Goal: Task Accomplishment & Management: Manage account settings

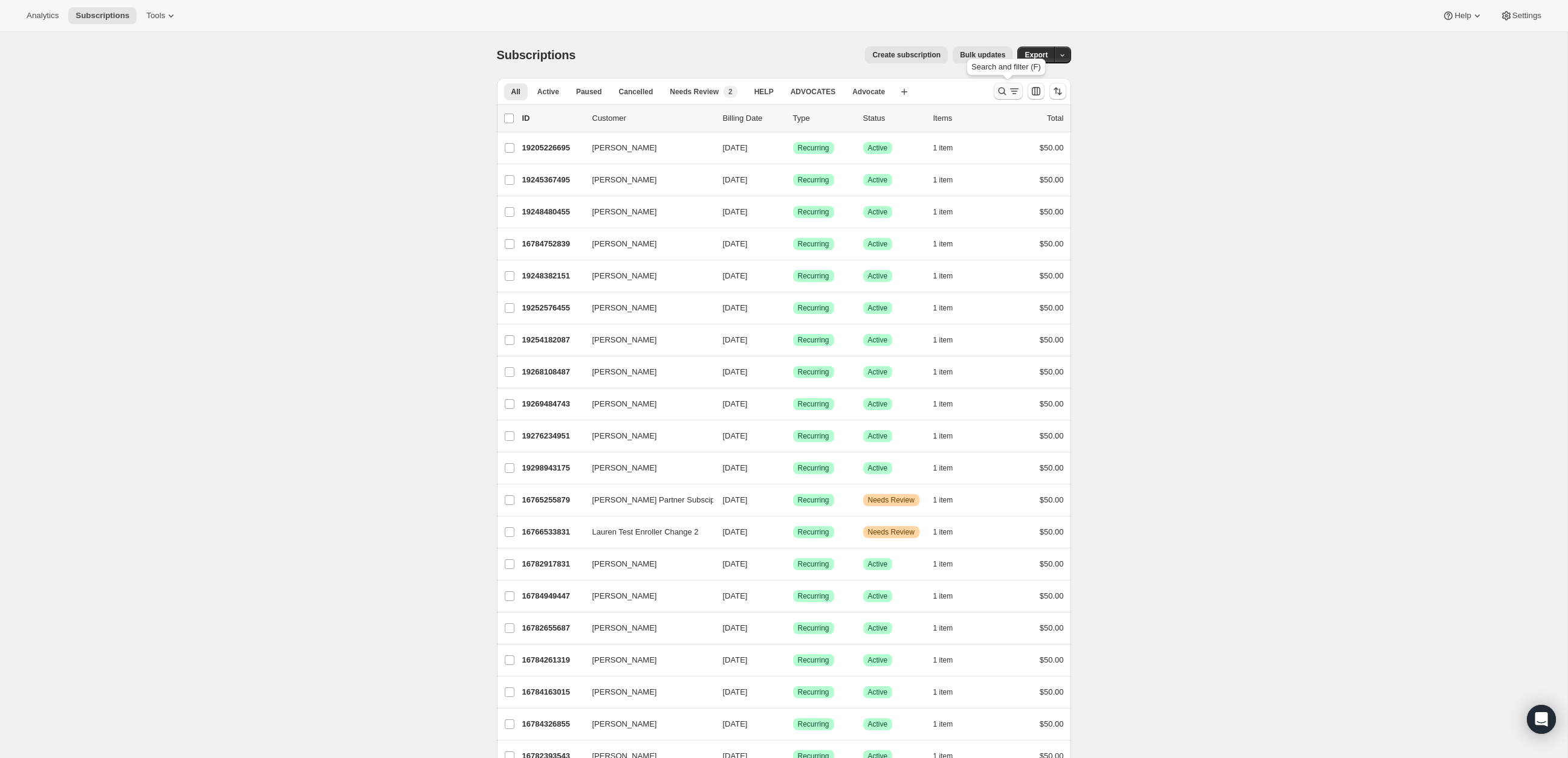
click at [1003, 89] on icon "Search and filter results" at bounding box center [1003, 92] width 12 height 12
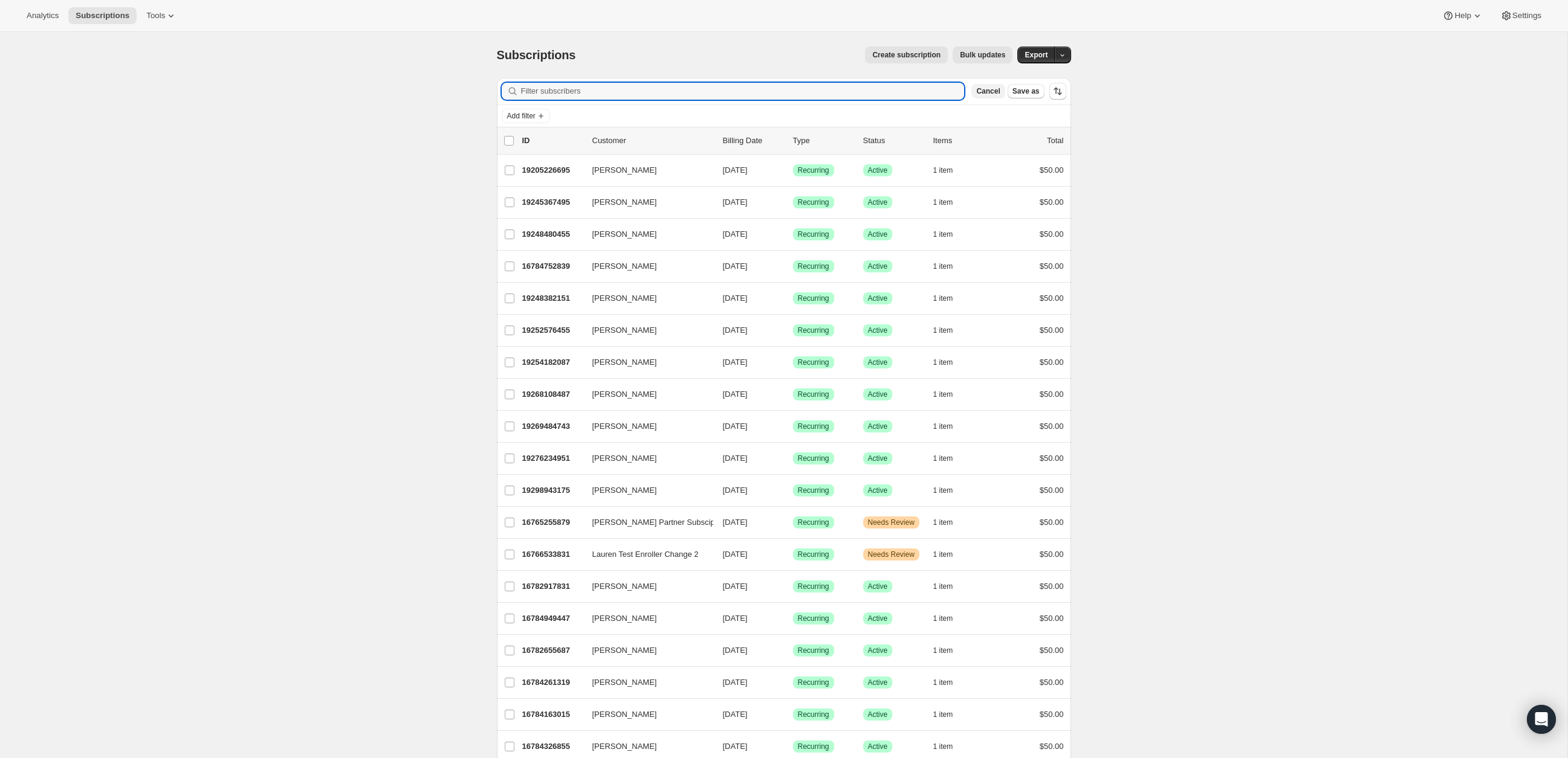
click at [994, 92] on span "Cancel" at bounding box center [988, 91] width 23 height 10
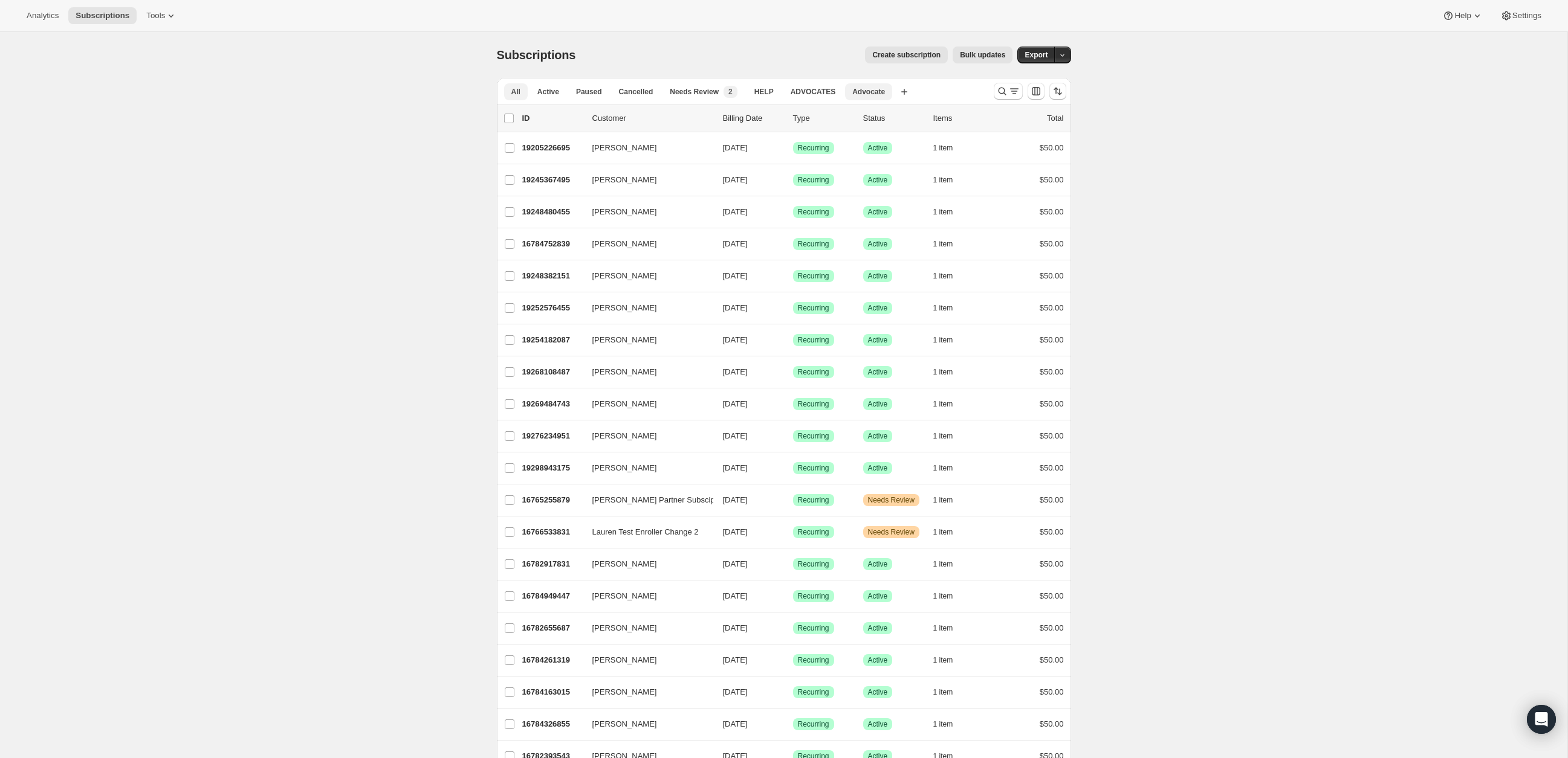
click at [867, 87] on span "Advocate" at bounding box center [868, 92] width 32 height 10
click at [1003, 92] on icon "Search and filter results" at bounding box center [1003, 92] width 12 height 12
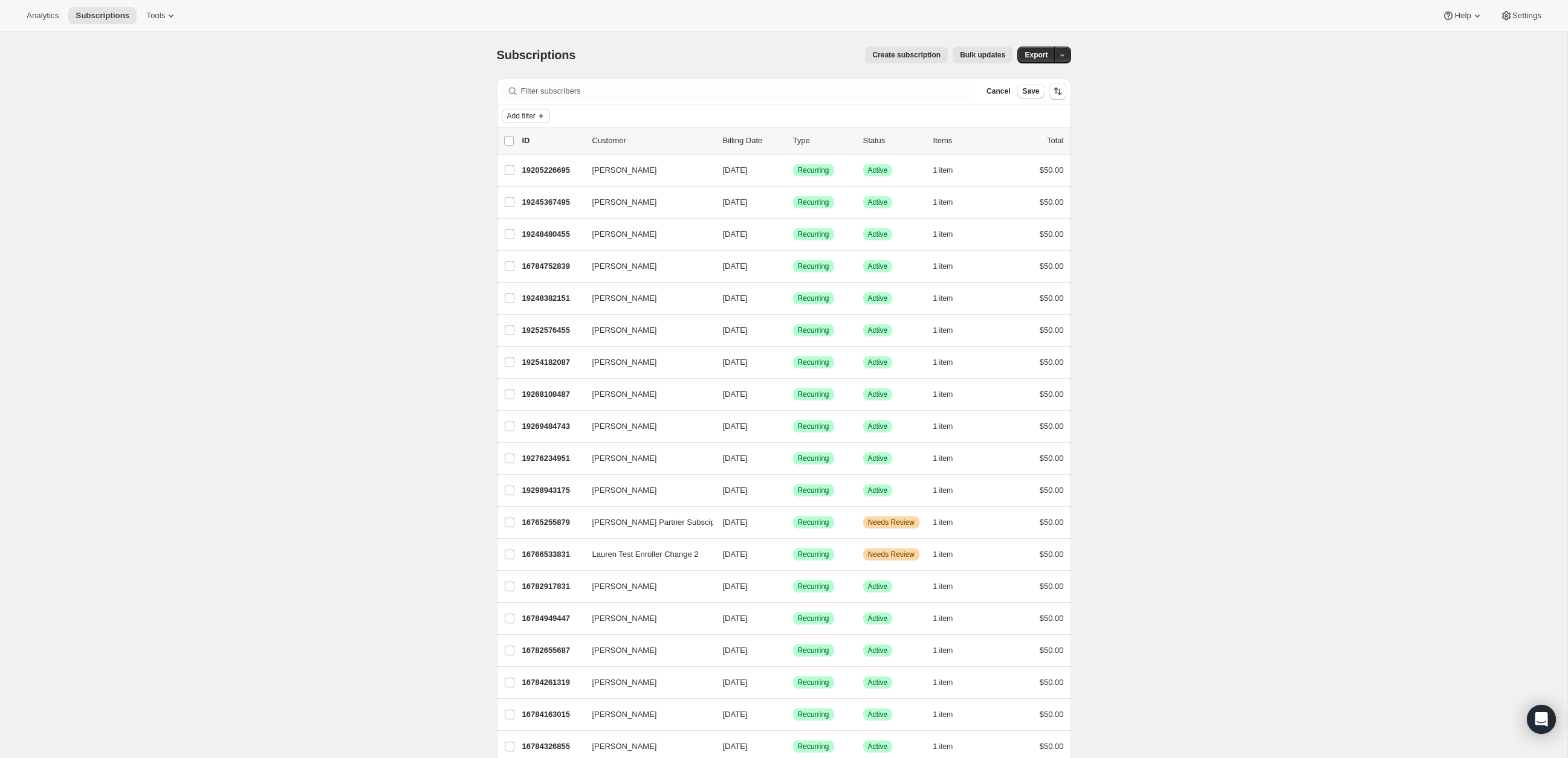
click at [532, 115] on span "Add filter" at bounding box center [521, 116] width 28 height 10
click at [514, 213] on button "Products" at bounding box center [524, 207] width 87 height 19
click at [588, 158] on select "Contains ANY of the selected products Contains ALL of the selected products Con…" at bounding box center [588, 154] width 159 height 19
click at [509, 145] on select "Contains ANY of the selected products Contains ALL of the selected products Con…" at bounding box center [588, 154] width 159 height 19
click at [591, 169] on div "Filter rule Contains ANY of the selected products Contains ALL of the selected …" at bounding box center [588, 161] width 159 height 61
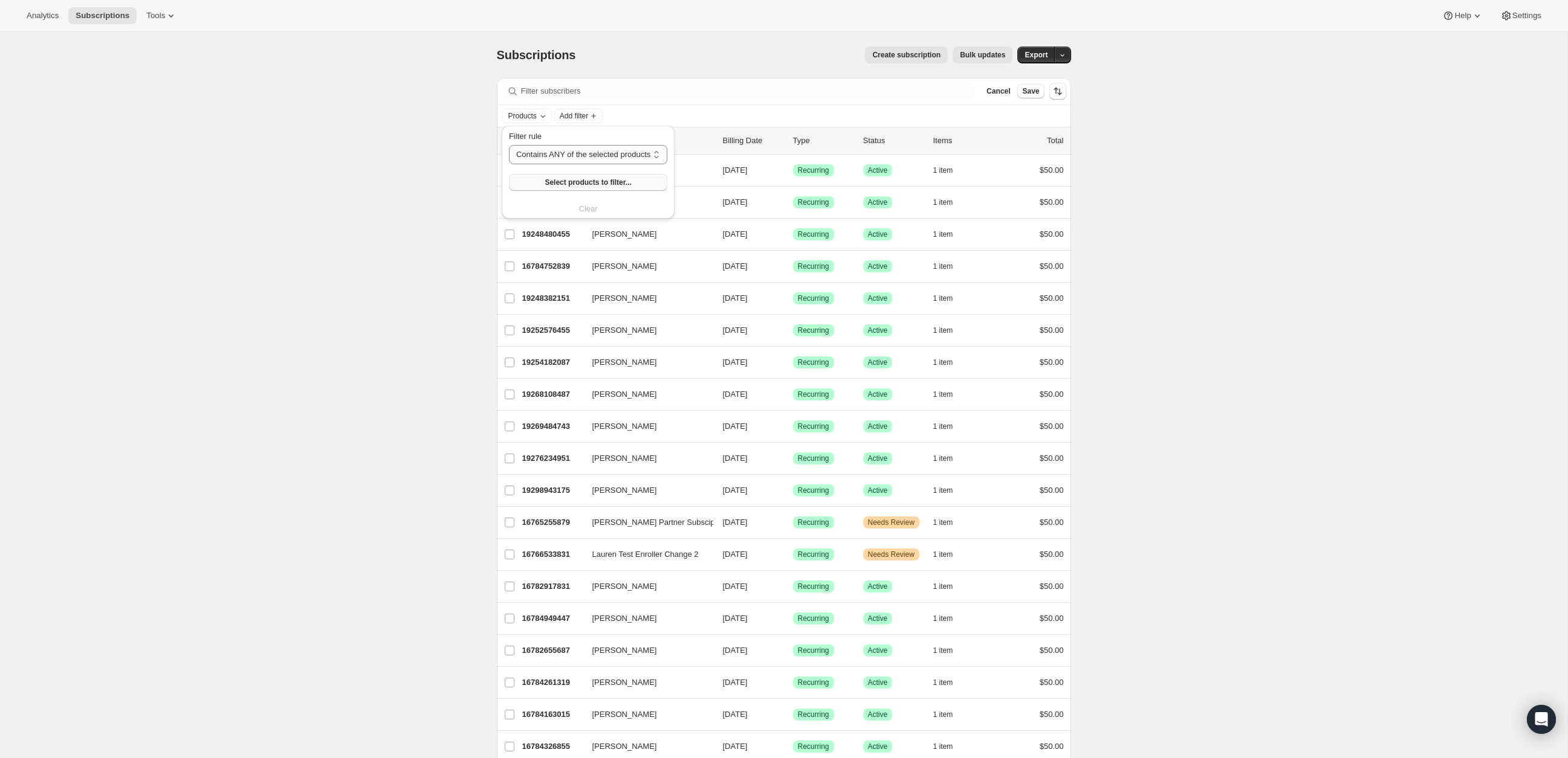
click at [594, 183] on span "Select products to filter..." at bounding box center [587, 183] width 86 height 10
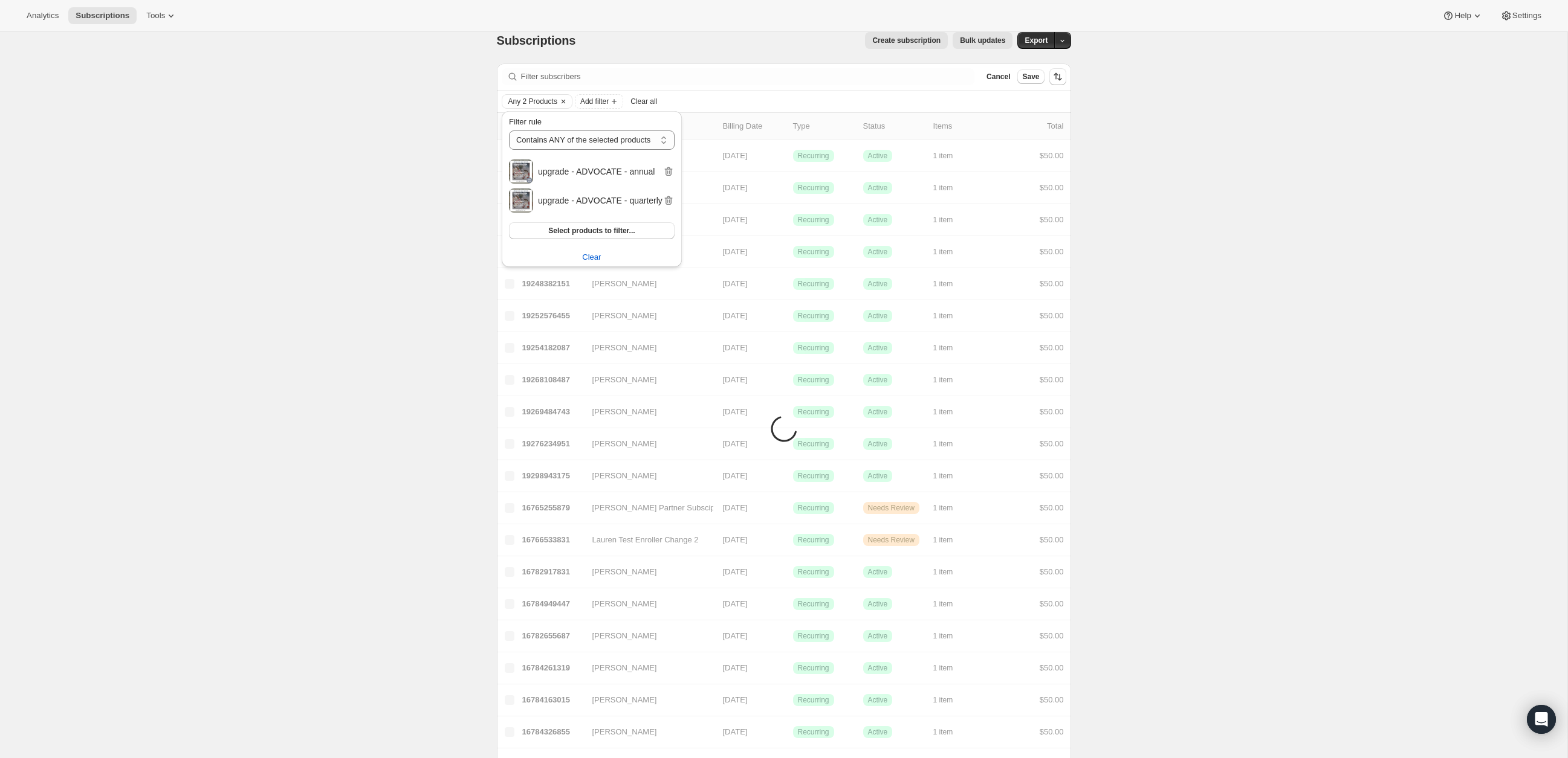
scroll to position [16, 0]
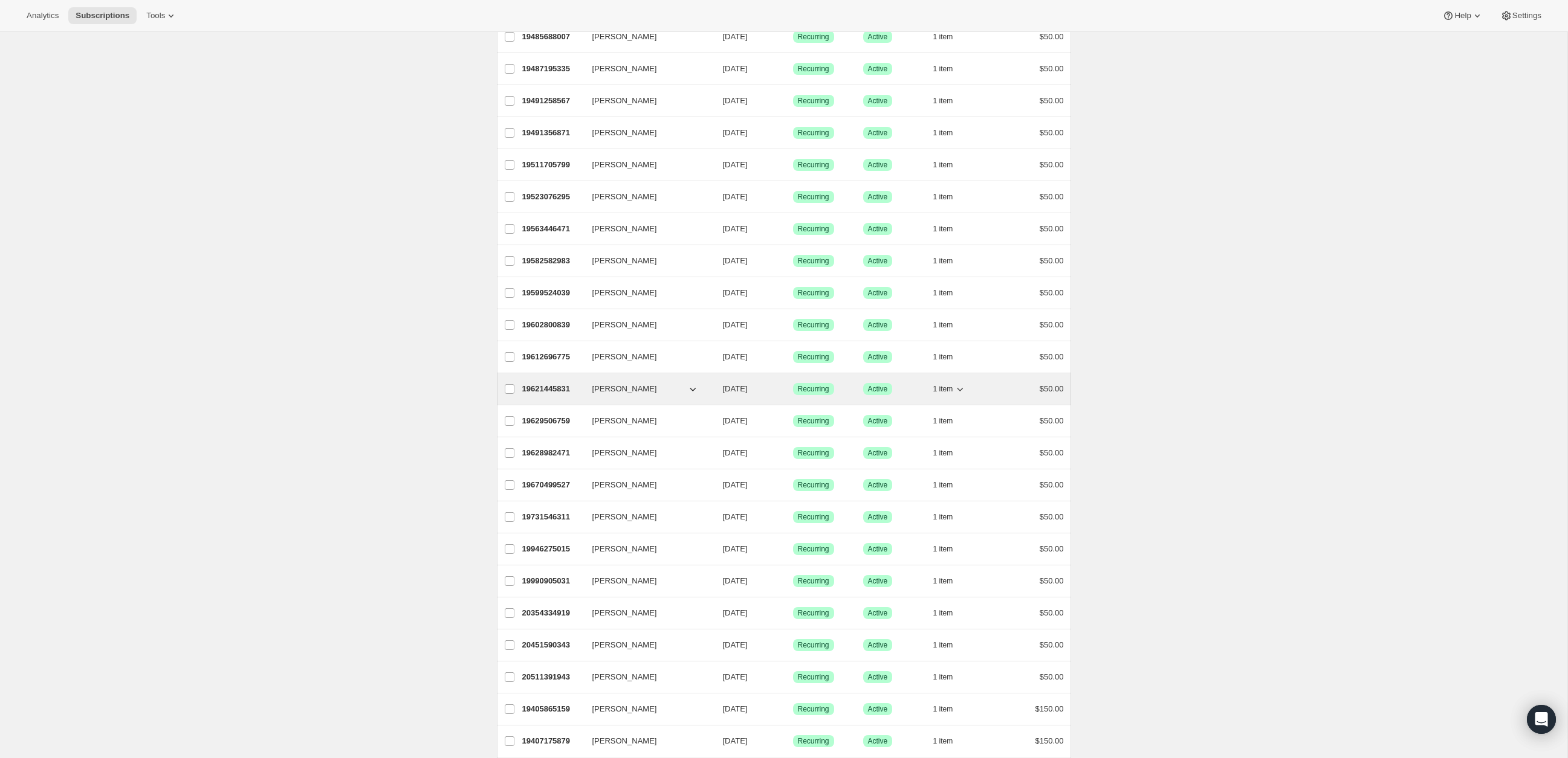
scroll to position [0, 0]
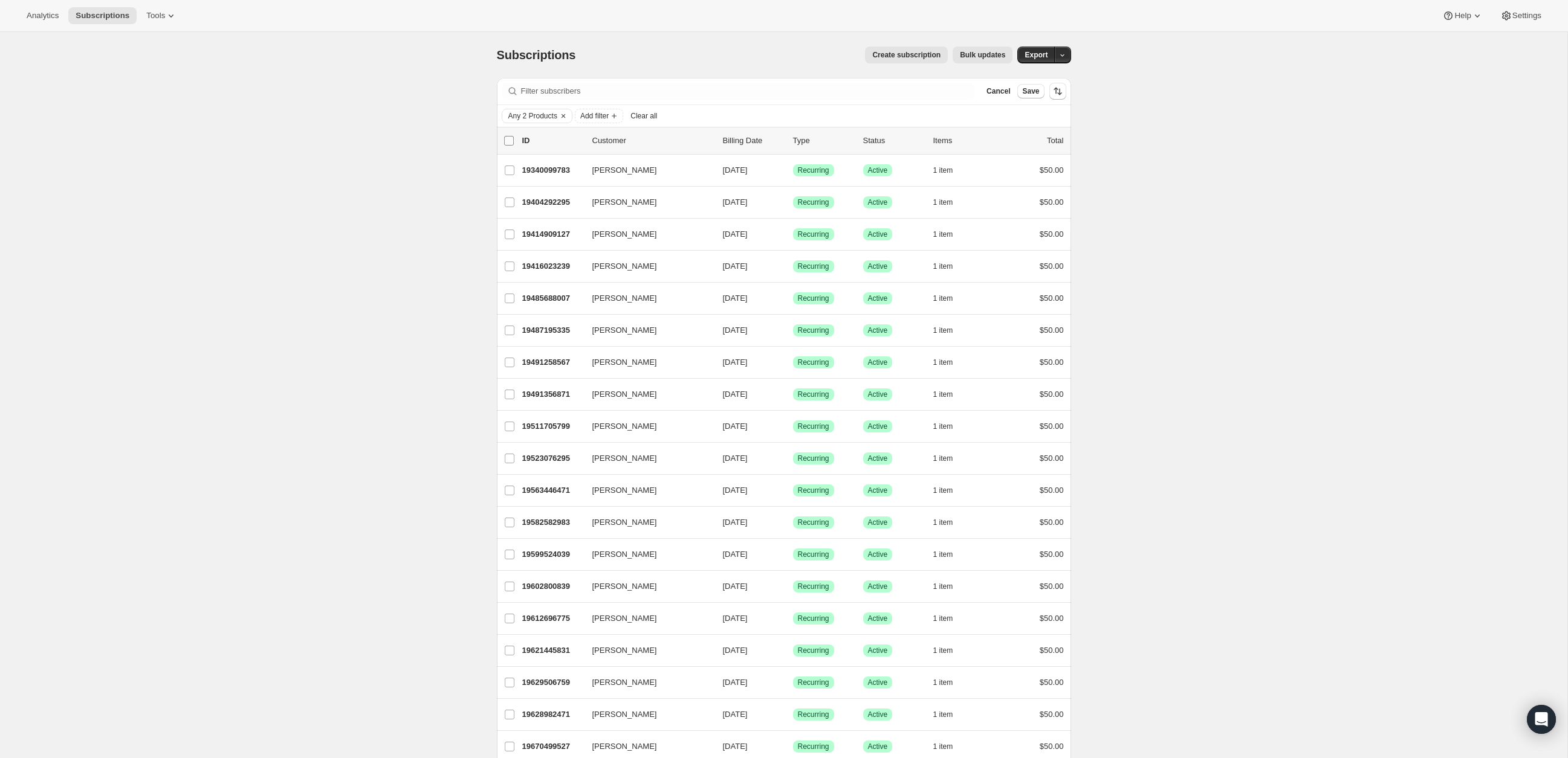
click at [508, 141] on input "0 selected" at bounding box center [509, 141] width 10 height 10
checkbox input "true"
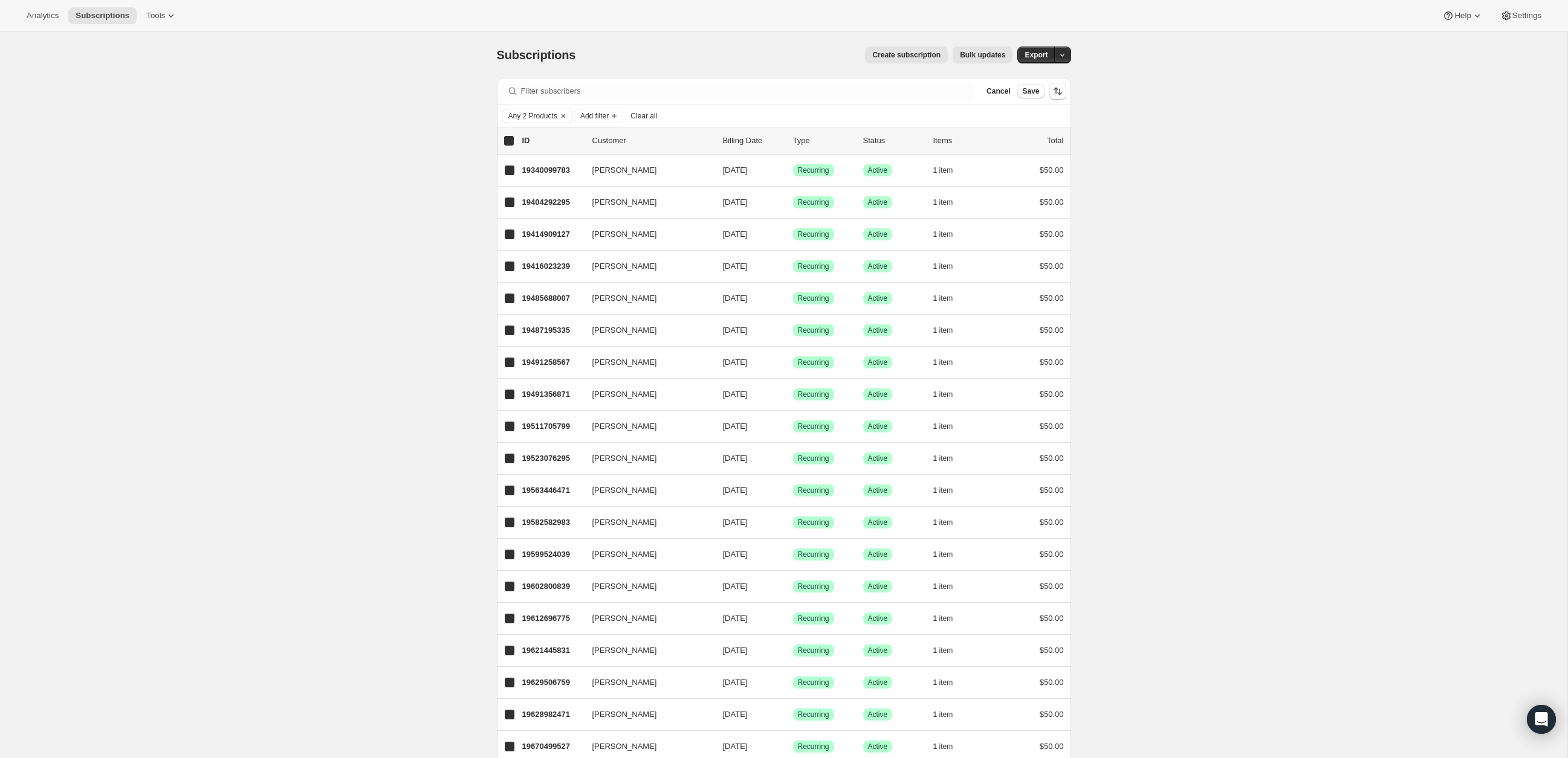
checkbox input "true"
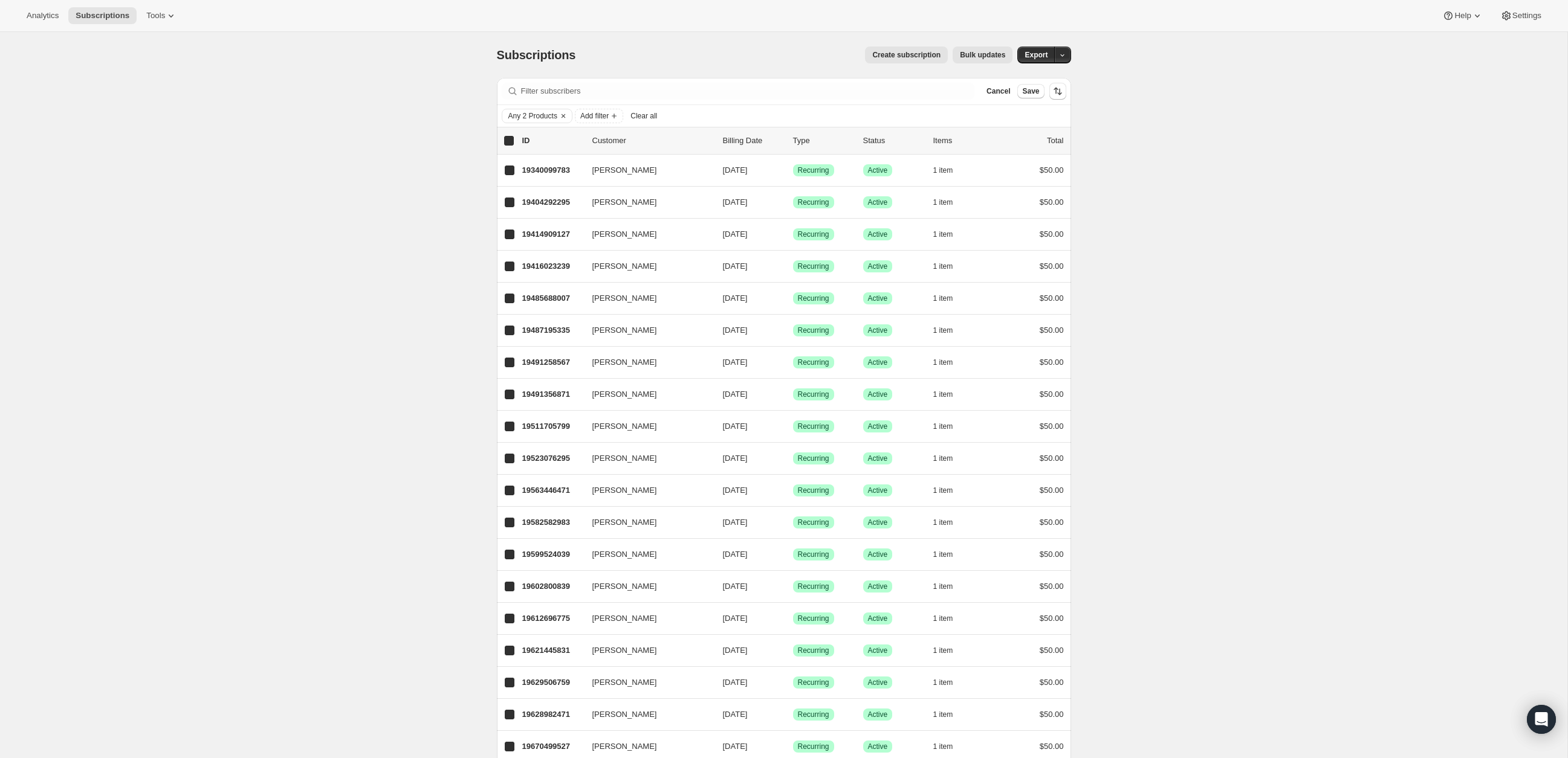
checkbox input "true"
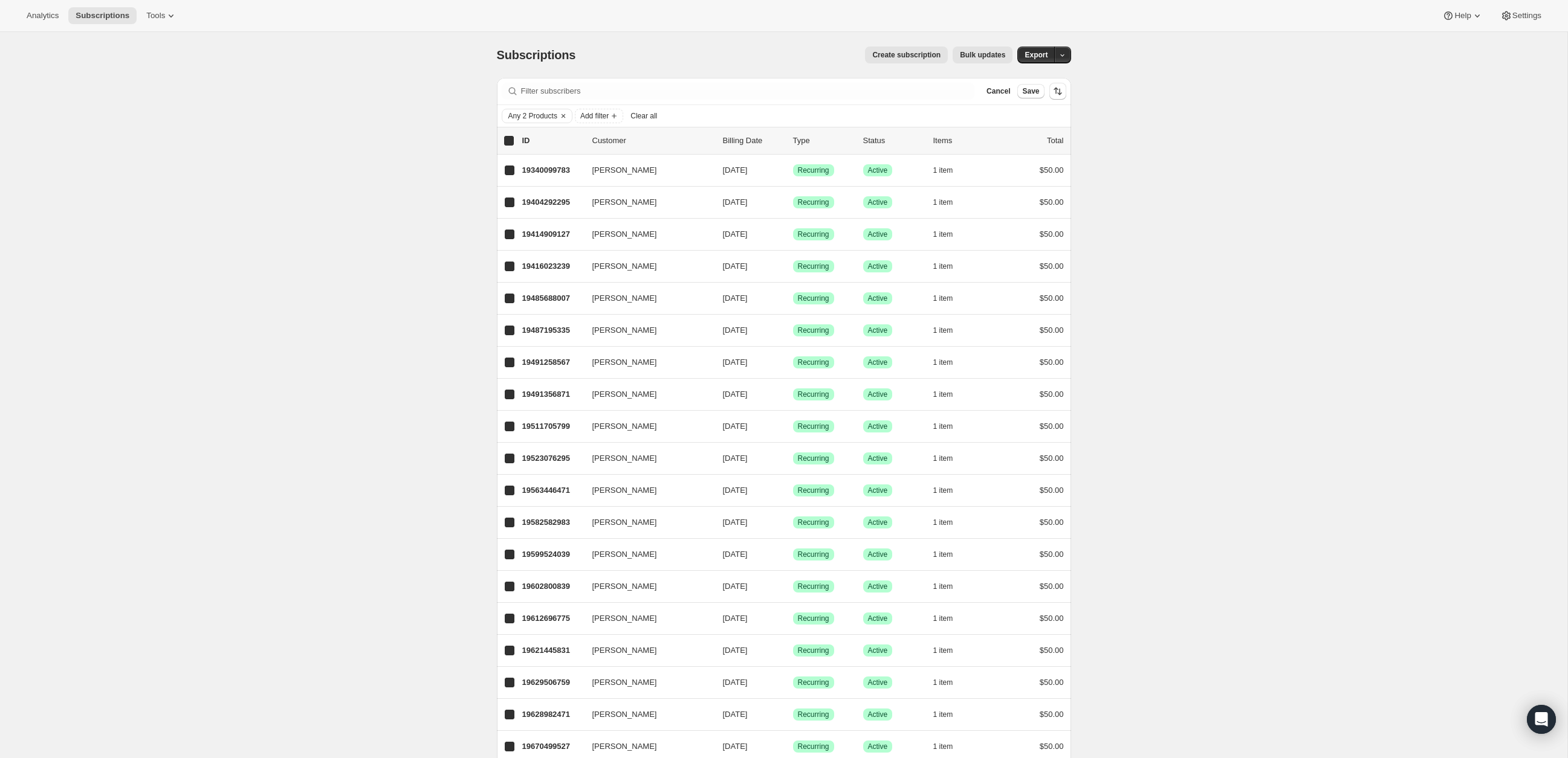
checkbox input "true"
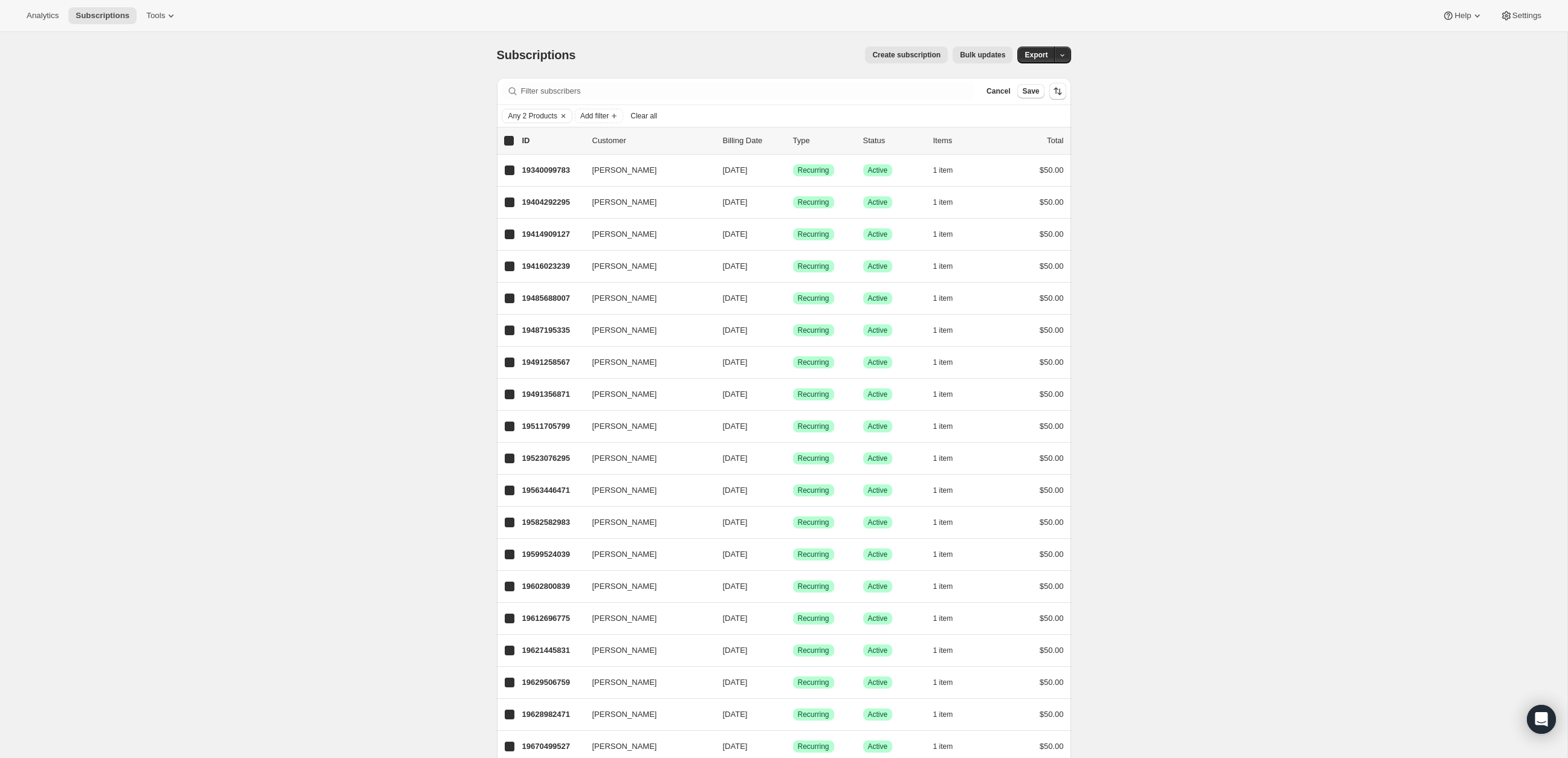
checkbox input "true"
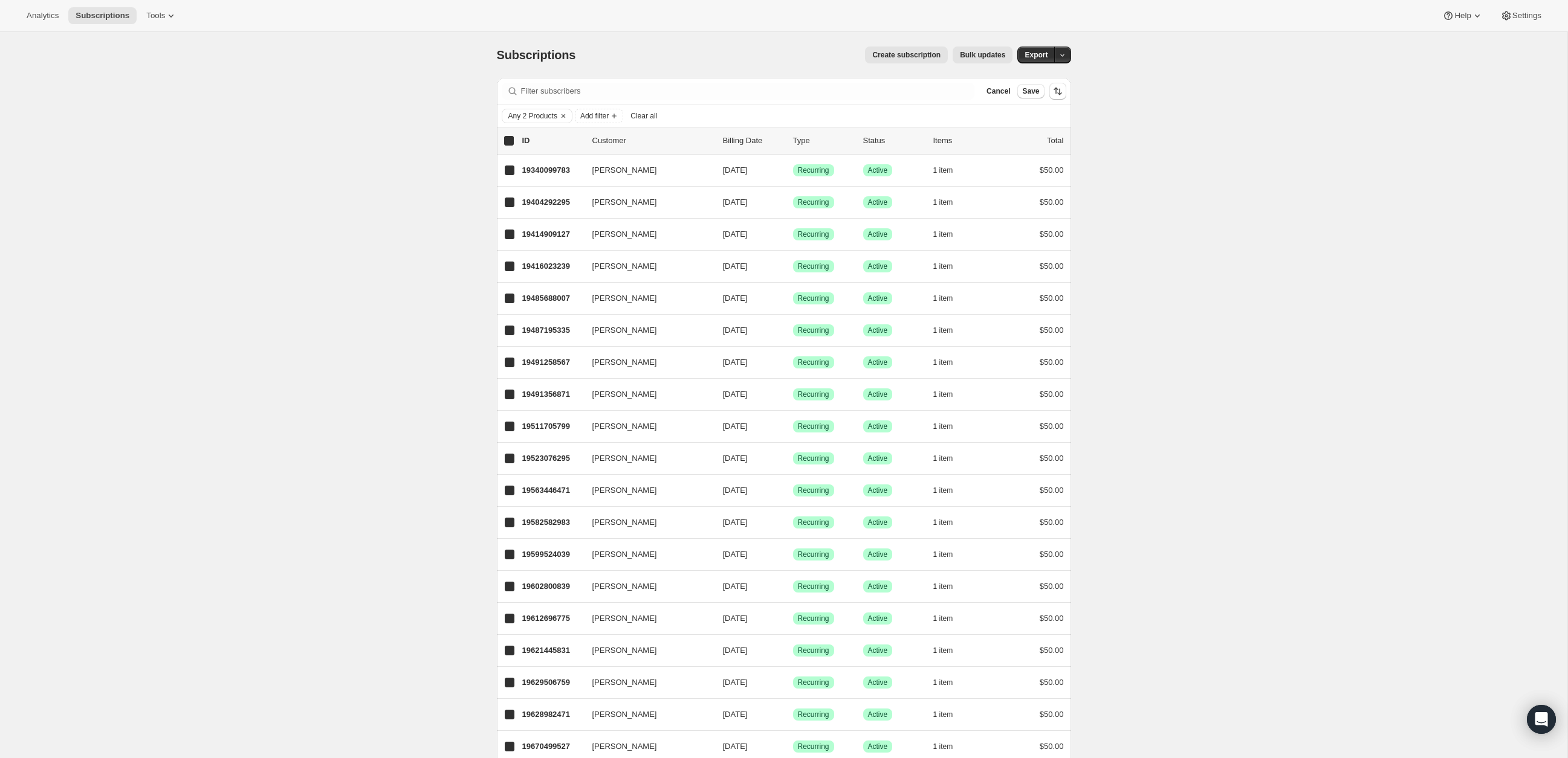
checkbox input "true"
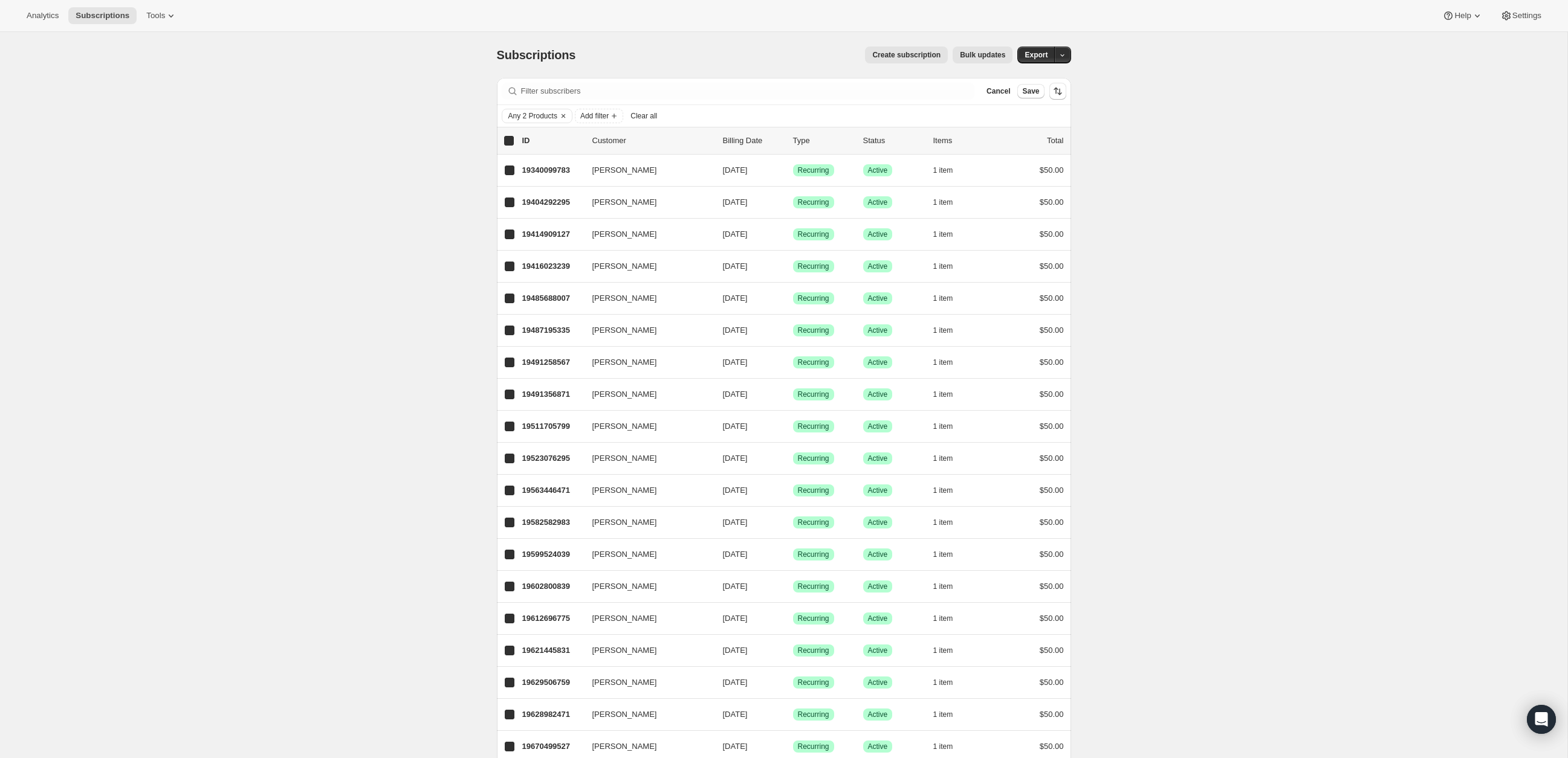
checkbox input "true"
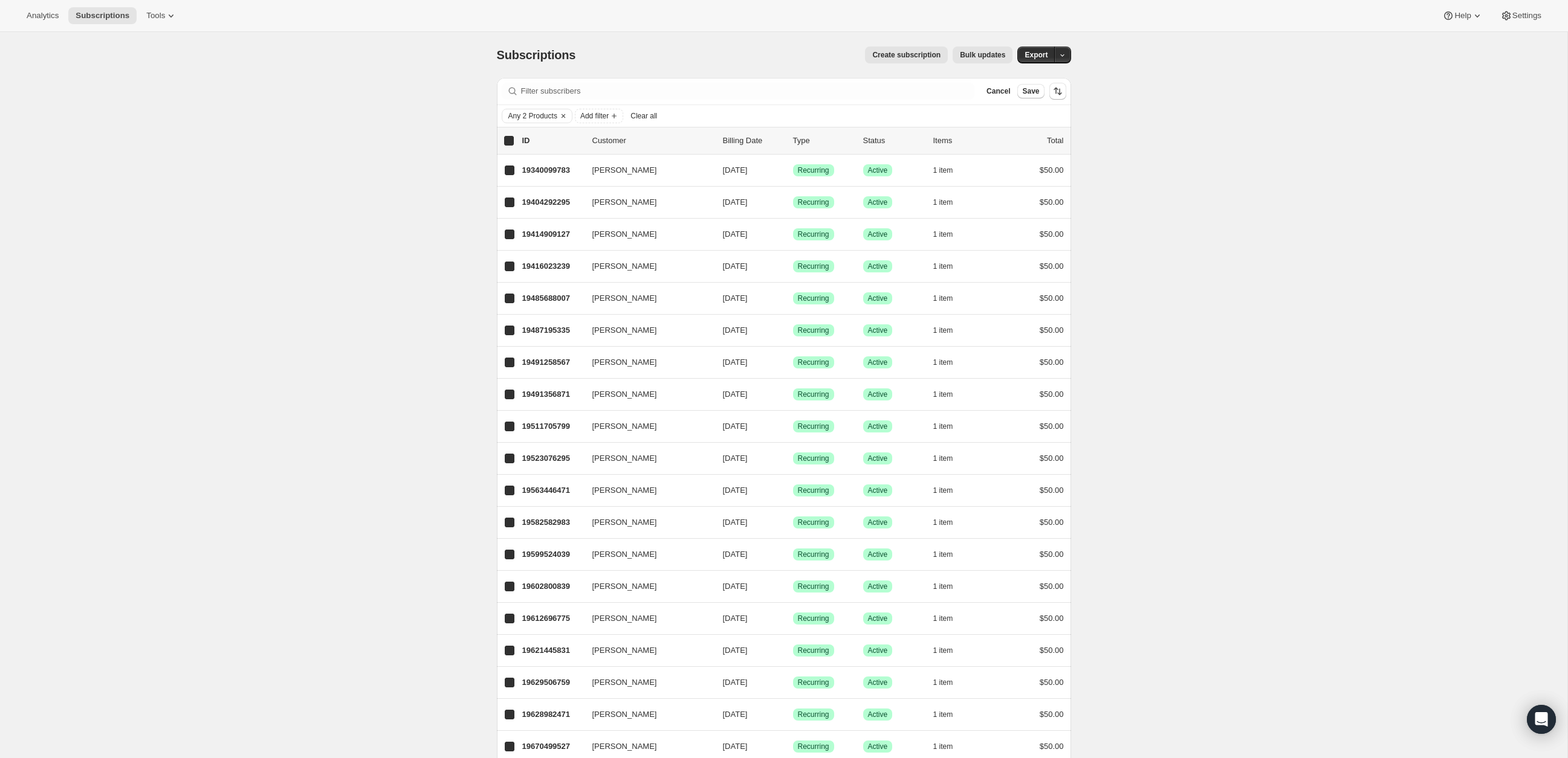
checkbox input "true"
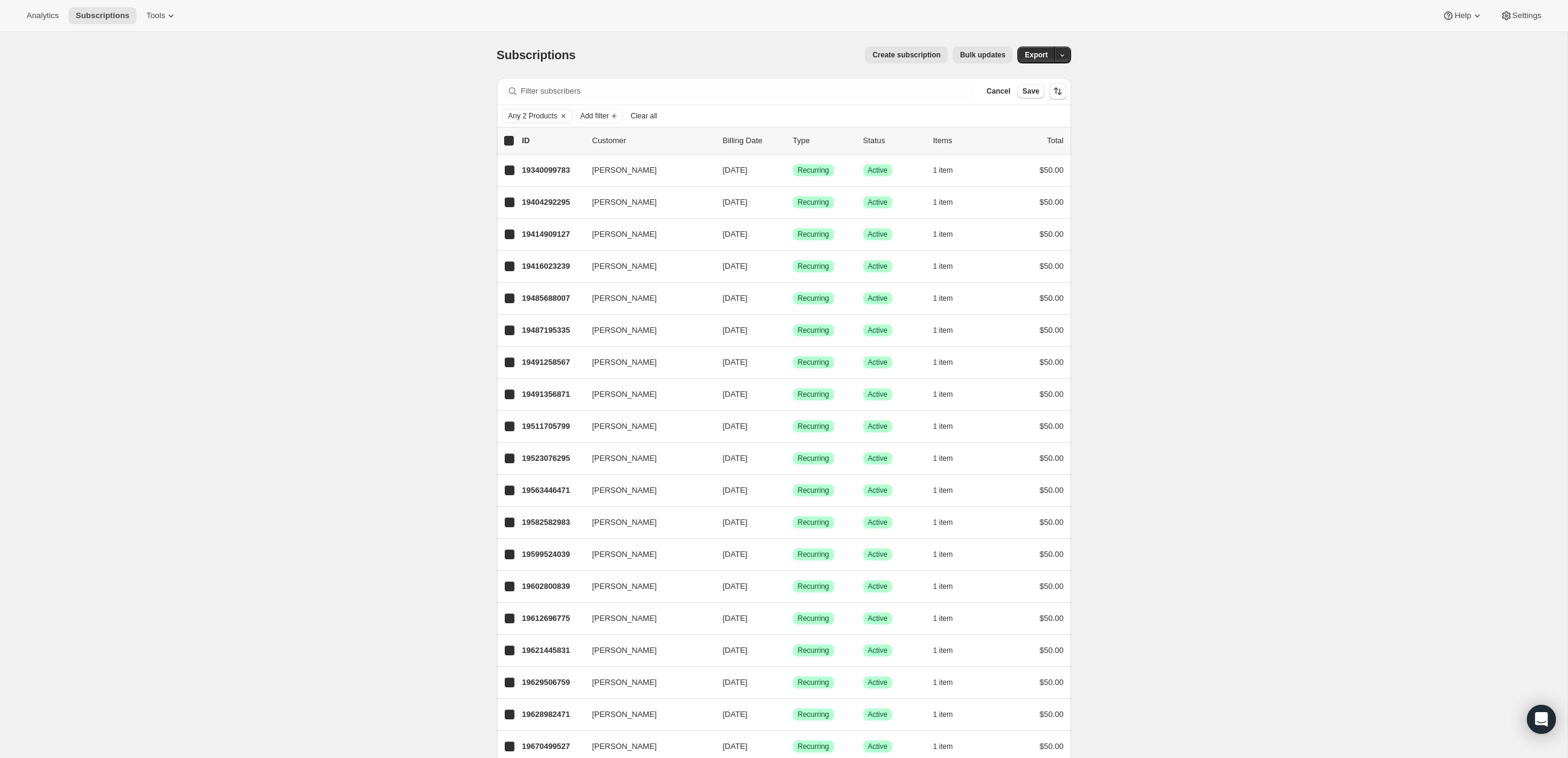
checkbox input "true"
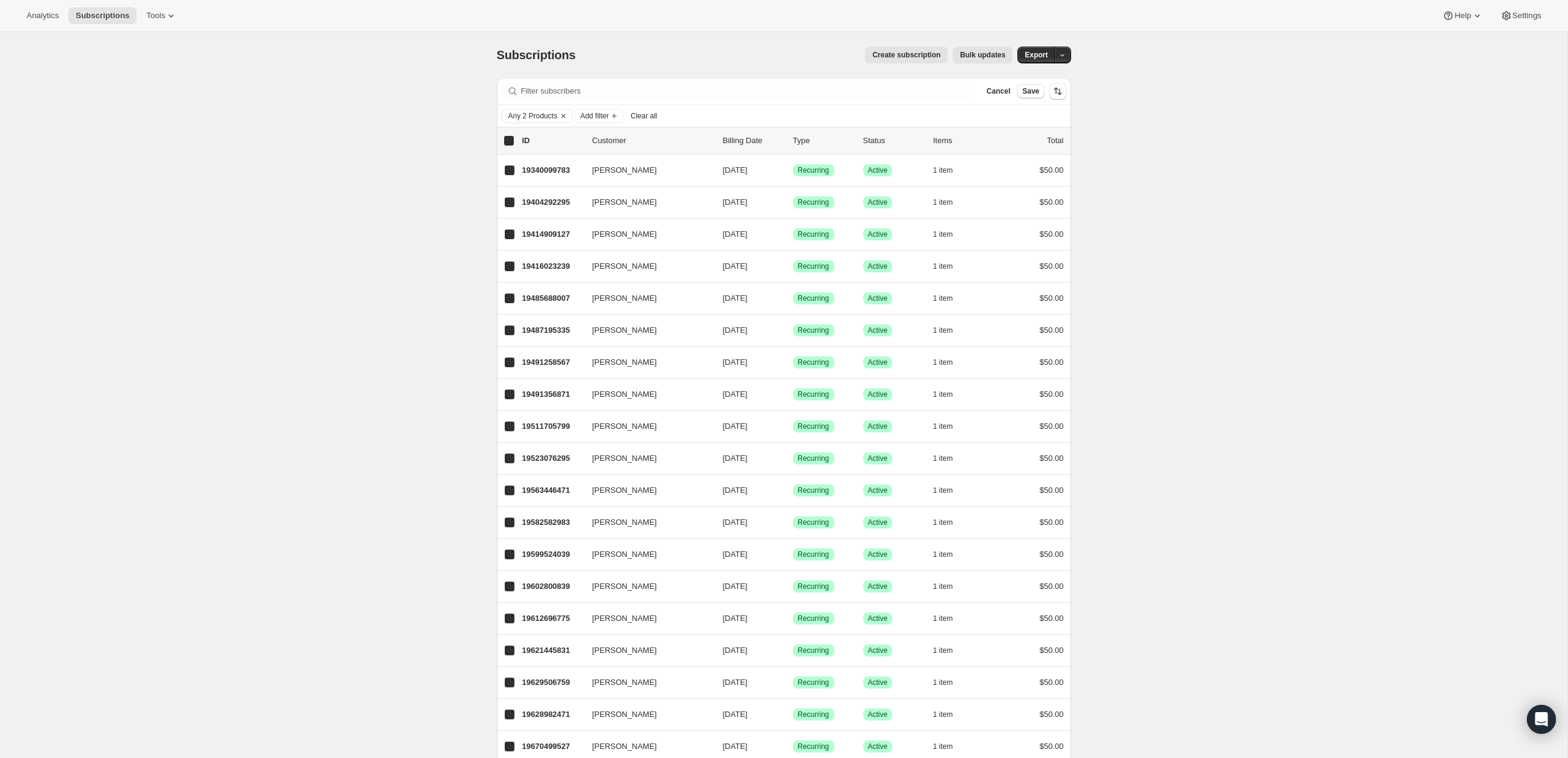
checkbox input "true"
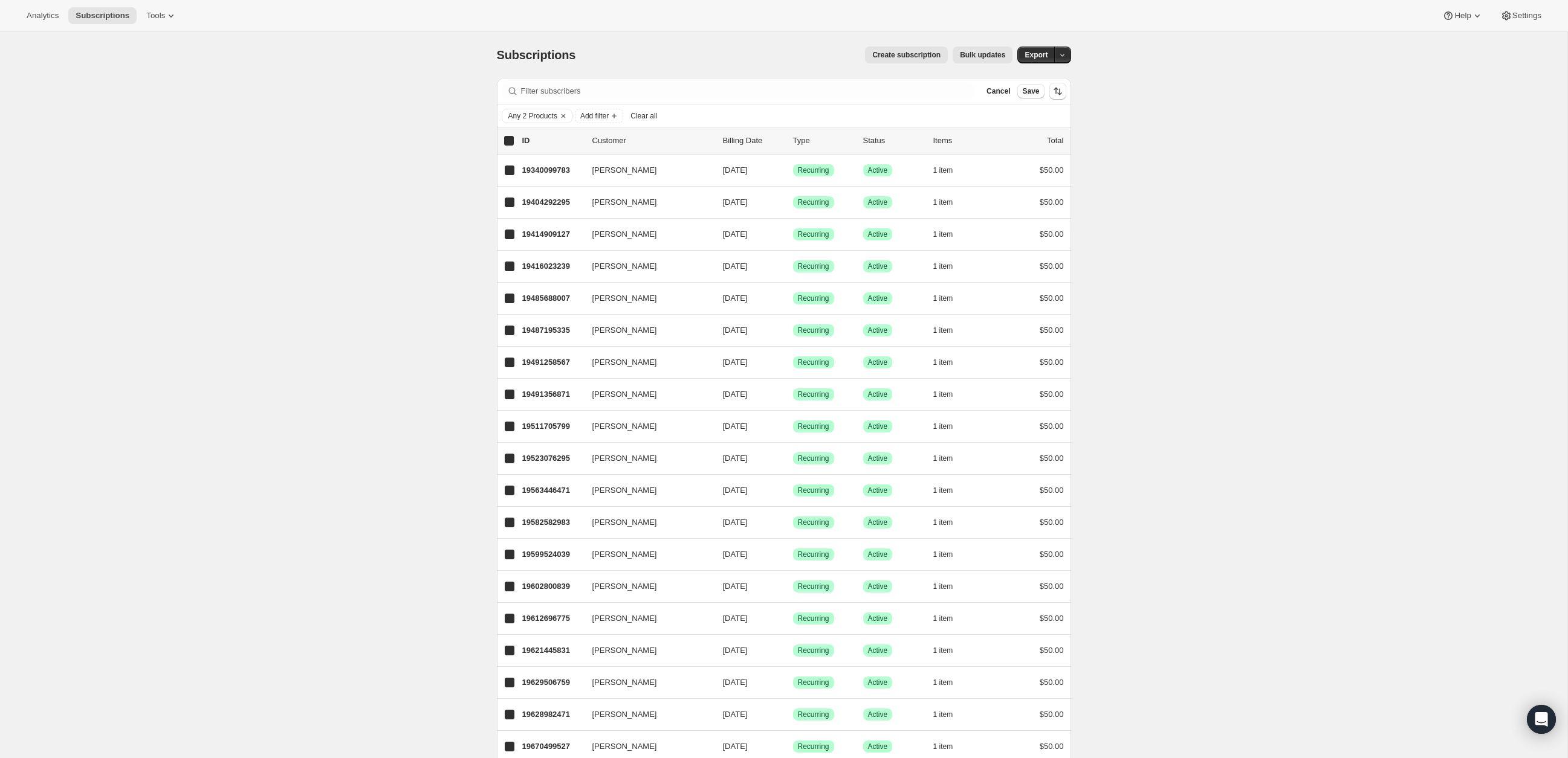
checkbox input "true"
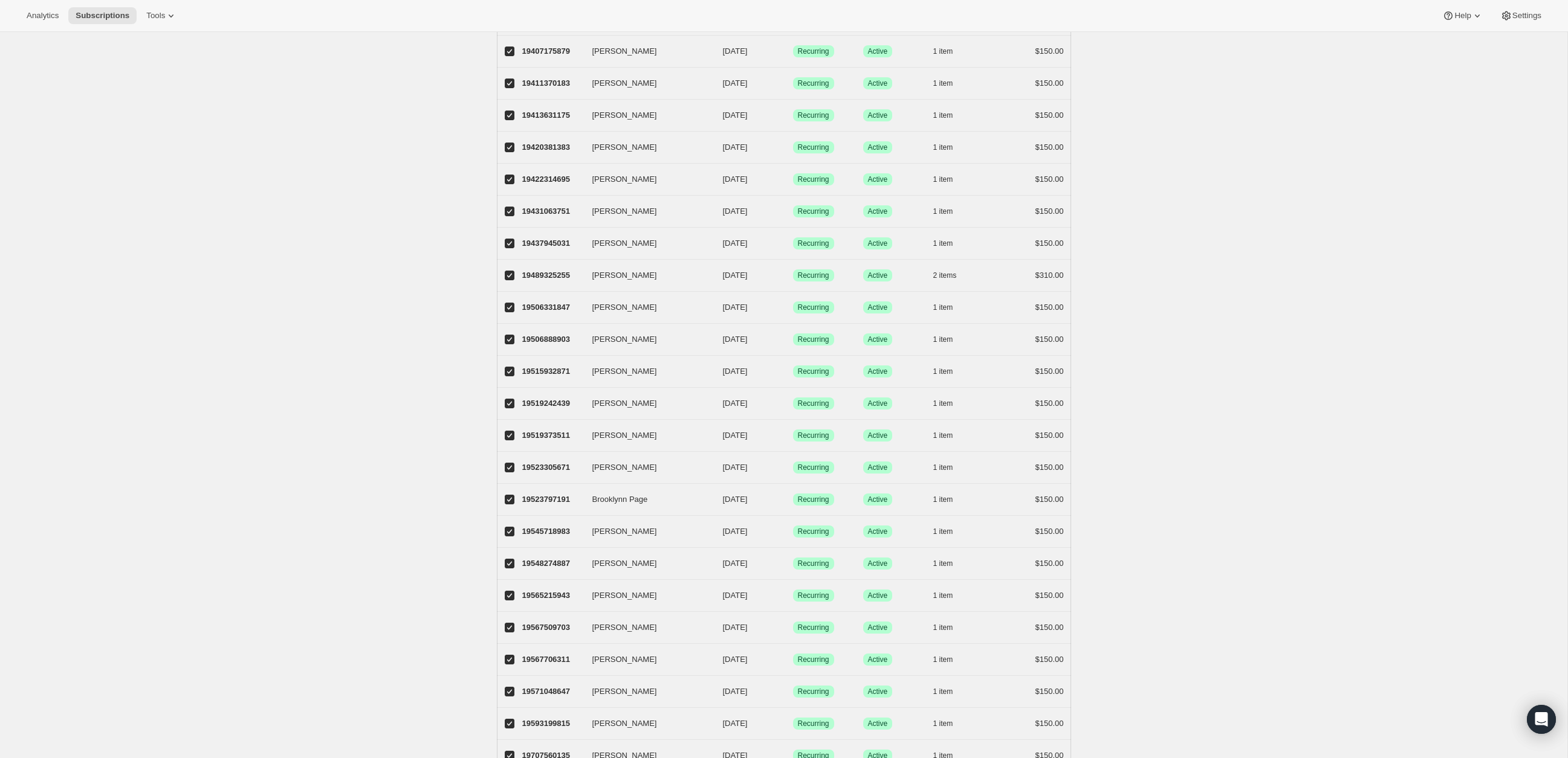
scroll to position [1049, 0]
click at [1062, 713] on button "Next" at bounding box center [1056, 721] width 17 height 17
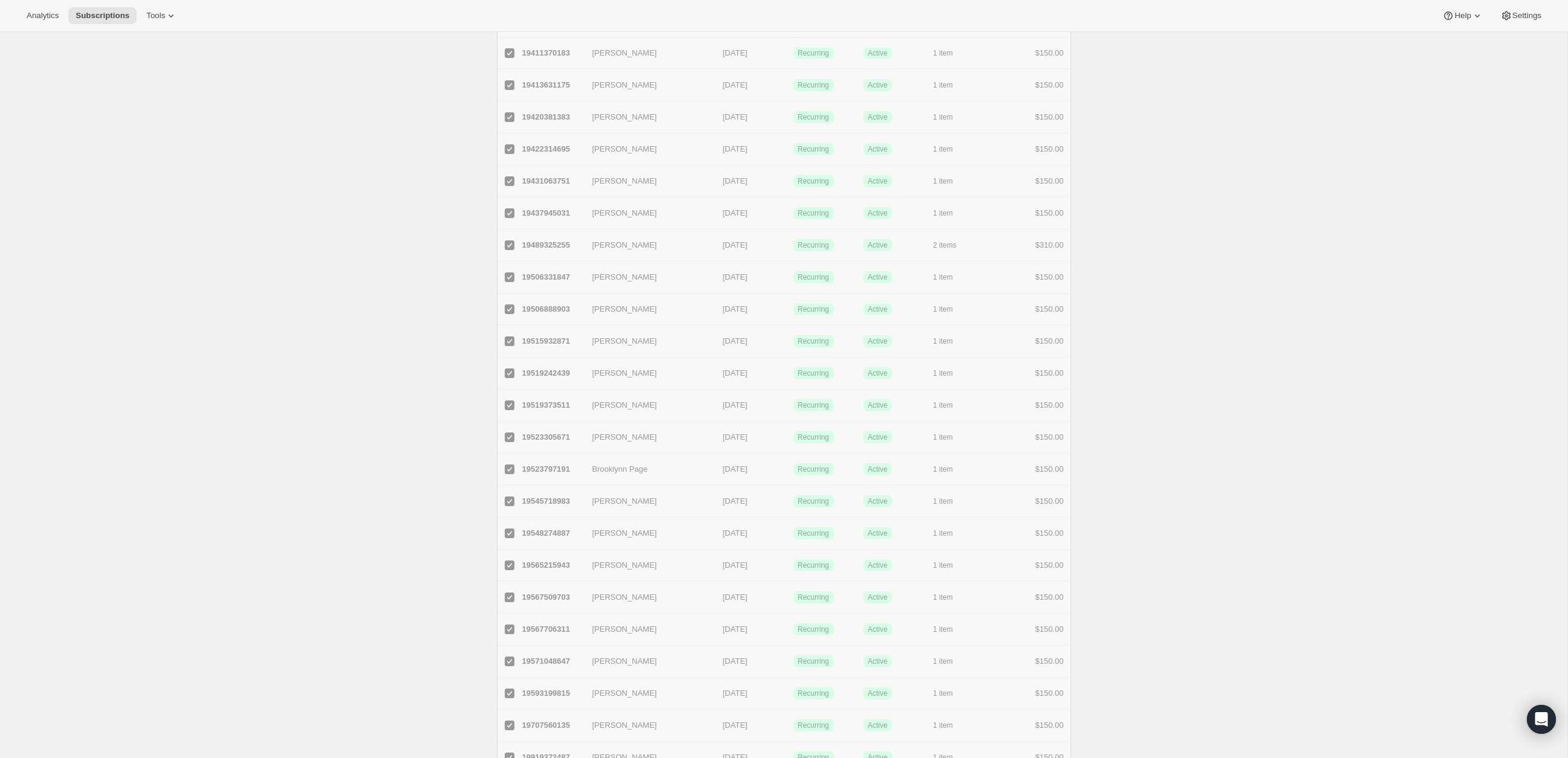
scroll to position [1076, 0]
checkbox input "false"
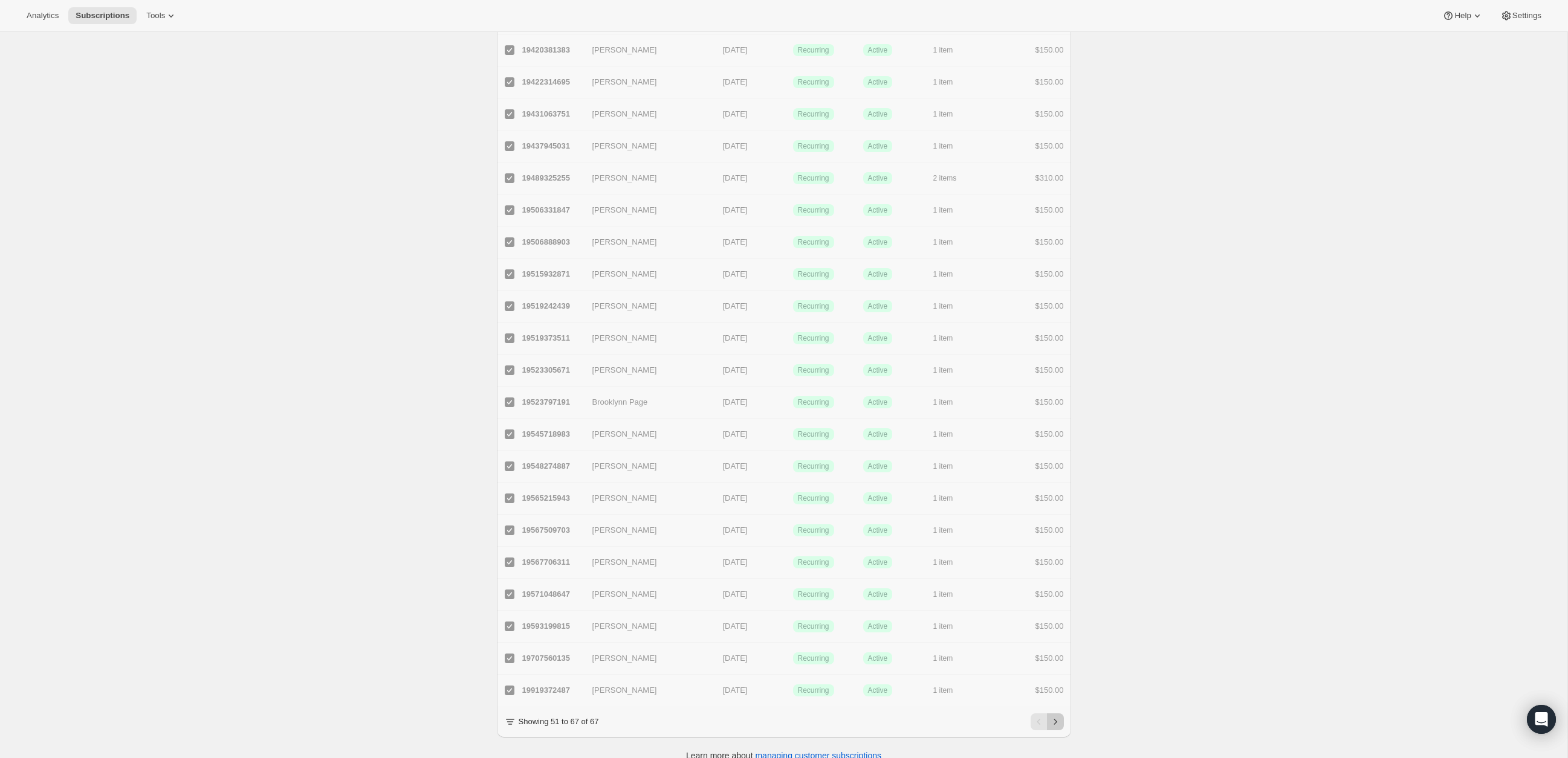
checkbox input "false"
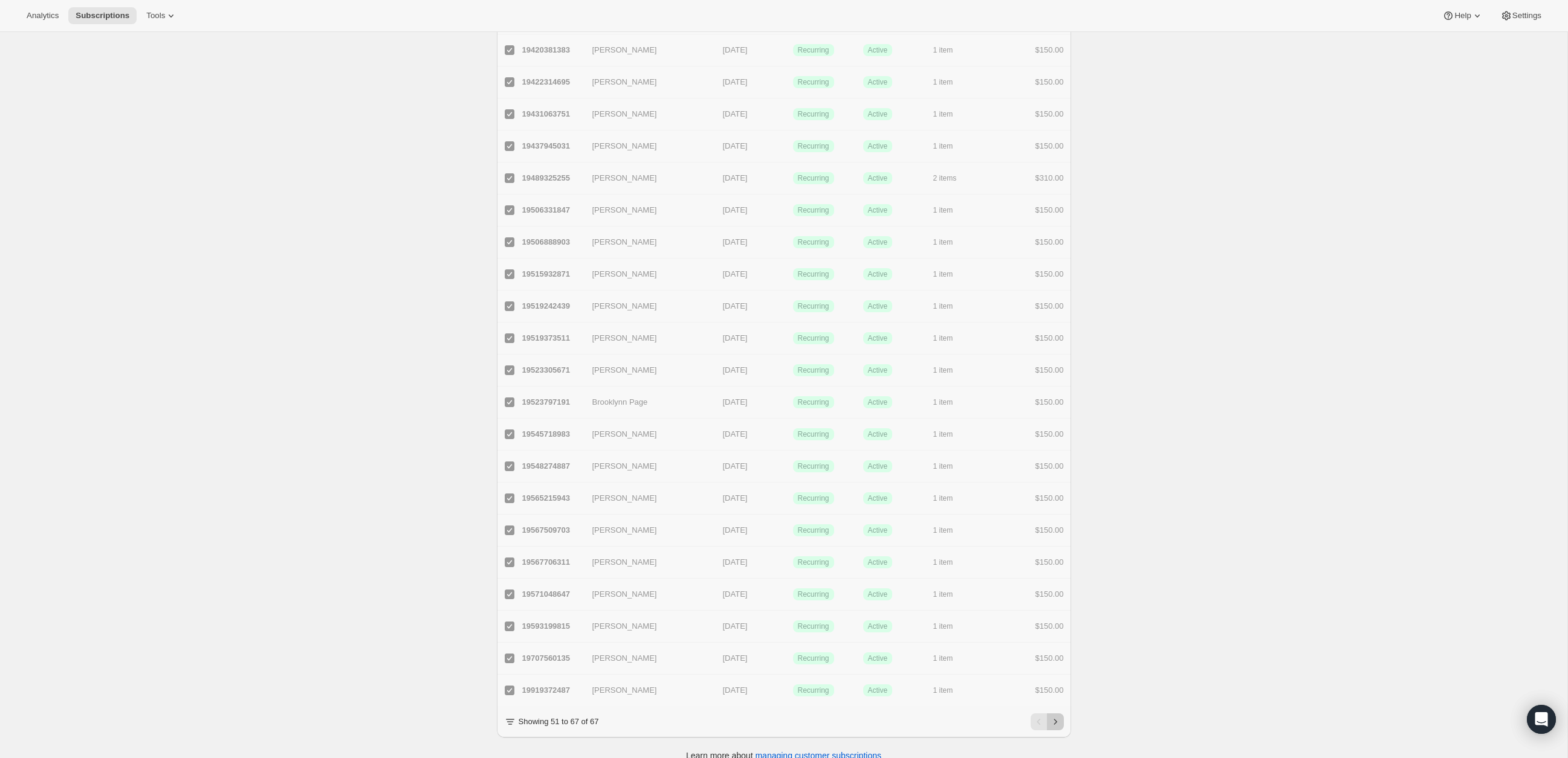
checkbox input "false"
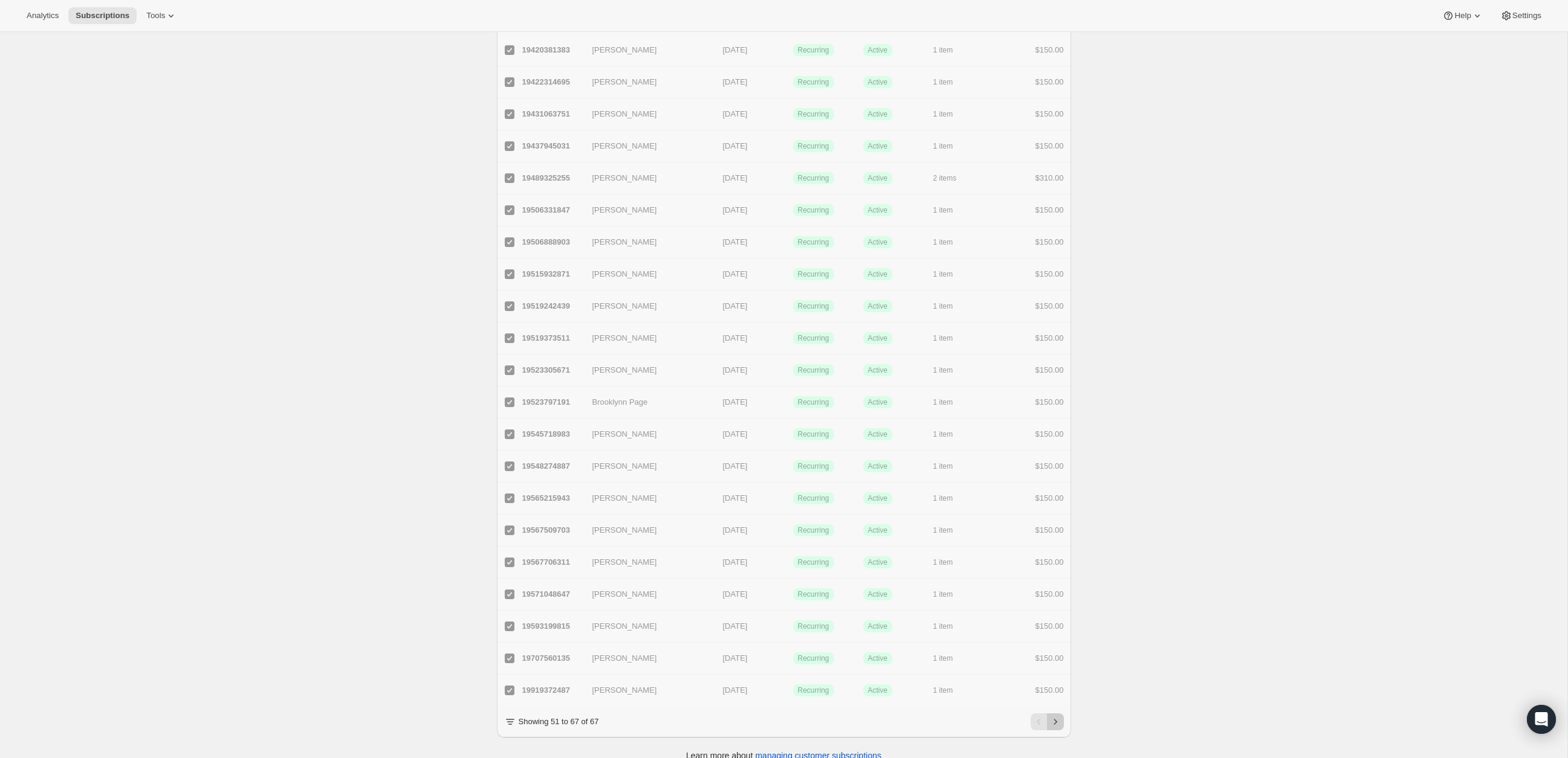
checkbox input "false"
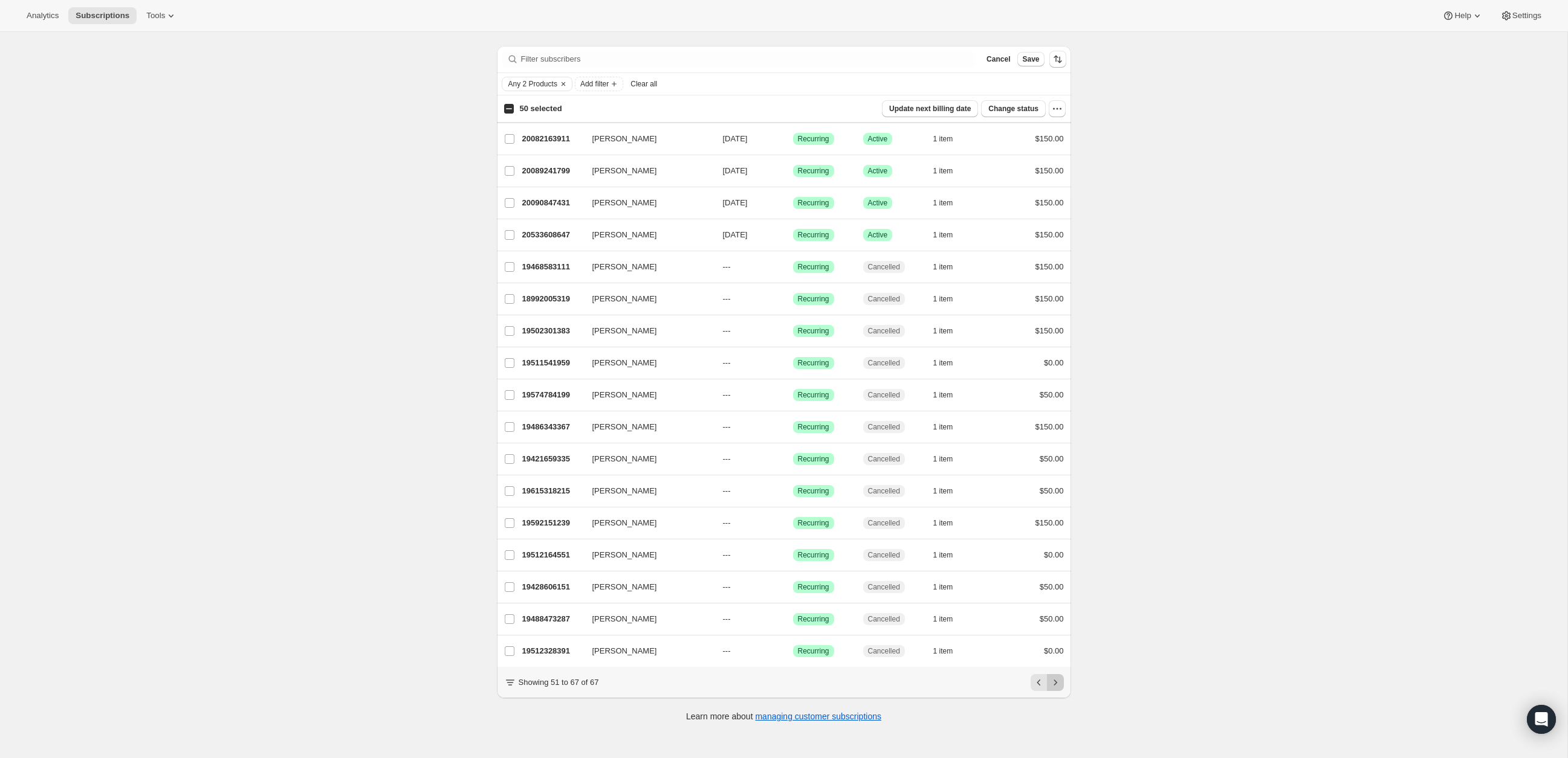
scroll to position [32, 0]
click at [510, 136] on input "Lauren Werner" at bounding box center [510, 140] width 10 height 10
checkbox input "true"
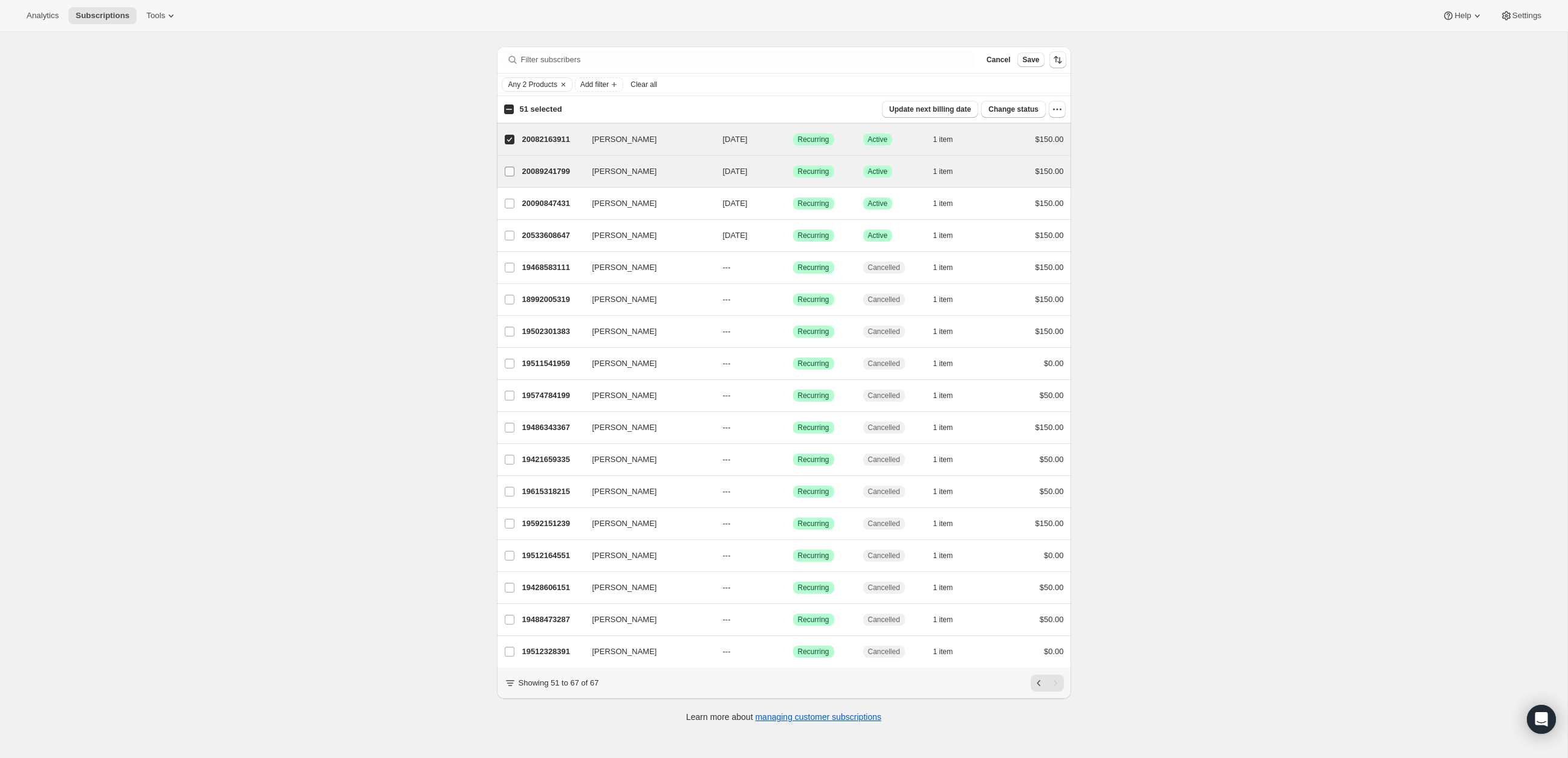
click at [511, 170] on input "Tanya Dechaine" at bounding box center [510, 172] width 10 height 10
checkbox input "true"
click at [511, 203] on input "Mandy Wiertzema" at bounding box center [510, 203] width 10 height 10
checkbox input "true"
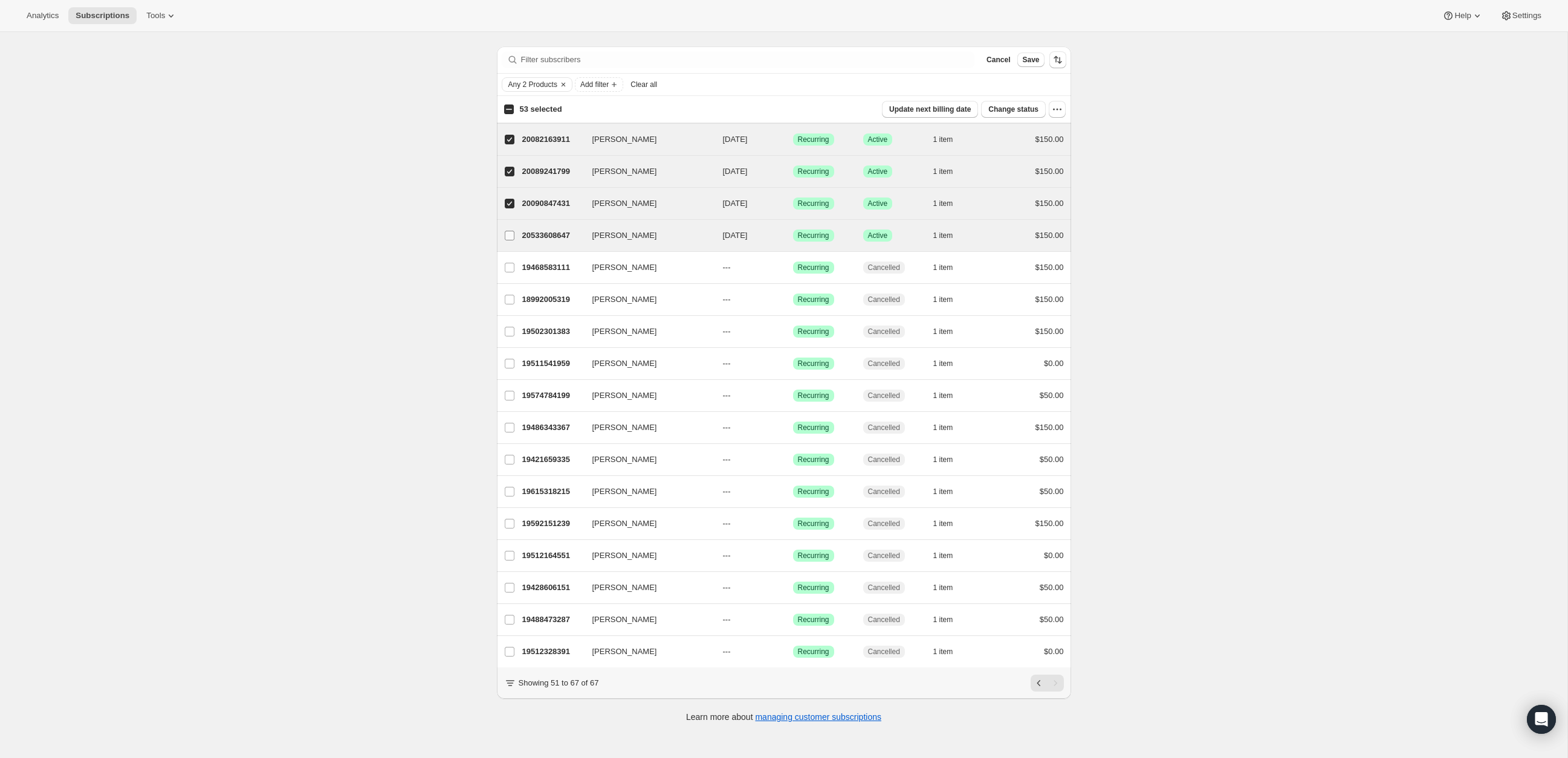
click at [507, 234] on input "Colleen Guevara" at bounding box center [510, 236] width 10 height 10
checkbox input "true"
click at [512, 267] on input "Lyndsey Diehl" at bounding box center [510, 267] width 10 height 10
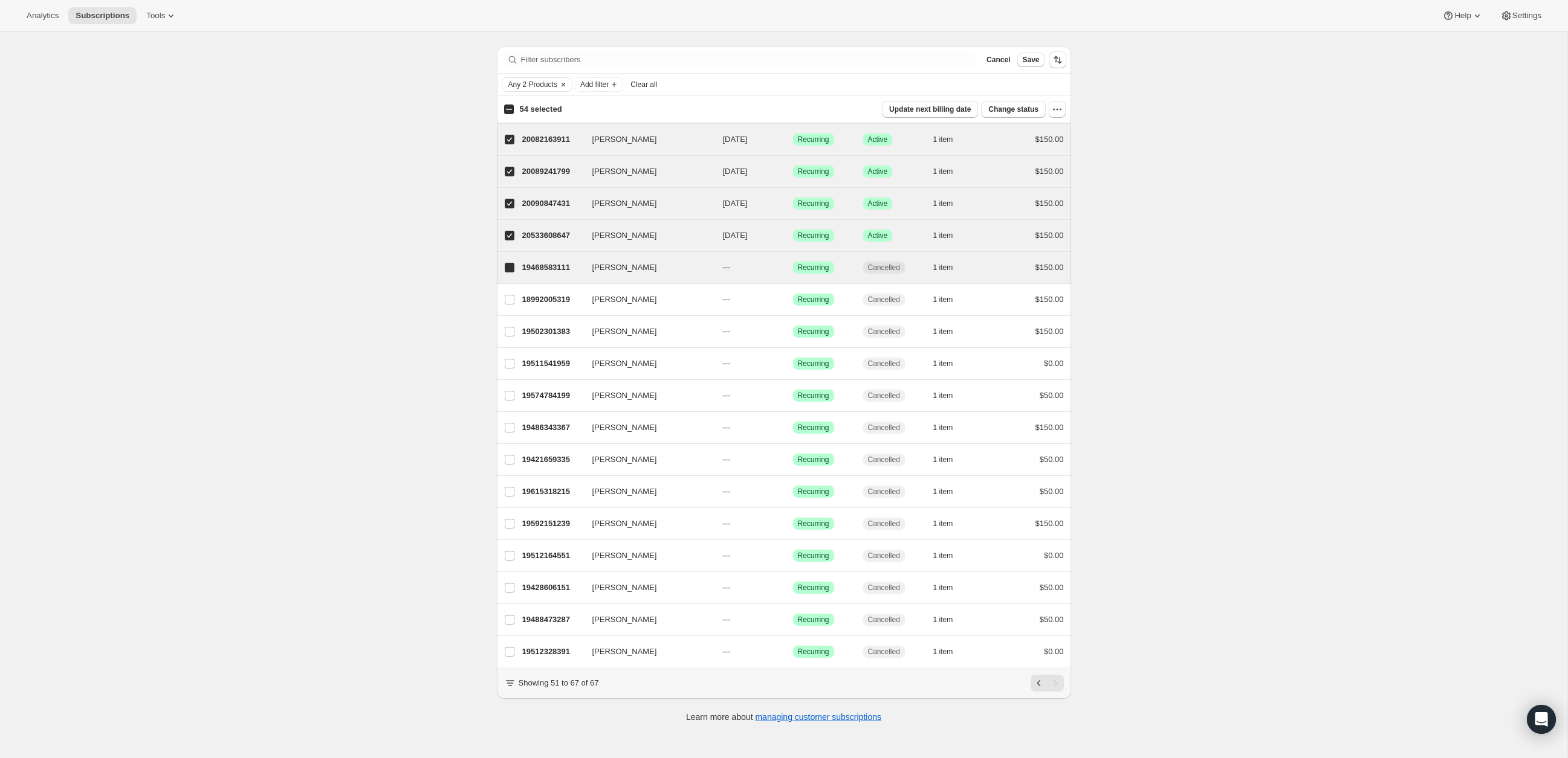
checkbox input "true"
click at [515, 296] on label "Shawn Butz" at bounding box center [510, 300] width 26 height 32
click at [514, 296] on input "Shawn Butz" at bounding box center [510, 300] width 10 height 10
checkbox input "true"
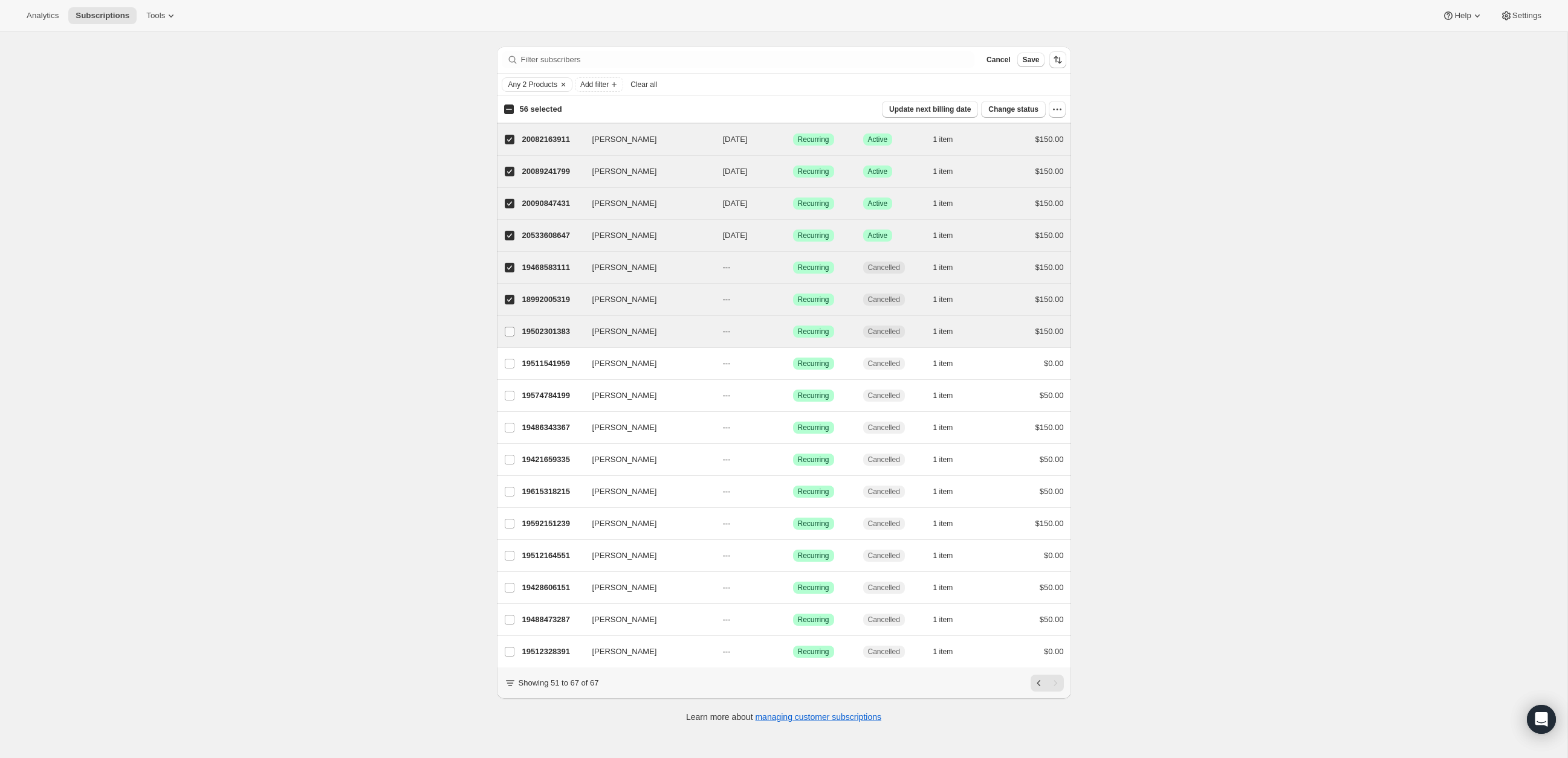
click at [507, 338] on label "Ashley Moore" at bounding box center [510, 332] width 26 height 32
click at [507, 336] on input "Ashley Moore" at bounding box center [510, 331] width 10 height 10
checkbox input "true"
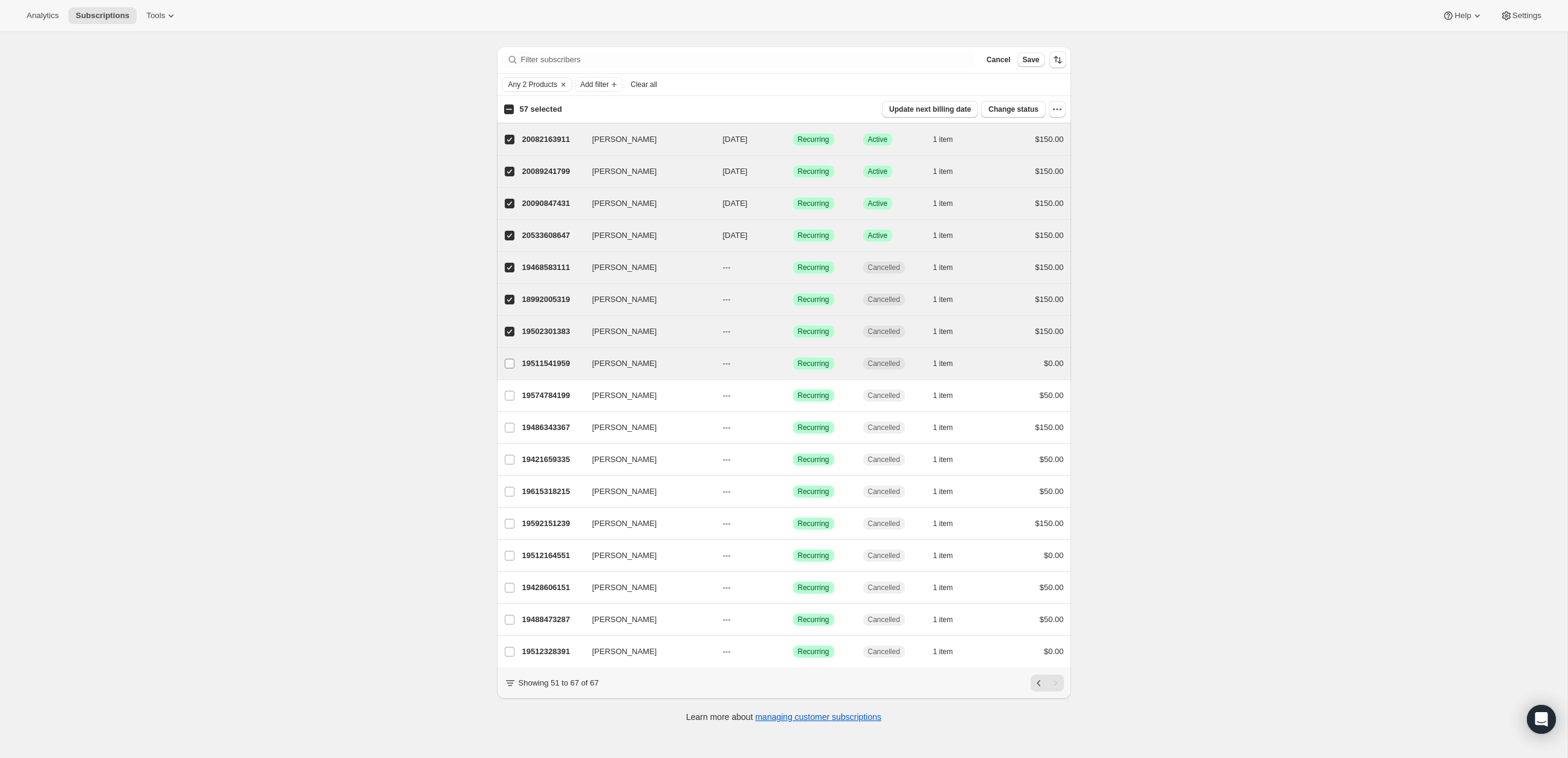
click at [508, 365] on input "Heather Burge" at bounding box center [510, 364] width 10 height 10
checkbox input "true"
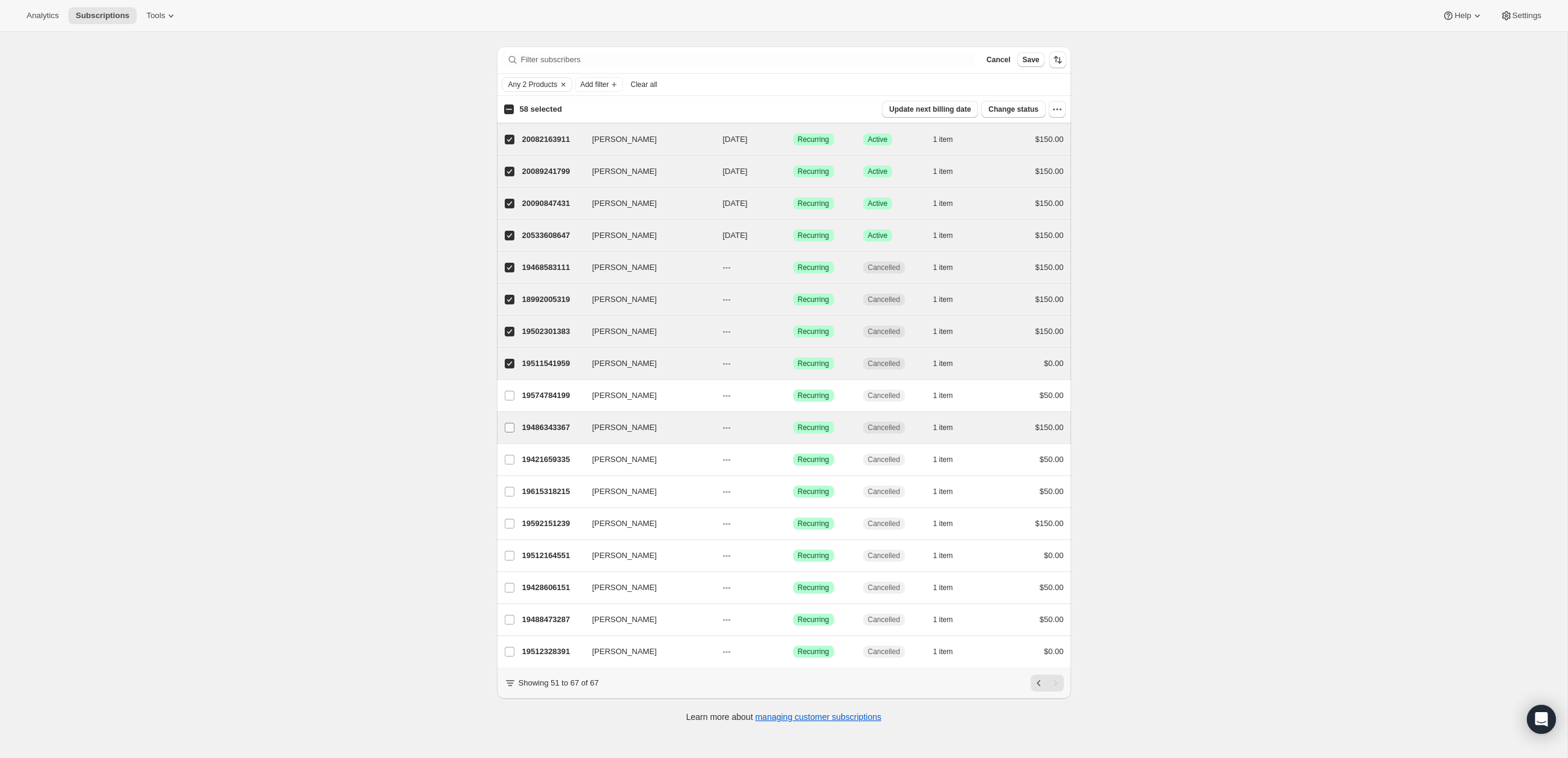
drag, startPoint x: 507, startPoint y: 393, endPoint x: 504, endPoint y: 421, distance: 28.2
click at [507, 393] on input "Kara Thompson" at bounding box center [510, 396] width 10 height 10
checkbox input "true"
click at [505, 423] on input "Kendra Johnson" at bounding box center [510, 428] width 10 height 10
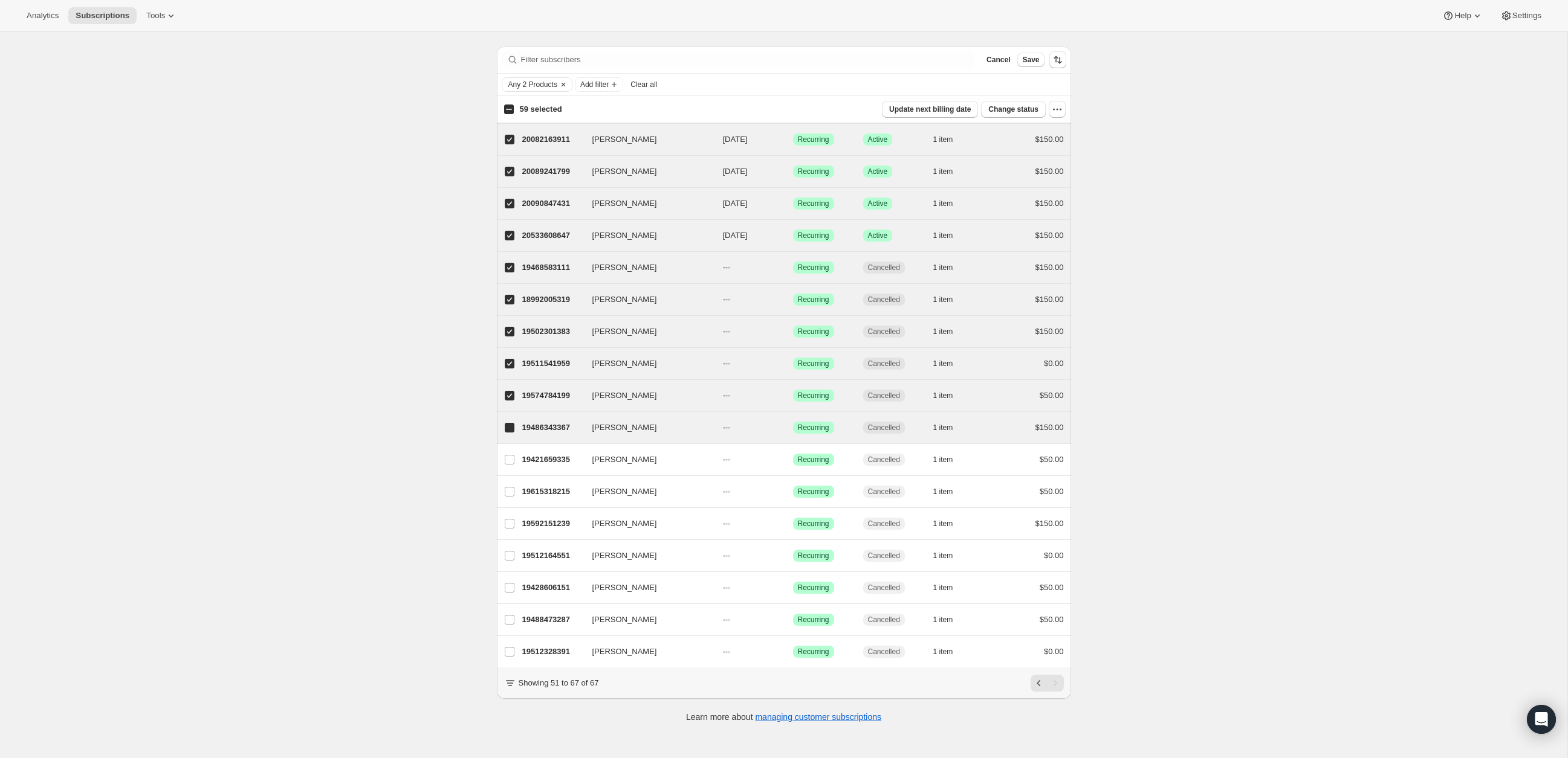
checkbox input "true"
click at [510, 462] on label "Mandy Fitts" at bounding box center [510, 460] width 26 height 32
click at [510, 462] on input "Mandy Fitts" at bounding box center [510, 460] width 10 height 10
checkbox input "true"
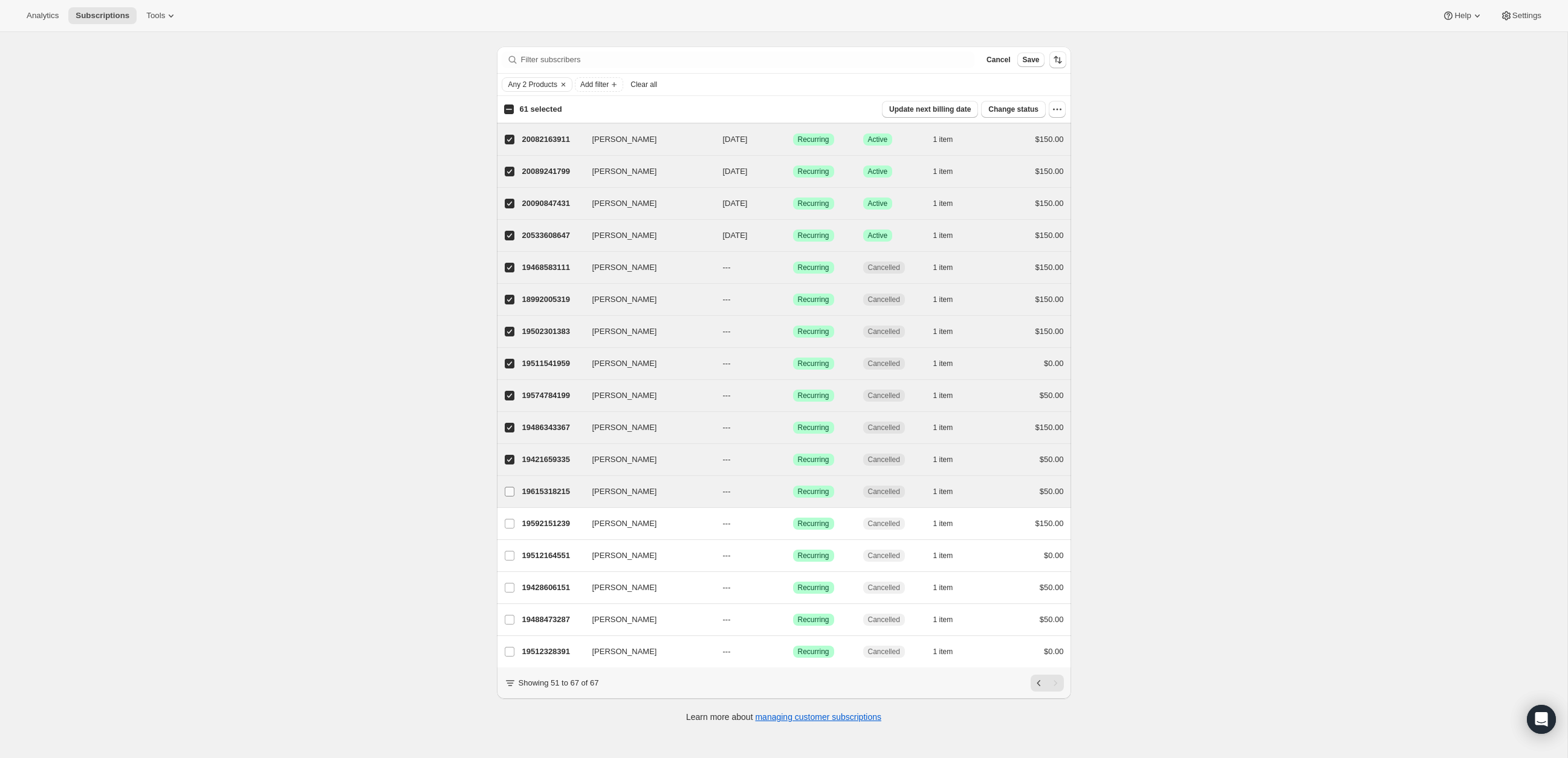
click at [510, 487] on input "Marie Erickson" at bounding box center [510, 492] width 10 height 10
checkbox input "true"
drag, startPoint x: 504, startPoint y: 518, endPoint x: 505, endPoint y: 526, distance: 8.1
click at [505, 519] on input "Kelly LaMotte" at bounding box center [510, 524] width 10 height 10
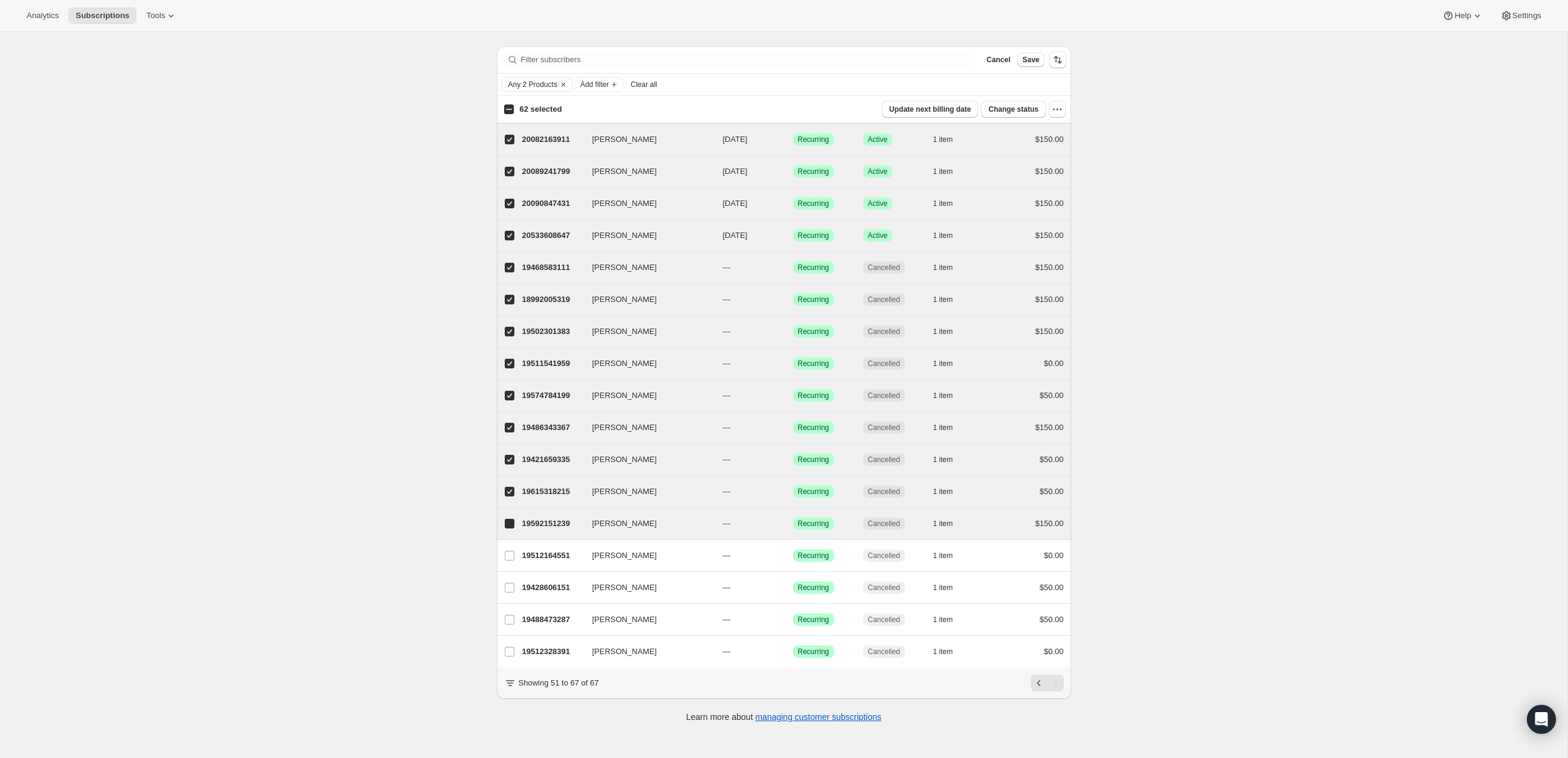
checkbox input "true"
drag, startPoint x: 507, startPoint y: 544, endPoint x: 510, endPoint y: 569, distance: 25.2
click at [507, 551] on span at bounding box center [510, 556] width 11 height 11
click at [507, 551] on input "Heather Burge" at bounding box center [510, 556] width 10 height 10
checkbox input "true"
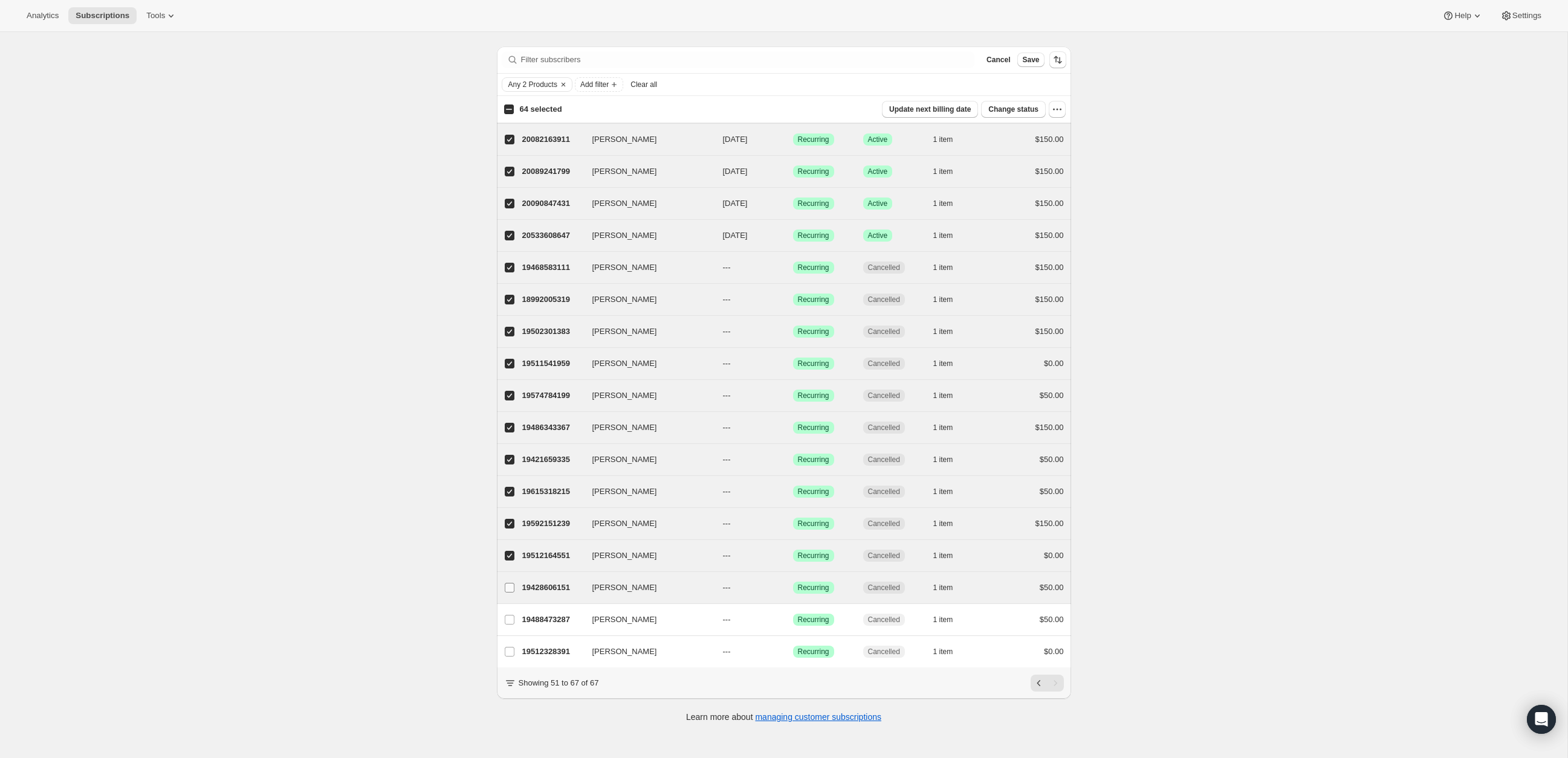
click at [509, 576] on label "Peggy Stanford" at bounding box center [510, 588] width 26 height 32
click at [509, 583] on input "Peggy Stanford" at bounding box center [510, 588] width 10 height 10
checkbox input "true"
click at [503, 611] on label "Melissa Willoughby" at bounding box center [510, 620] width 26 height 32
click at [505, 615] on input "Melissa Willoughby" at bounding box center [510, 620] width 10 height 10
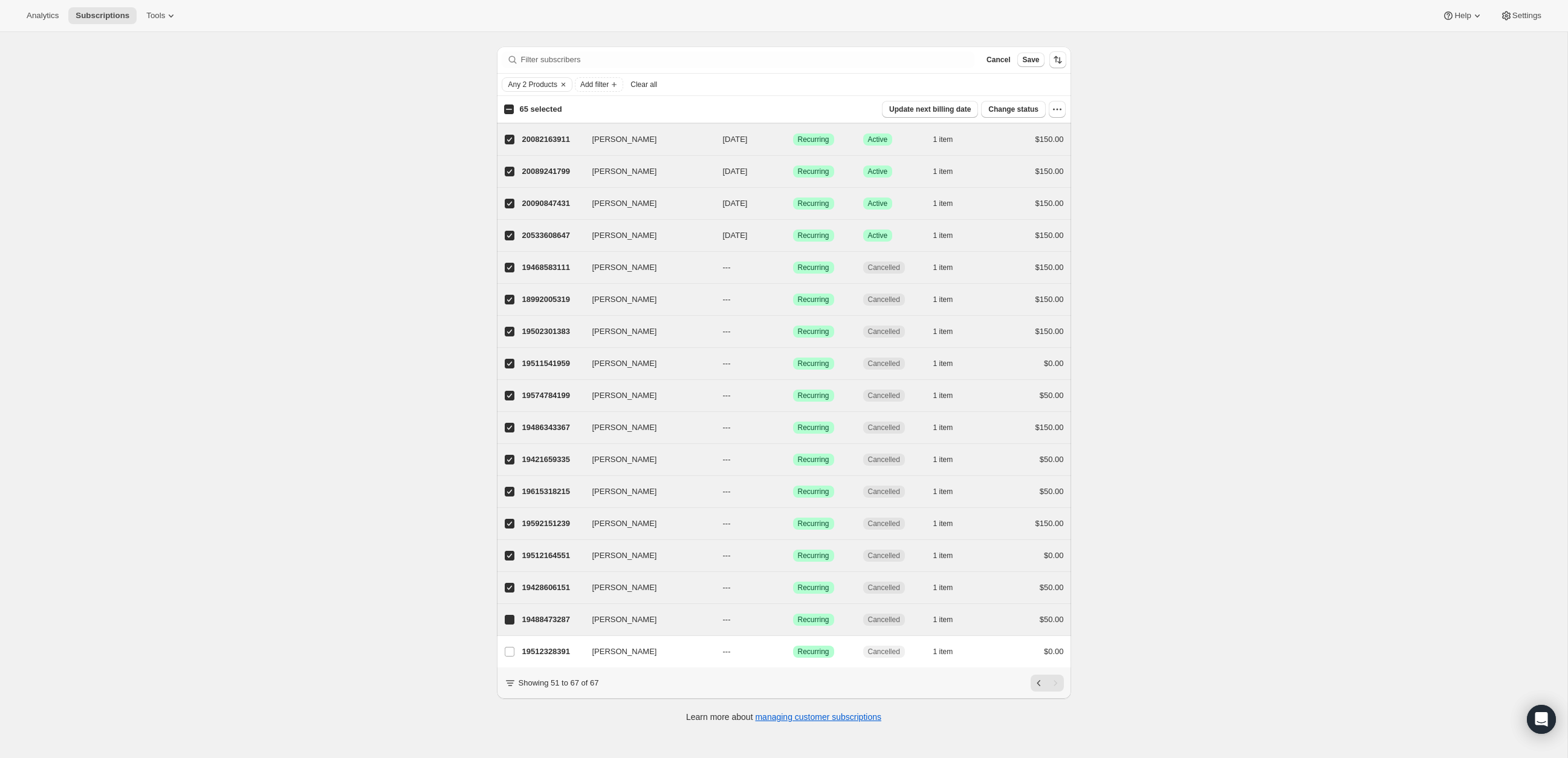
checkbox input "true"
click at [505, 647] on input "Heather Burge" at bounding box center [510, 652] width 10 height 10
checkbox input "true"
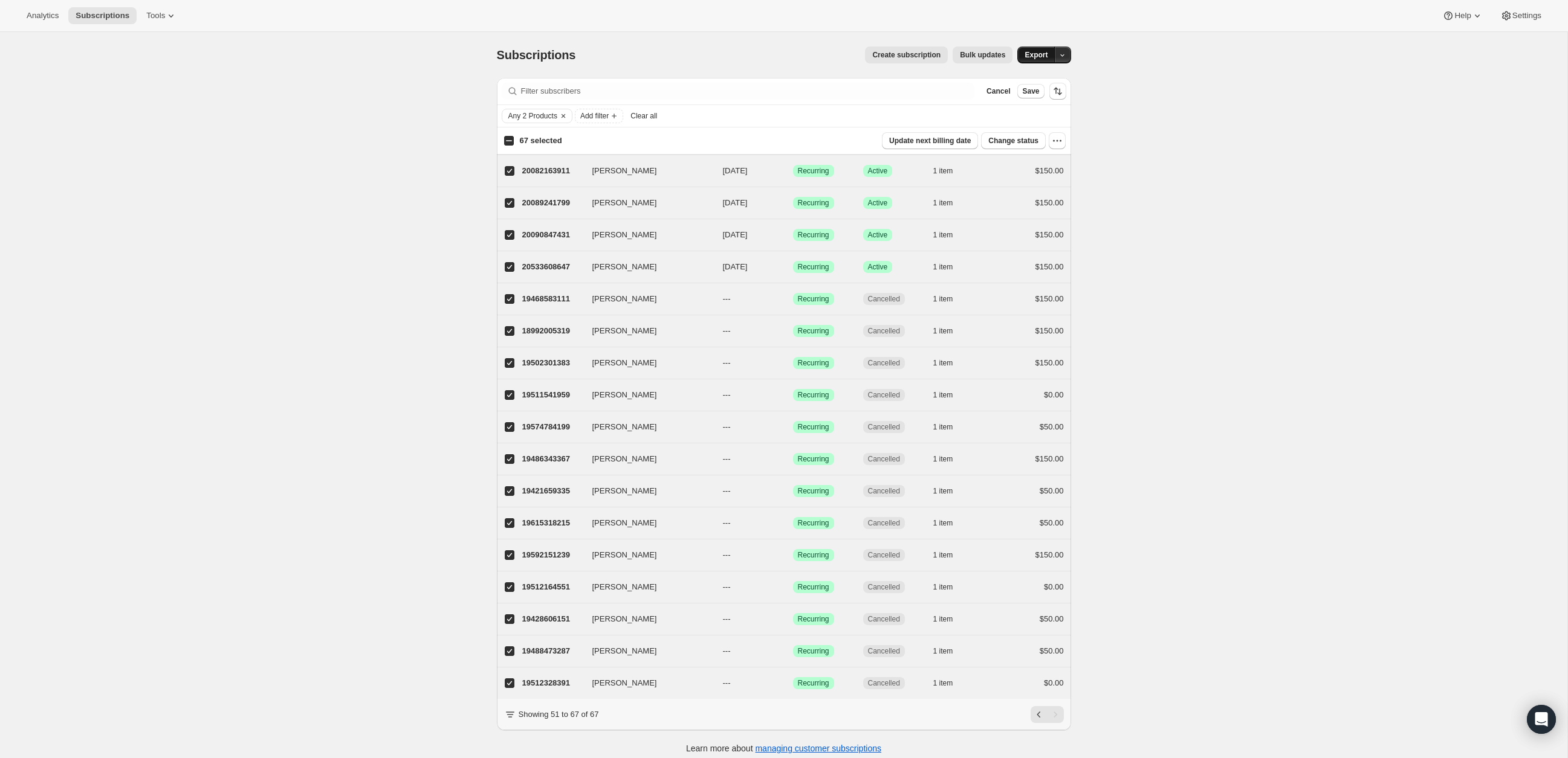
click at [1047, 53] on span "Export" at bounding box center [1036, 55] width 23 height 10
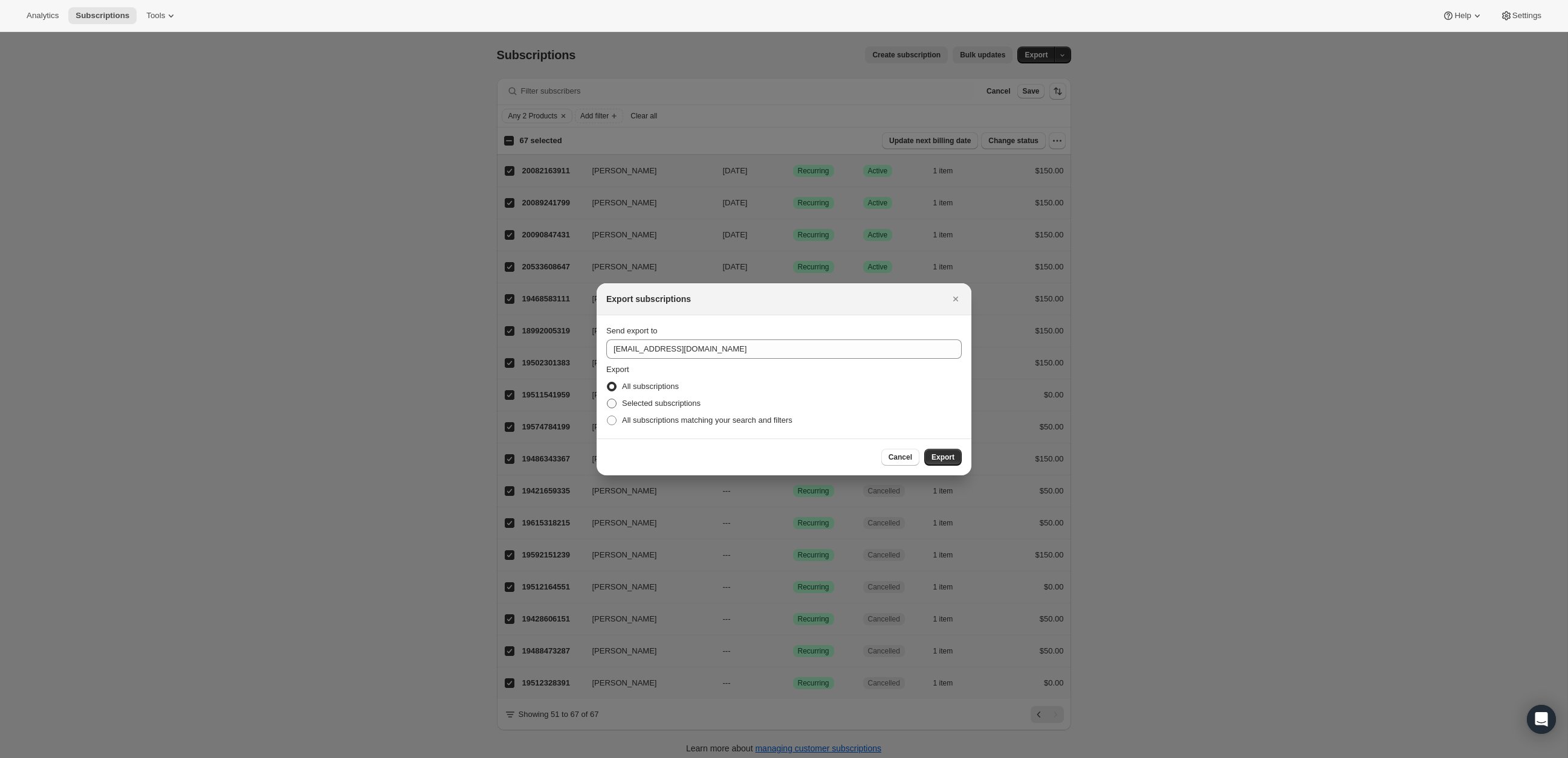
click at [680, 401] on span "Selected subscriptions" at bounding box center [661, 403] width 79 height 9
click at [607, 400] on input "Selected subscriptions" at bounding box center [607, 399] width 1 height 1
radio input "true"
click at [785, 421] on span "All subscriptions matching your search and filters" at bounding box center [707, 420] width 170 height 9
click at [607, 416] on input "All subscriptions matching your search and filters" at bounding box center [607, 416] width 1 height 1
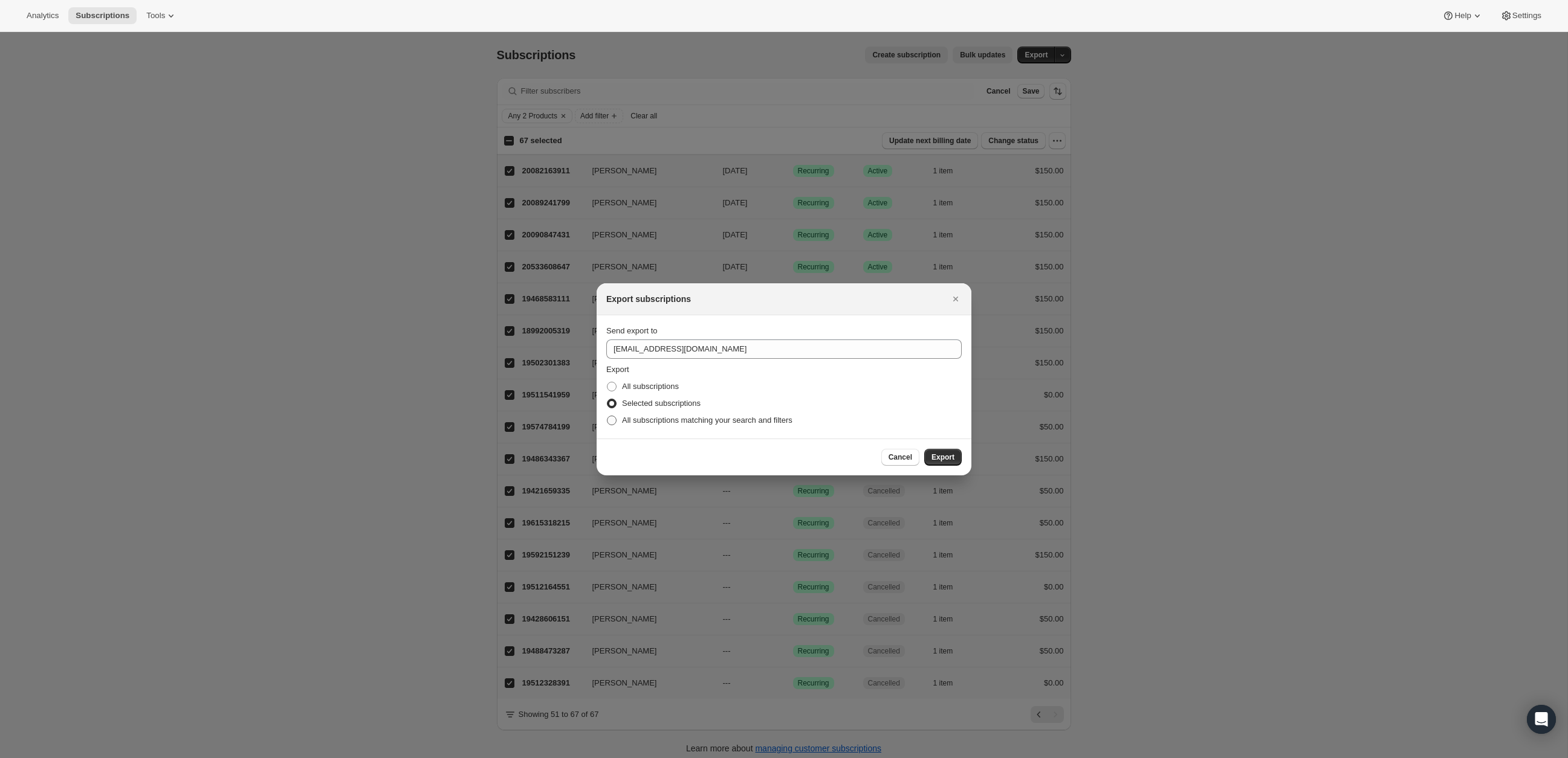
radio input "true"
click at [669, 403] on span "Selected subscriptions" at bounding box center [661, 403] width 79 height 9
click at [607, 400] on input "Selected subscriptions" at bounding box center [607, 399] width 1 height 1
radio input "true"
click at [948, 460] on span "Export" at bounding box center [943, 458] width 23 height 10
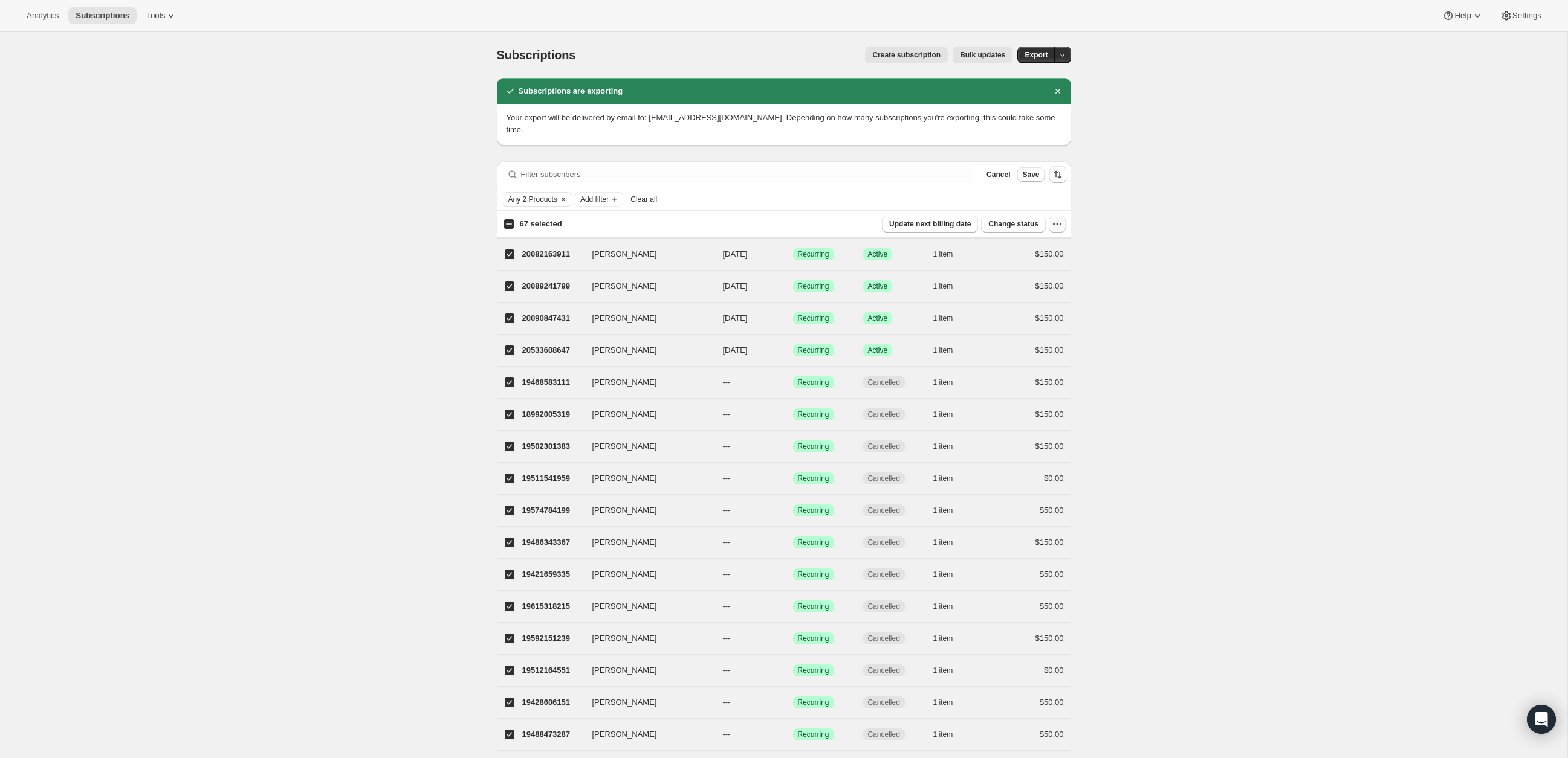
click at [1056, 225] on icon "button" at bounding box center [1058, 225] width 12 height 12
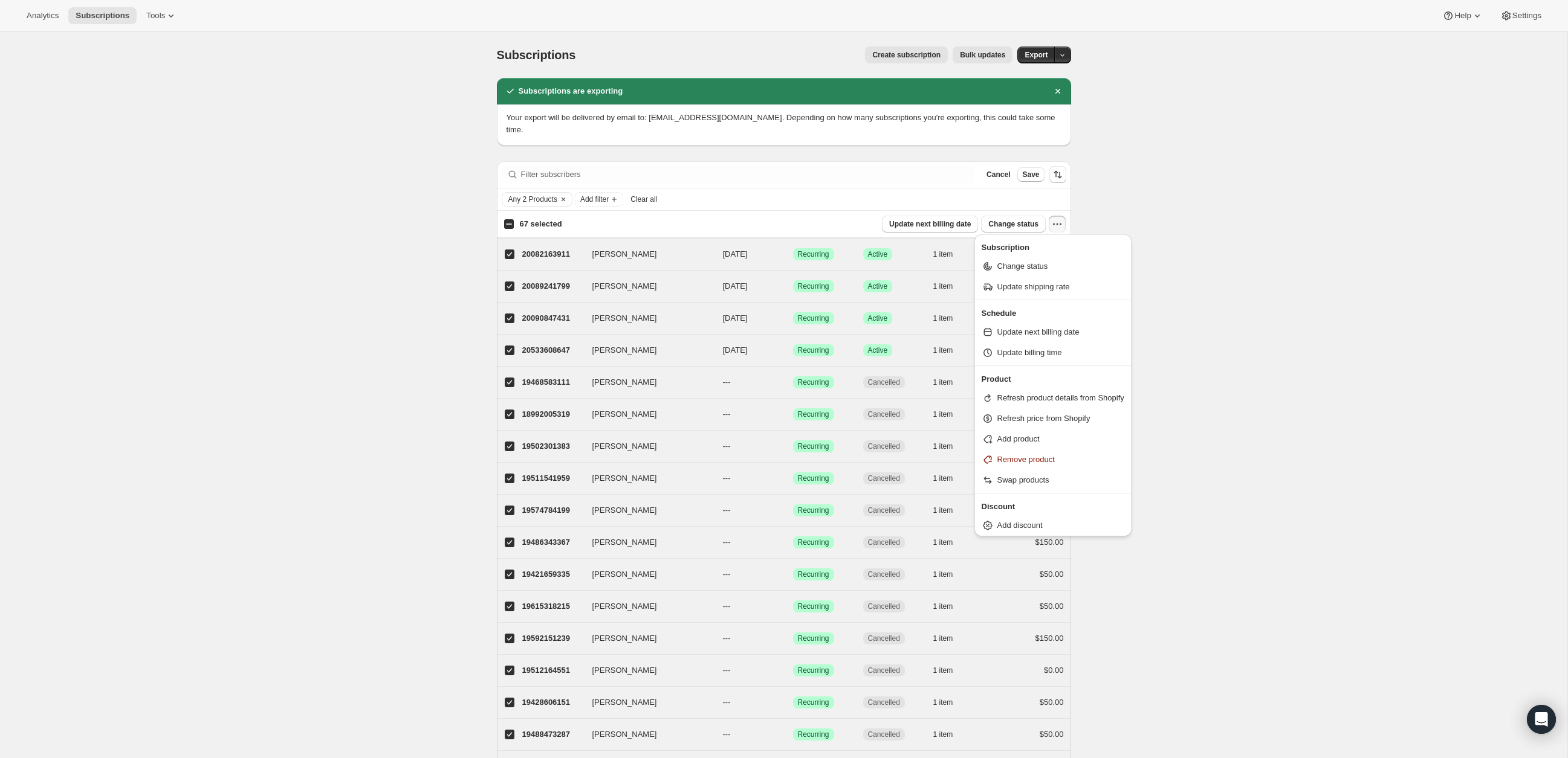
click at [1103, 214] on div "Subscriptions. This page is ready Subscriptions Create subscription Bulk update…" at bounding box center [783, 440] width 1567 height 818
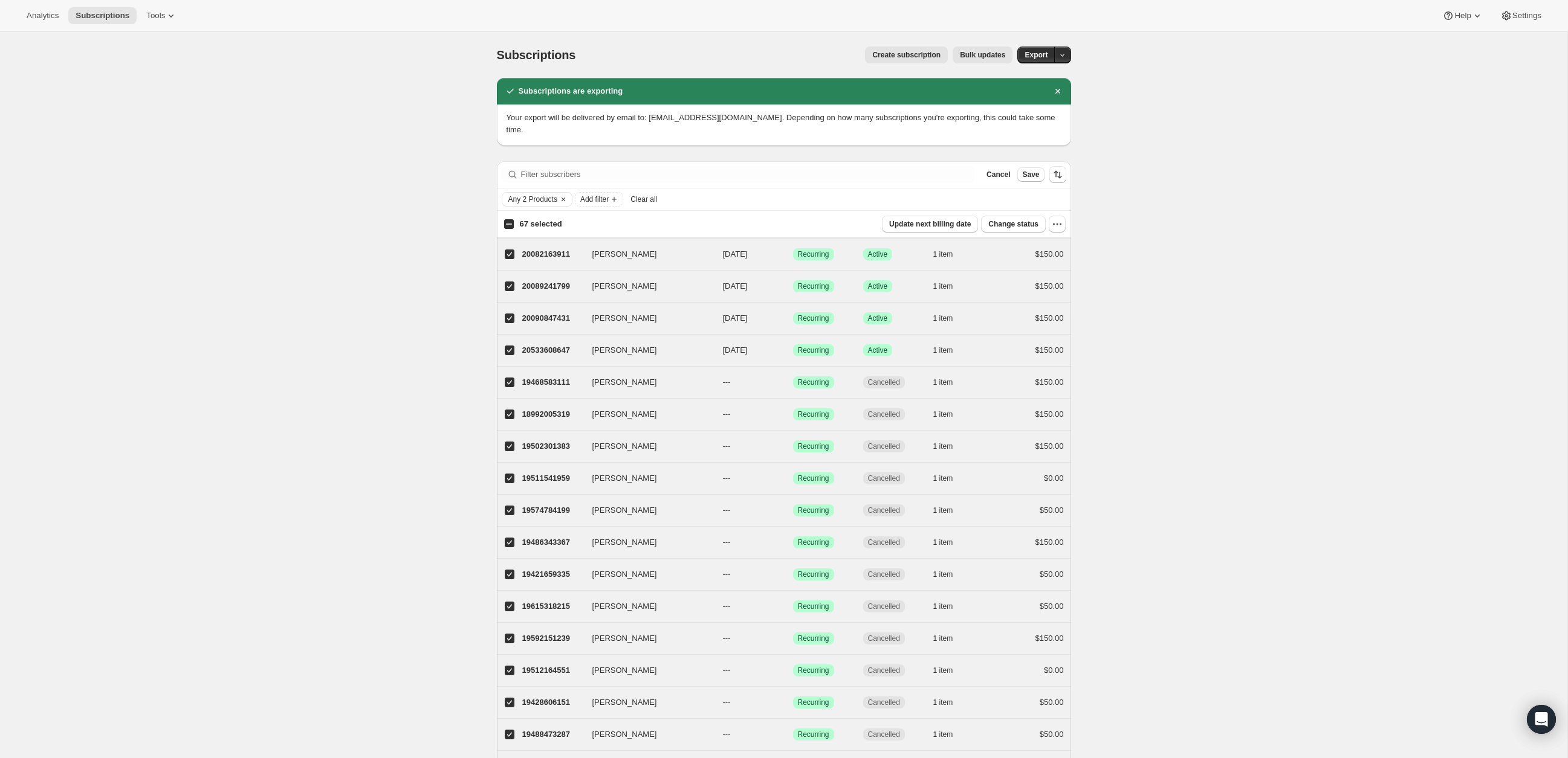
click at [1228, 307] on div "Subscriptions. This page is ready Subscriptions Create subscription Bulk update…" at bounding box center [783, 440] width 1567 height 818
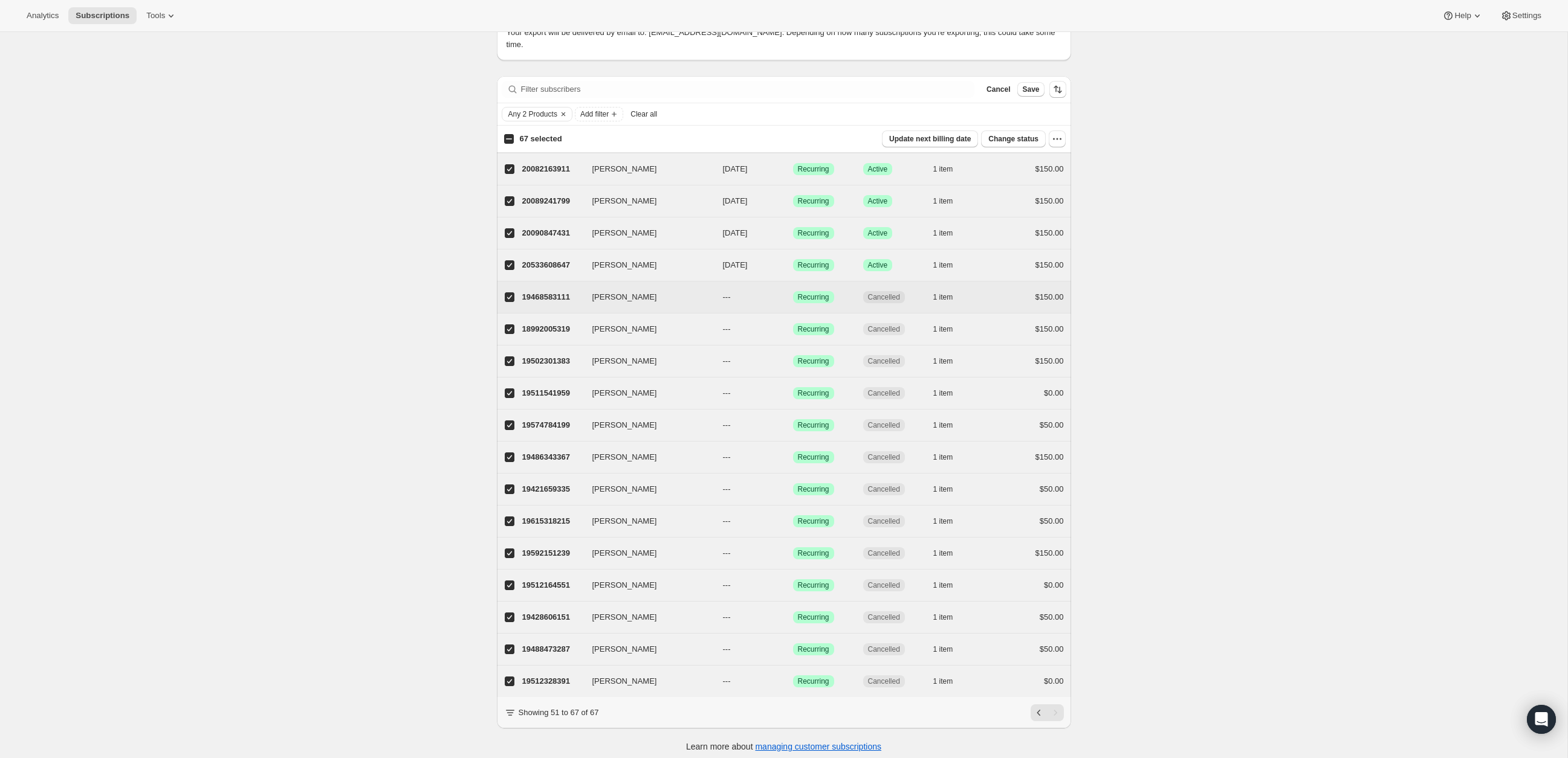
click at [507, 294] on input "Lyndsey Diehl" at bounding box center [510, 297] width 10 height 10
checkbox input "false"
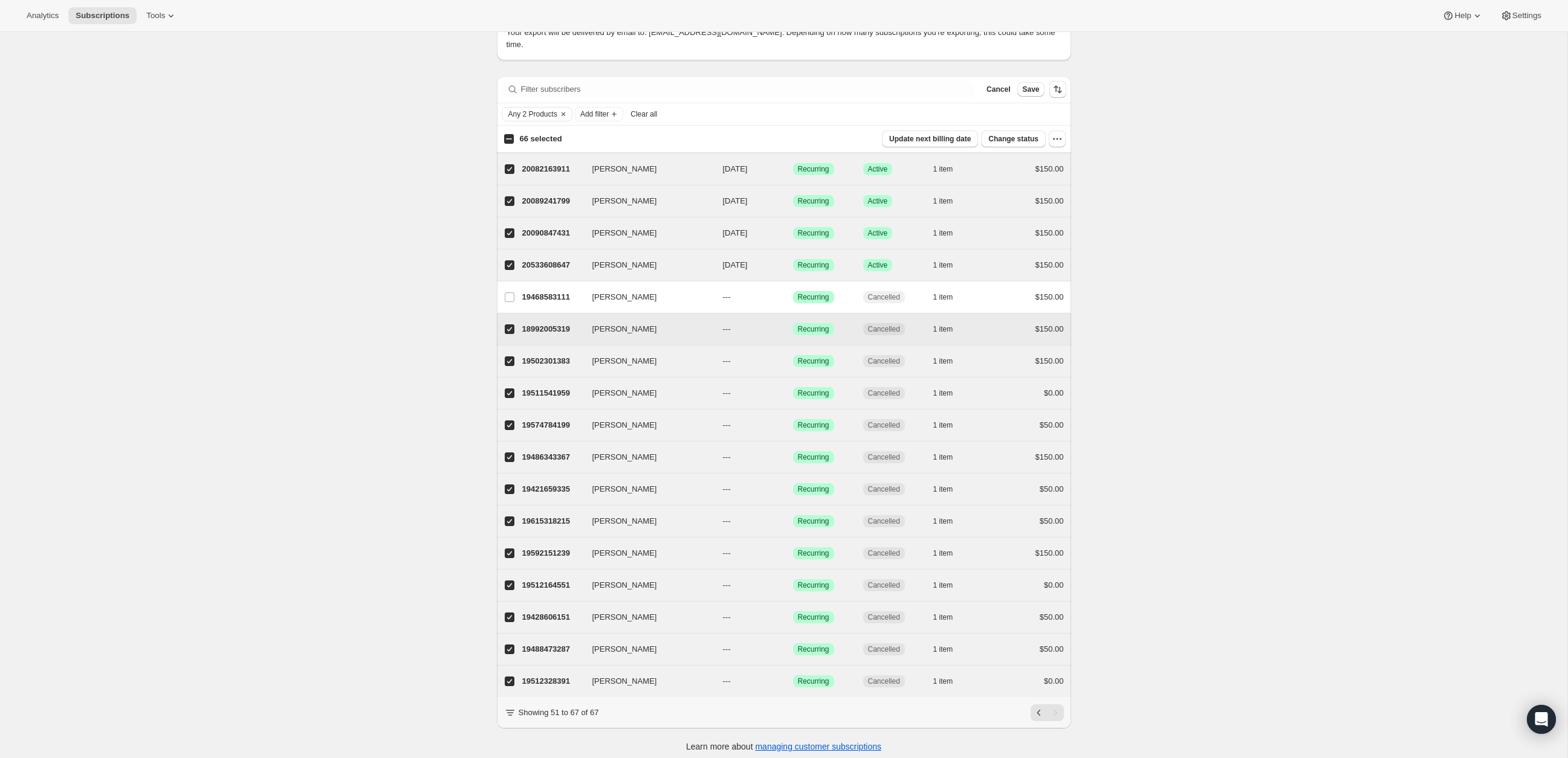
click at [510, 319] on label "Shawn Butz" at bounding box center [510, 329] width 26 height 32
click at [510, 325] on input "Shawn Butz" at bounding box center [510, 329] width 10 height 10
checkbox input "false"
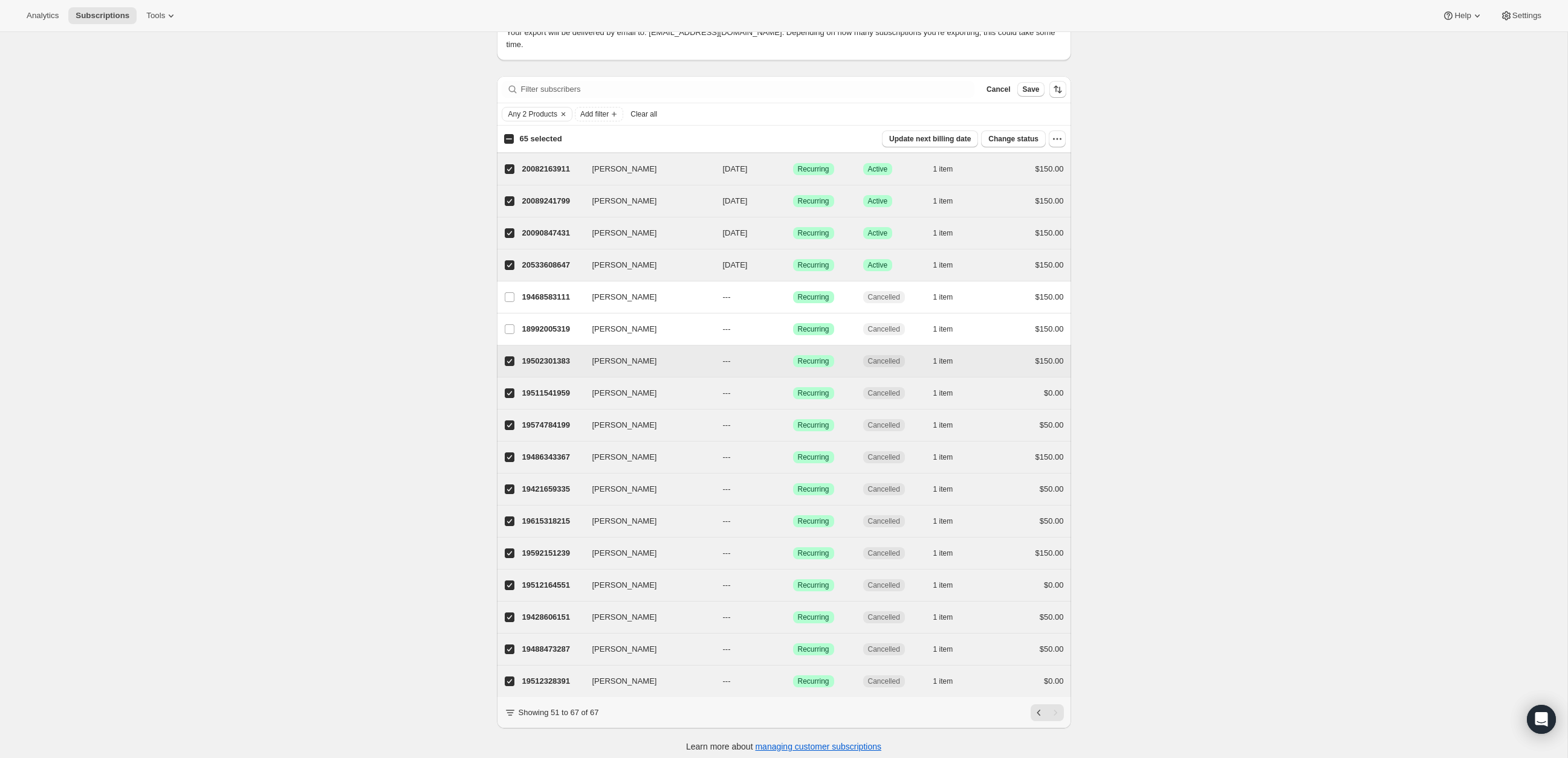
click at [505, 360] on input "Ashley Moore" at bounding box center [510, 361] width 10 height 10
checkbox input "false"
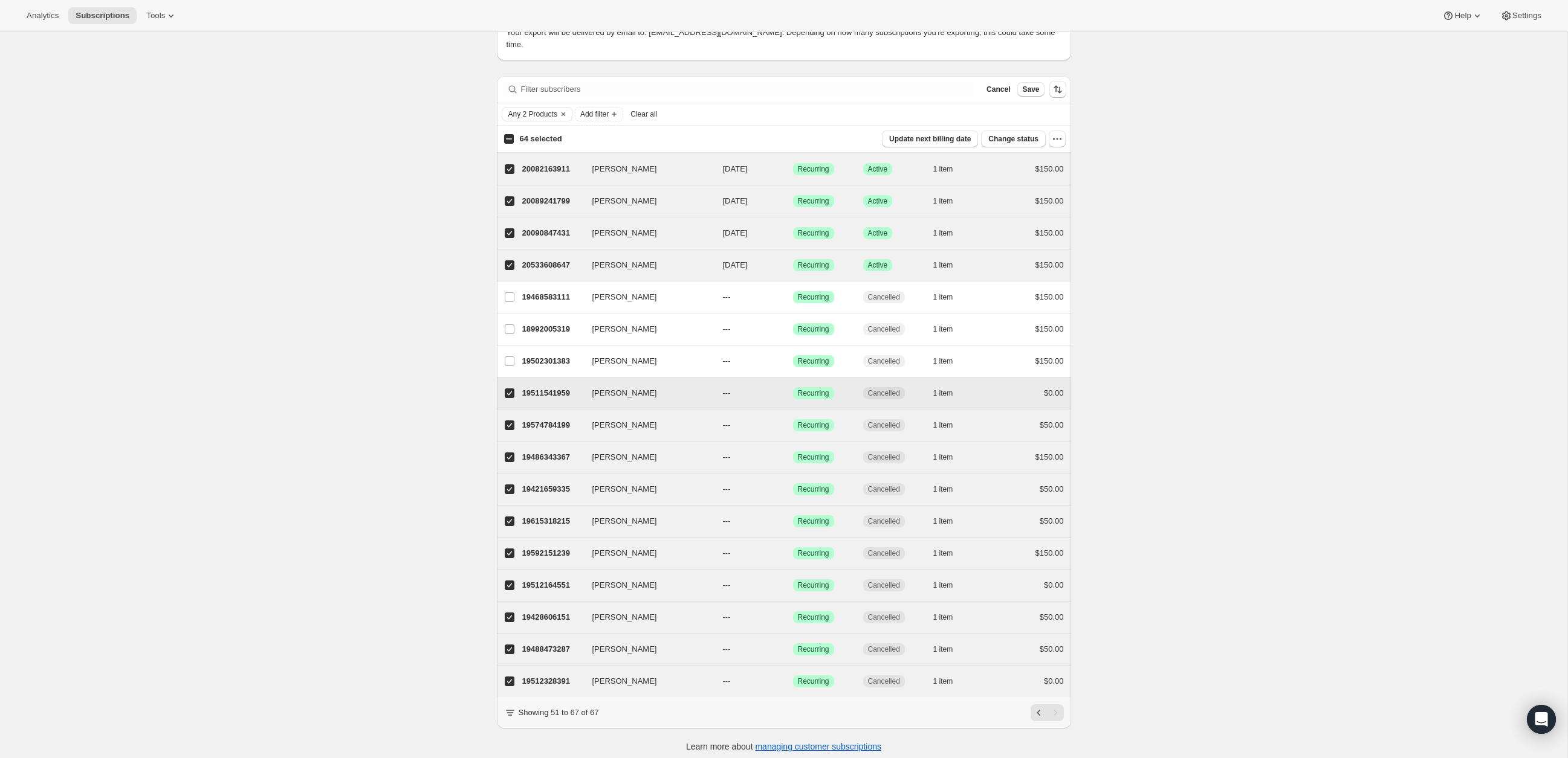
click at [509, 389] on input "Heather Burge" at bounding box center [510, 393] width 10 height 10
checkbox input "false"
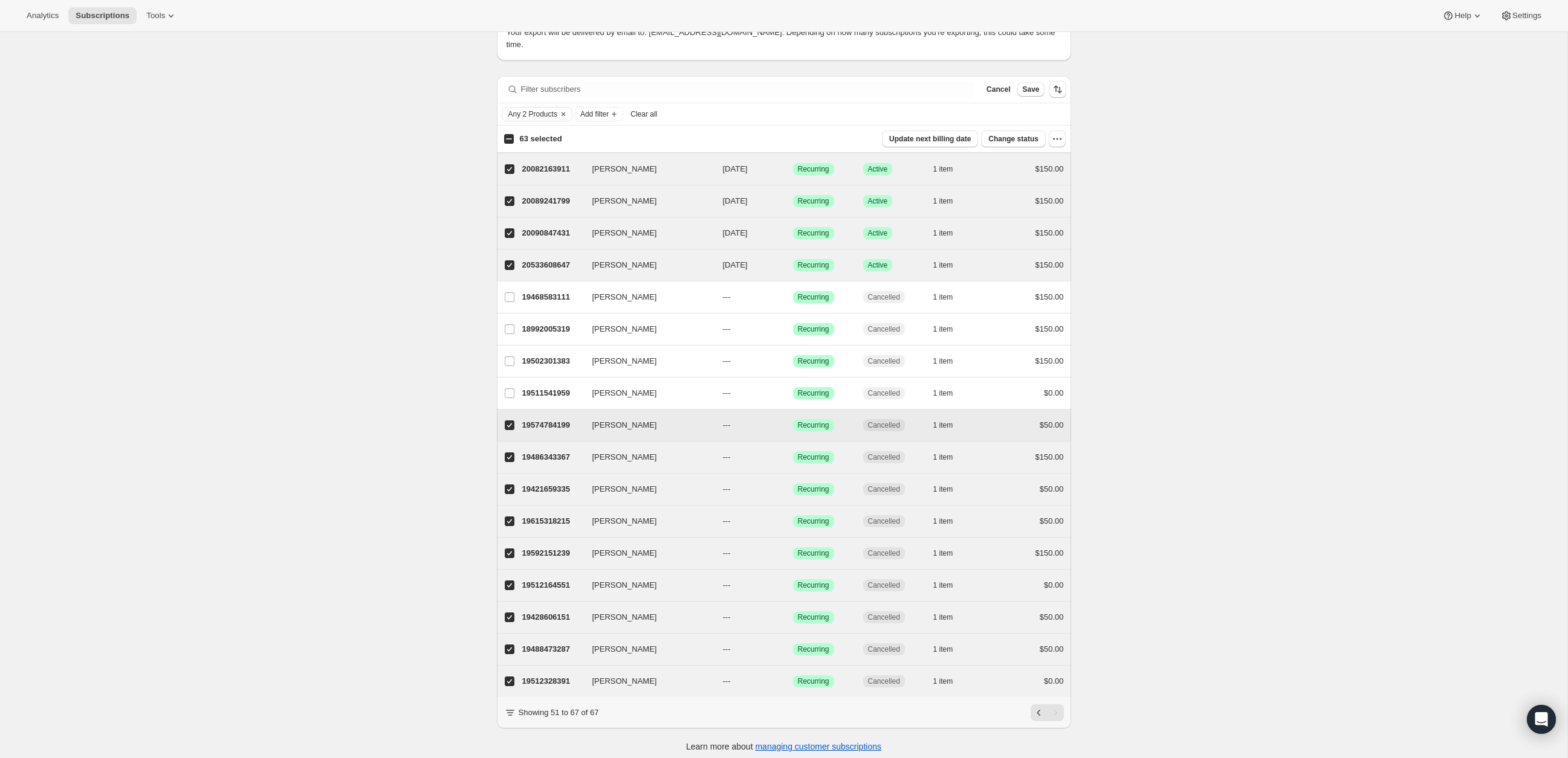
click at [512, 423] on input "Kara Thompson" at bounding box center [510, 425] width 10 height 10
checkbox input "false"
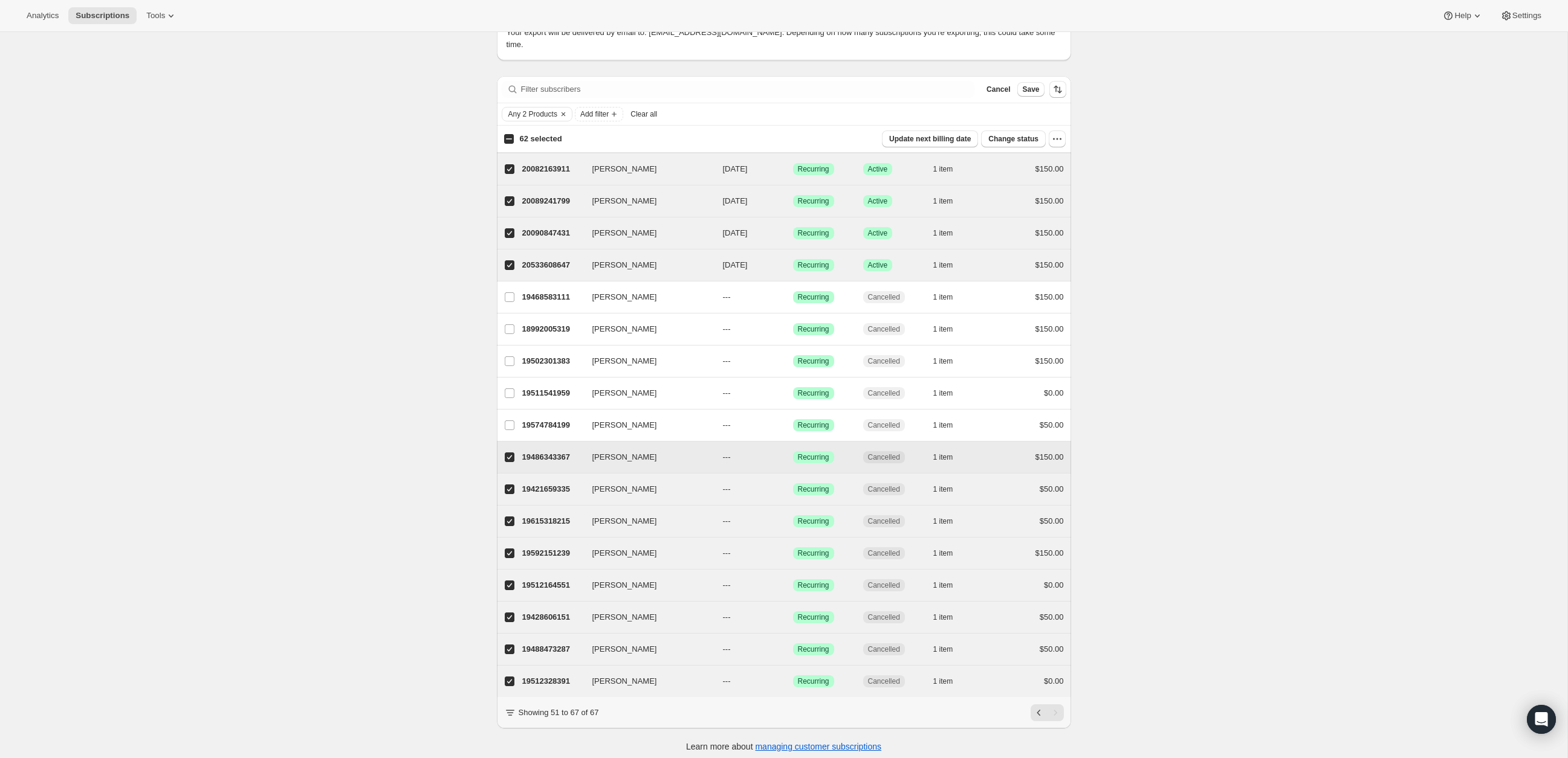
click at [508, 453] on input "Kendra Johnson" at bounding box center [510, 458] width 10 height 10
checkbox input "false"
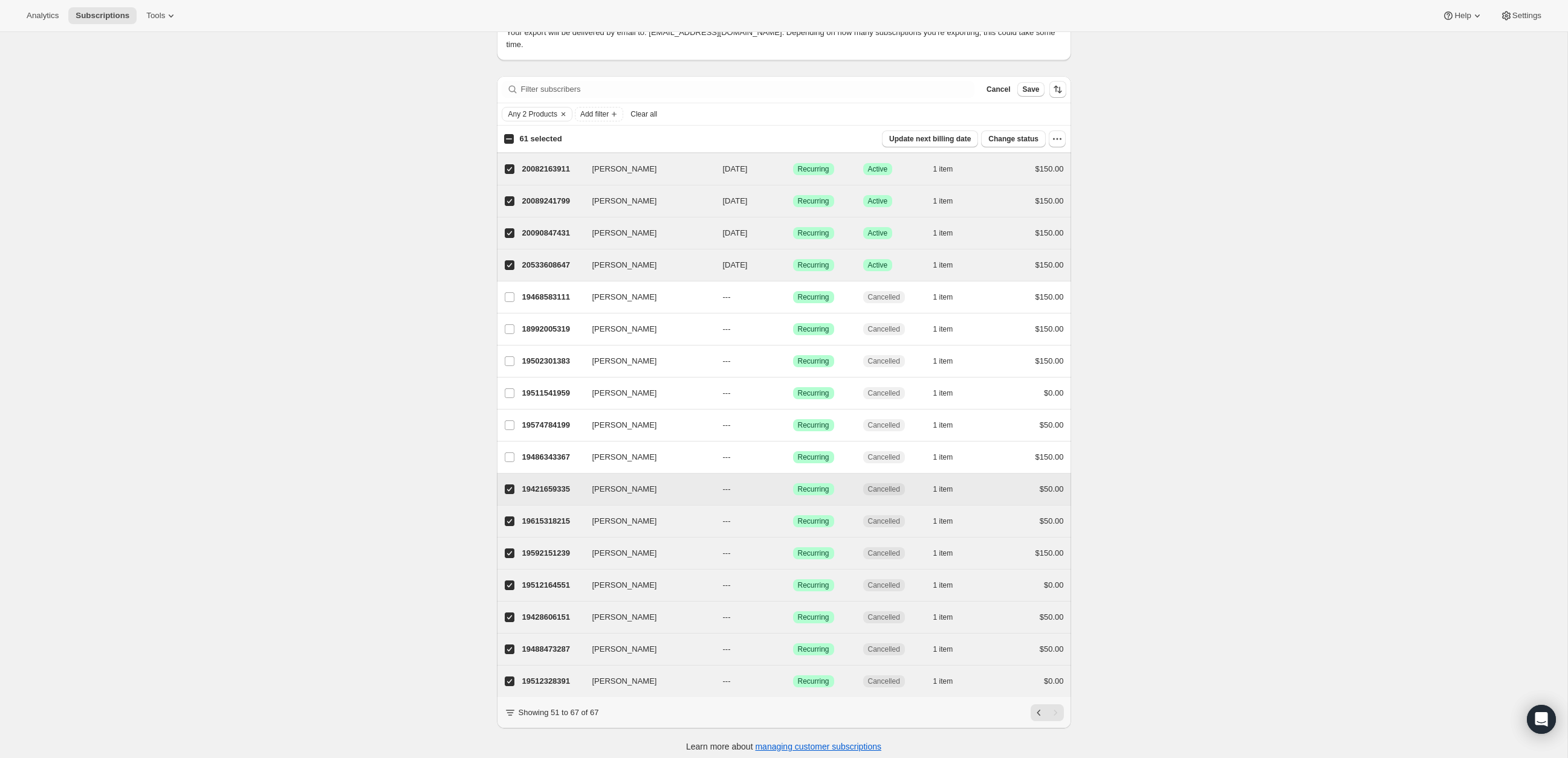
click at [508, 493] on label "Mandy Fitts" at bounding box center [510, 489] width 26 height 32
click at [508, 493] on input "Mandy Fitts" at bounding box center [510, 489] width 10 height 10
checkbox input "false"
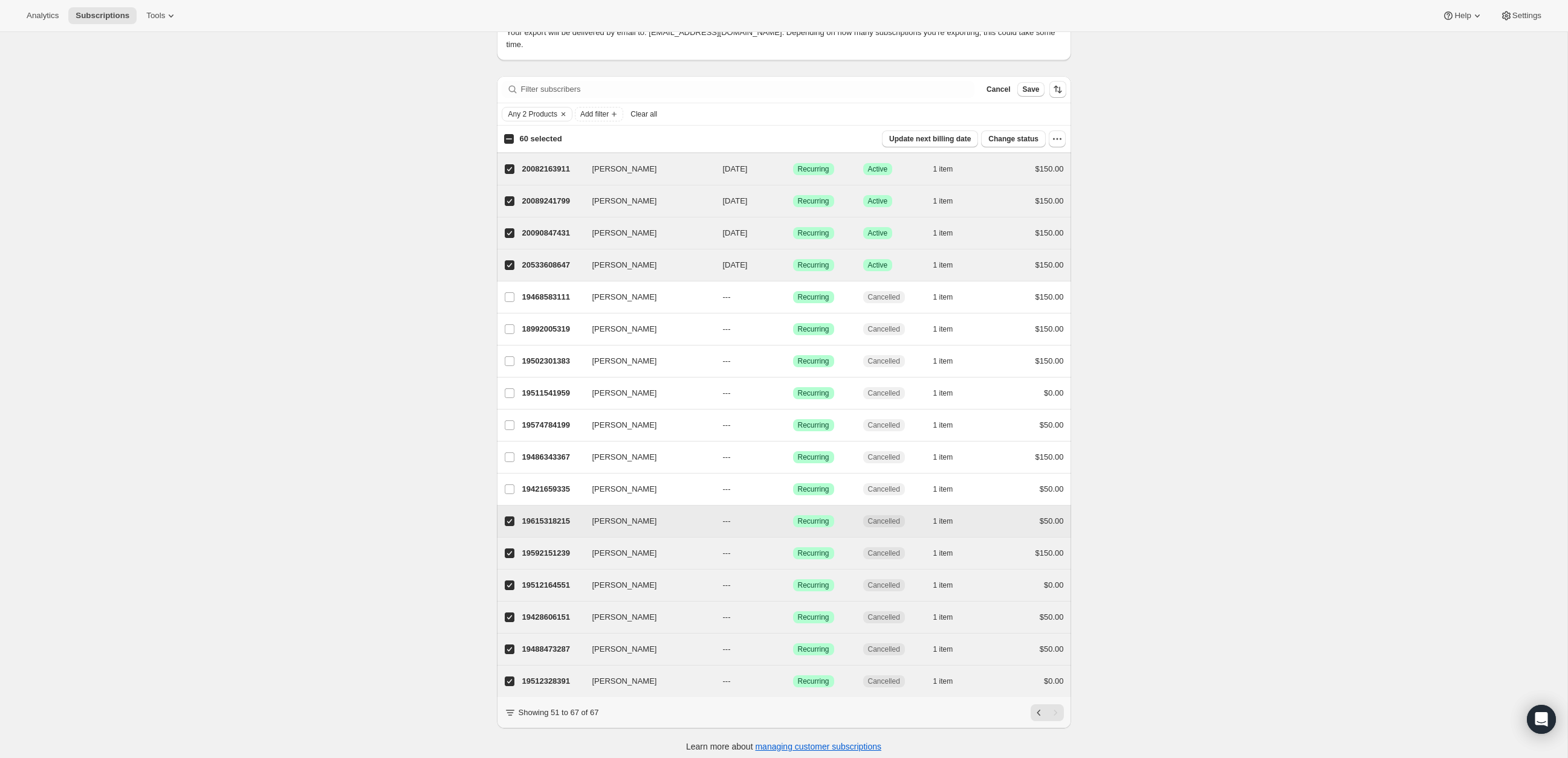
drag, startPoint x: 512, startPoint y: 514, endPoint x: 513, endPoint y: 524, distance: 10.0
click at [512, 517] on input "Marie Erickson" at bounding box center [510, 522] width 10 height 10
checkbox input "false"
click at [512, 549] on input "Kelly LaMotte" at bounding box center [510, 553] width 10 height 10
checkbox input "false"
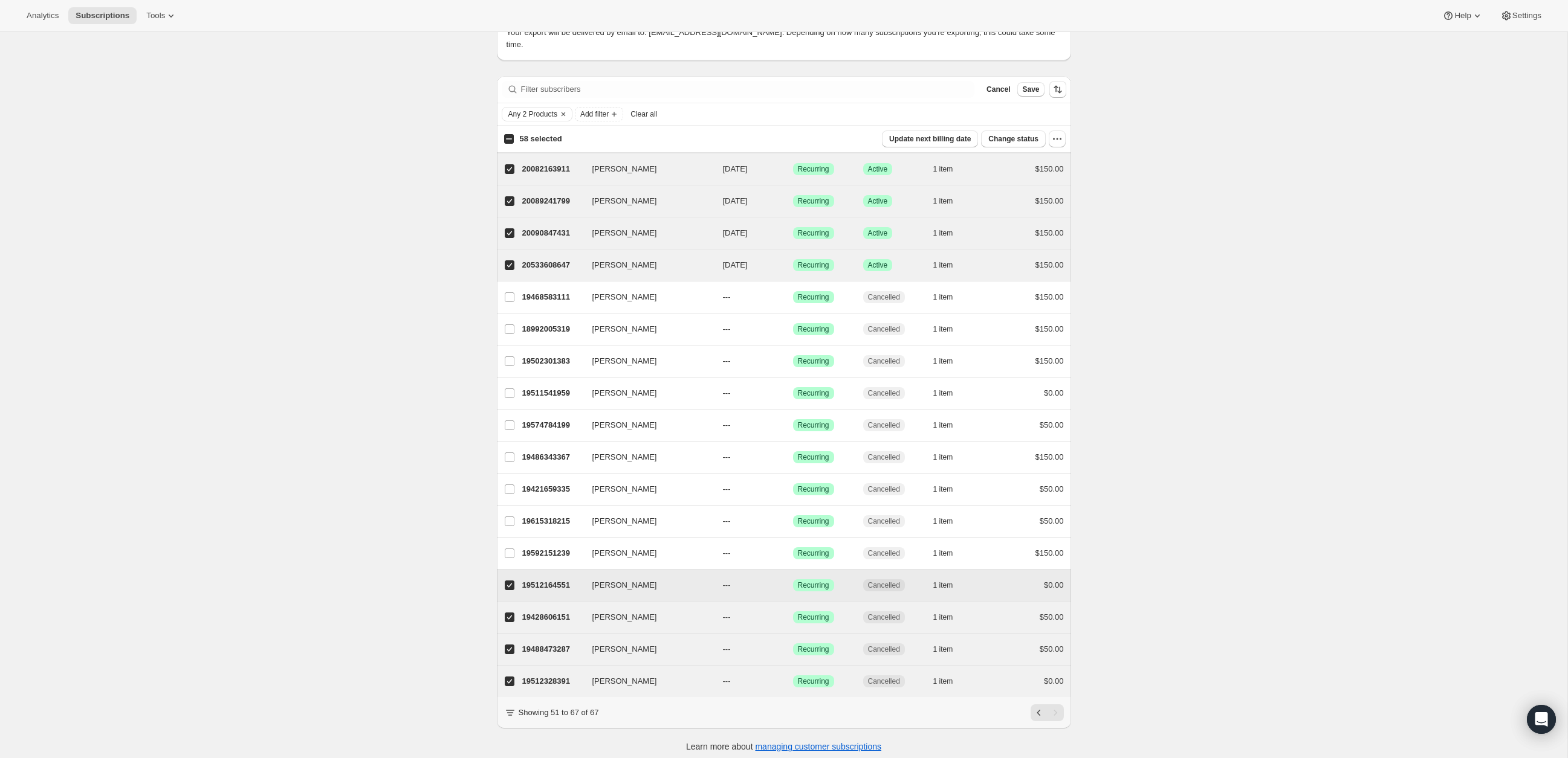
click at [509, 581] on input "Heather Burge" at bounding box center [510, 586] width 10 height 10
checkbox input "false"
click at [510, 615] on input "Peggy Stanford" at bounding box center [510, 617] width 10 height 10
checkbox input "false"
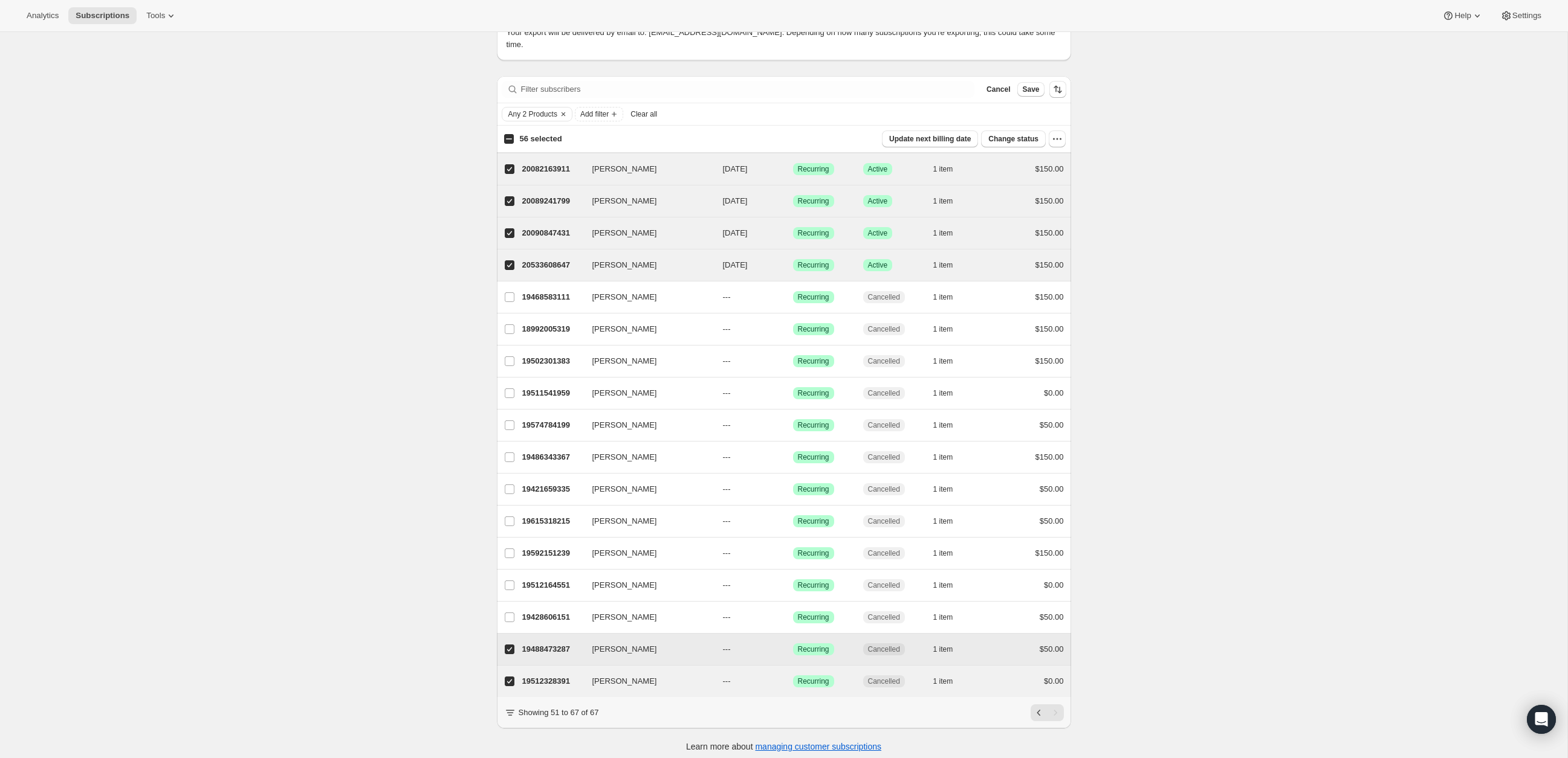
click at [510, 644] on span at bounding box center [510, 650] width 11 height 11
click at [510, 645] on input "Melissa Willoughby" at bounding box center [510, 650] width 10 height 10
checkbox input "false"
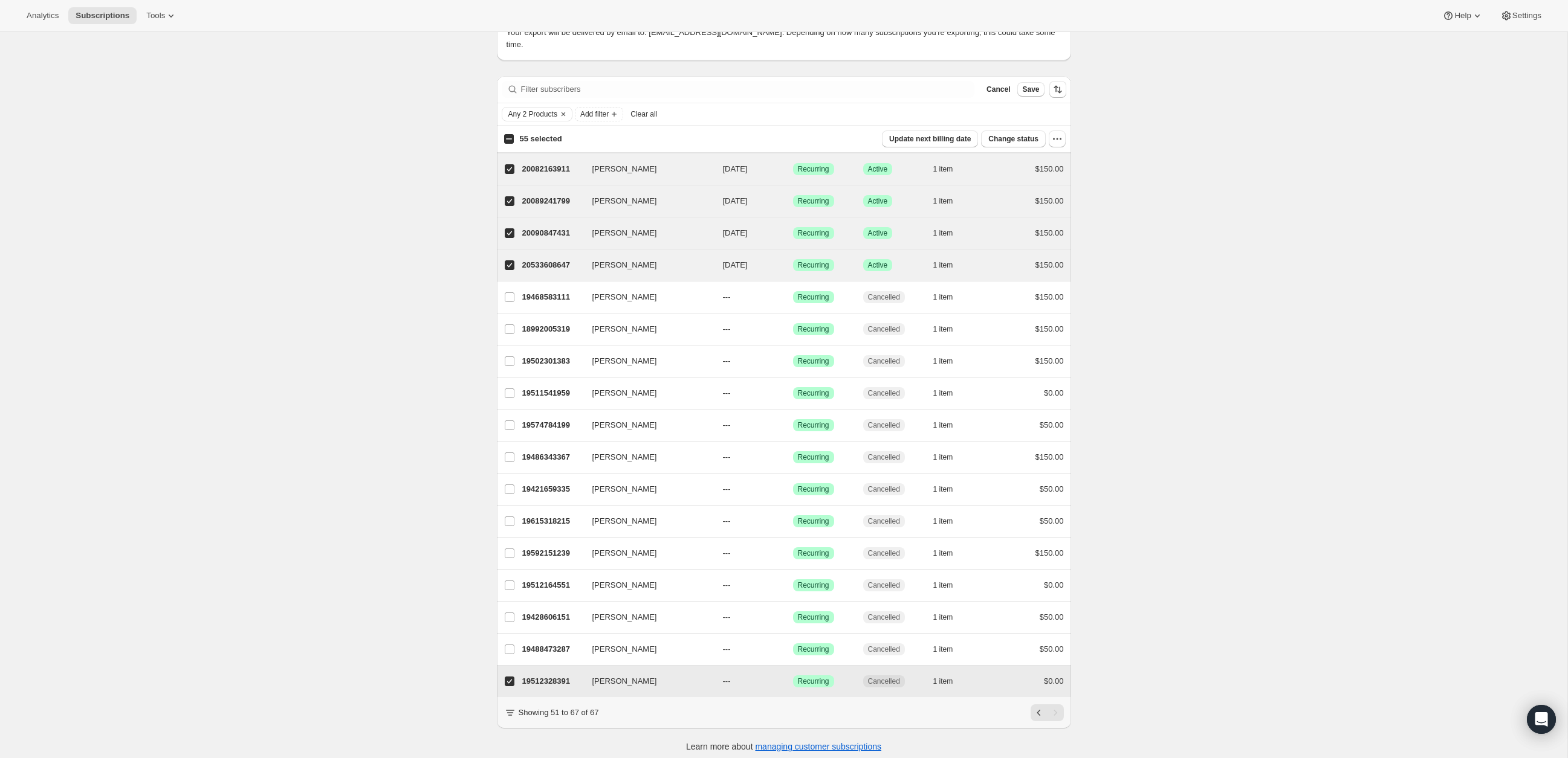
click at [511, 677] on input "Heather Burge" at bounding box center [510, 682] width 10 height 10
checkbox input "false"
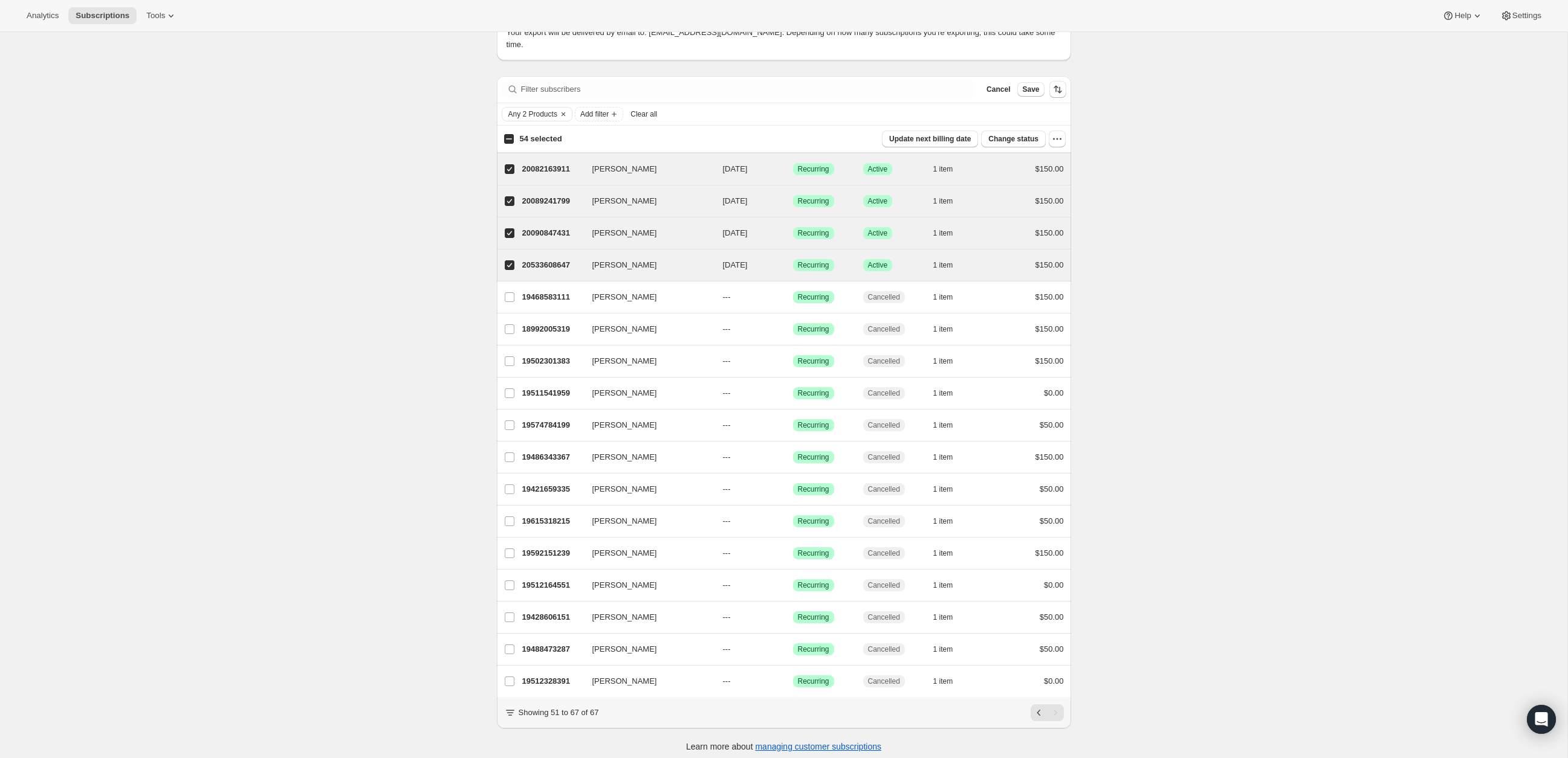
click at [1154, 626] on div "Subscriptions. This page is ready Subscriptions Create subscription Bulk update…" at bounding box center [783, 356] width 1567 height 818
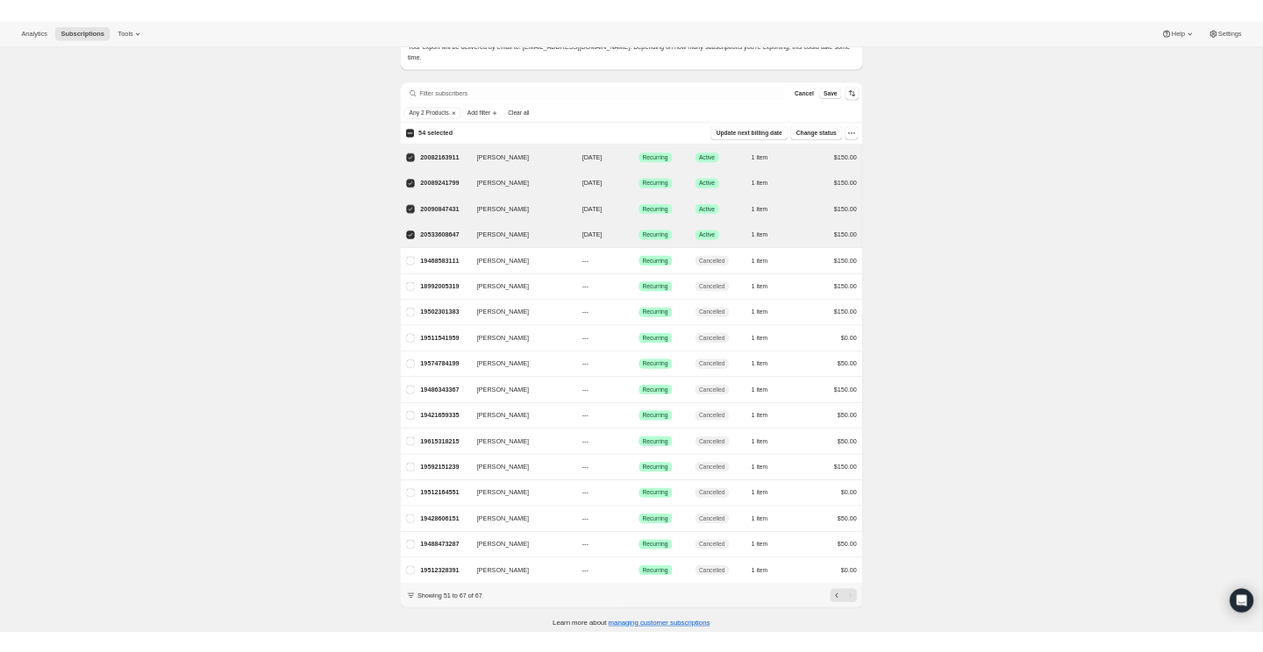
scroll to position [0, 0]
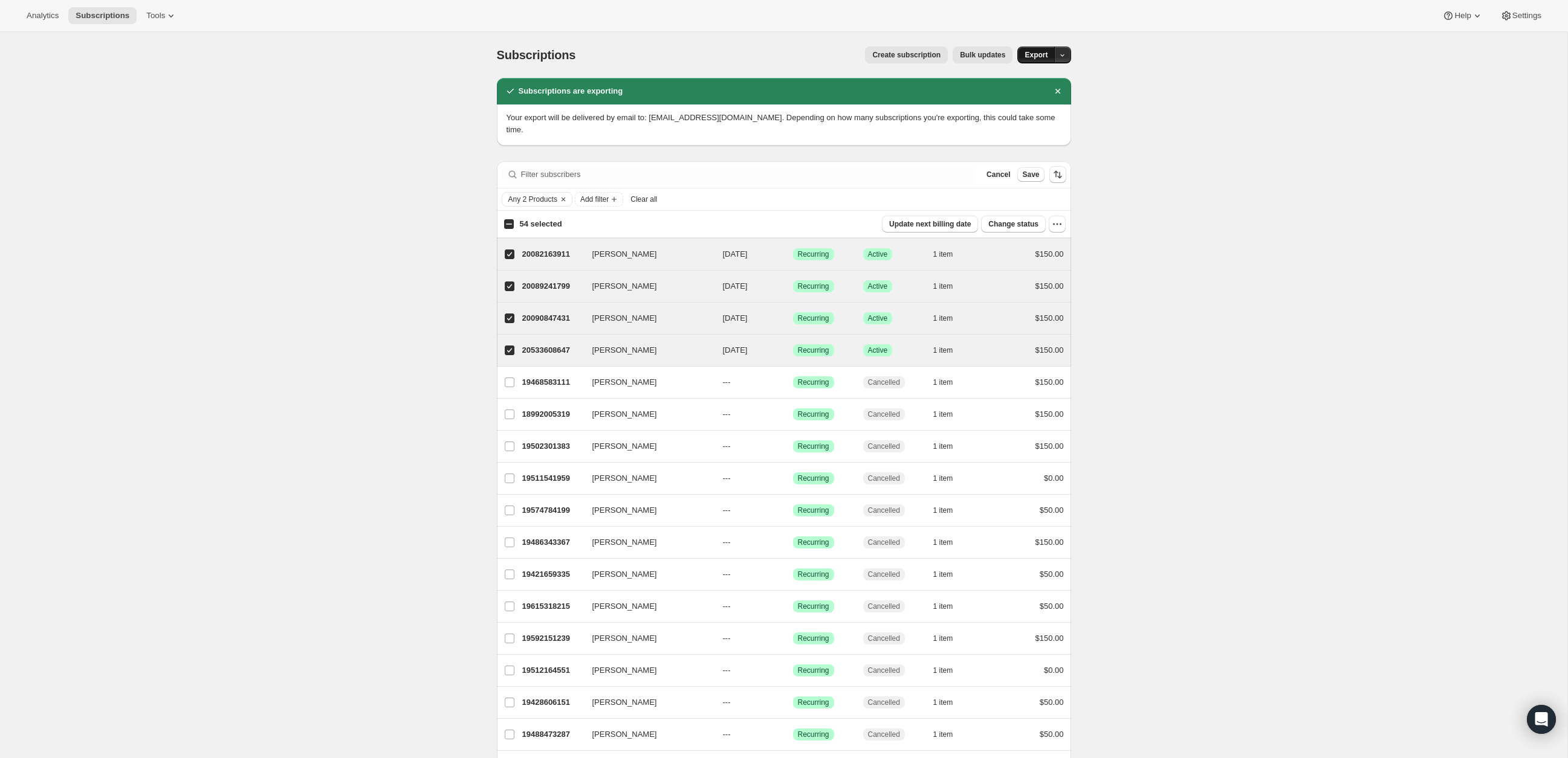
click at [1037, 52] on span "Export" at bounding box center [1036, 55] width 23 height 10
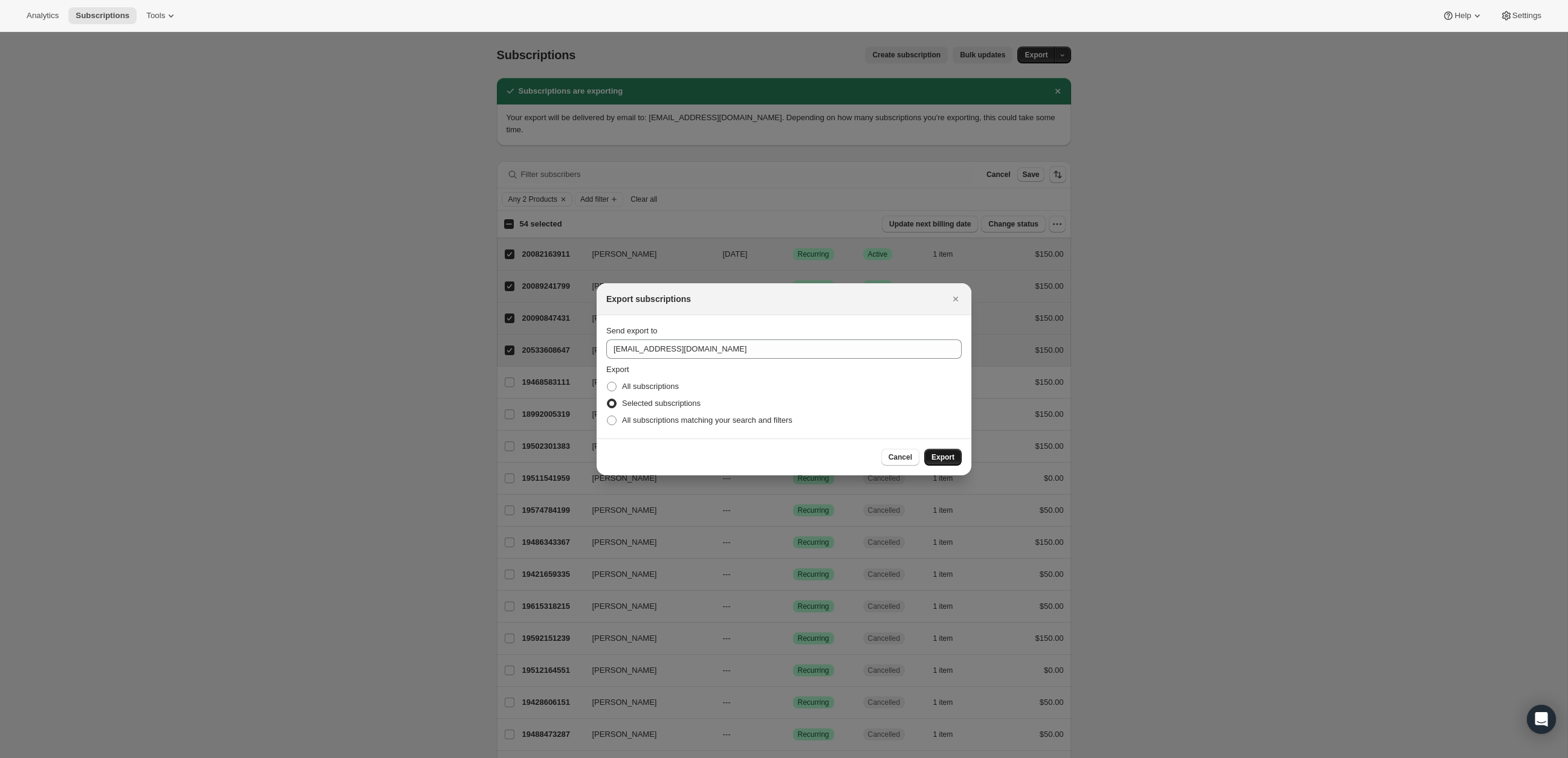
click at [949, 462] on button "Export" at bounding box center [943, 457] width 37 height 17
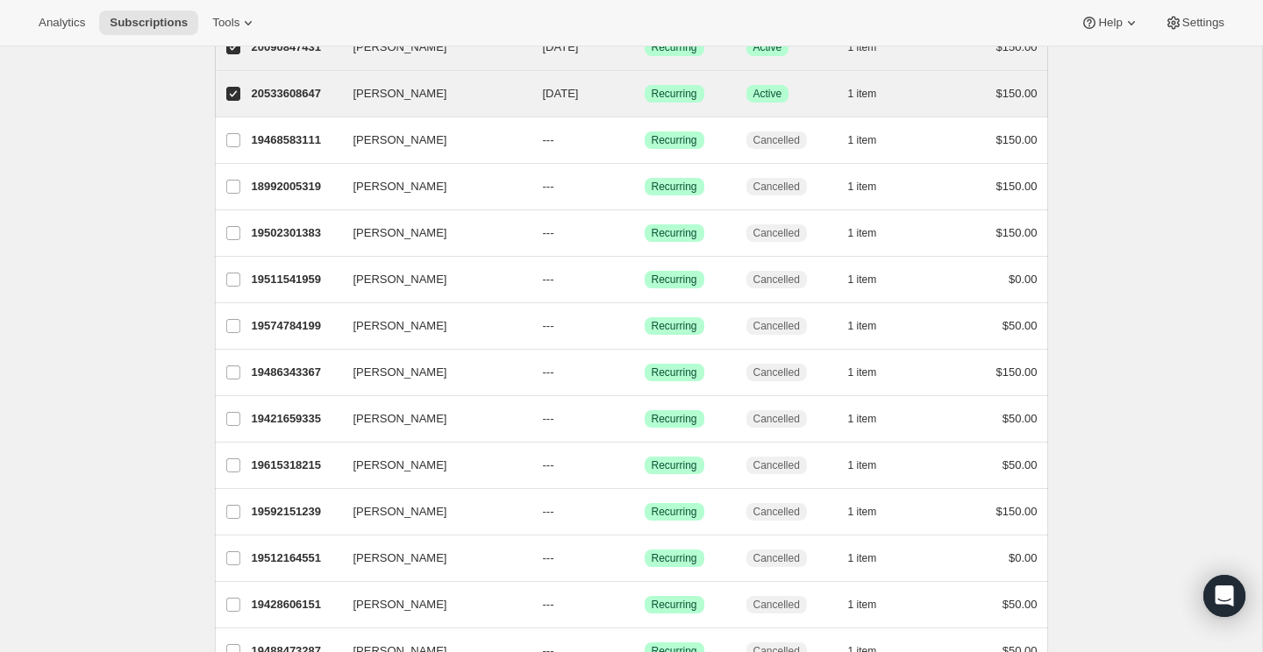
scroll to position [424, 0]
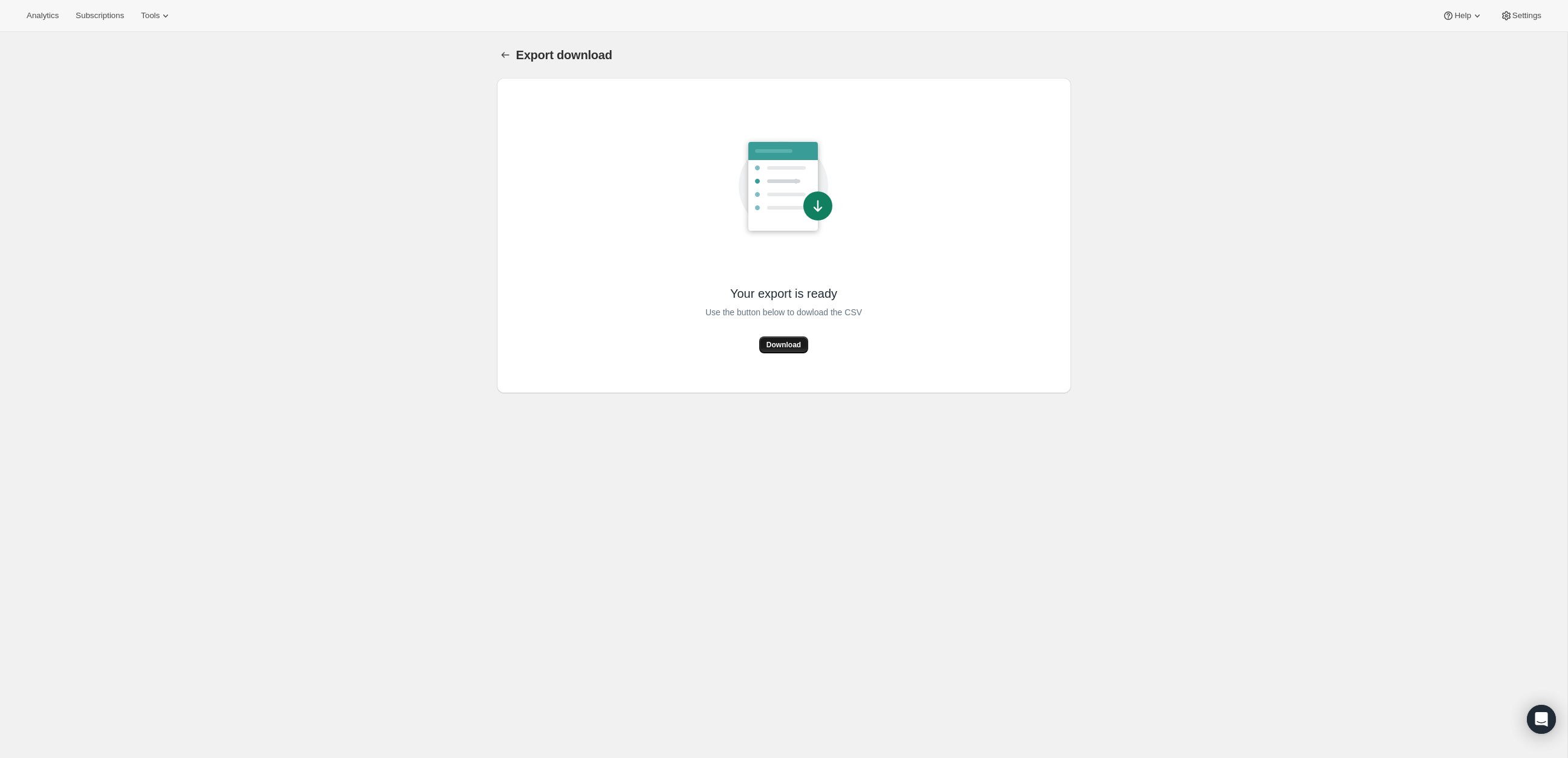
click at [798, 344] on span "Download" at bounding box center [784, 345] width 34 height 10
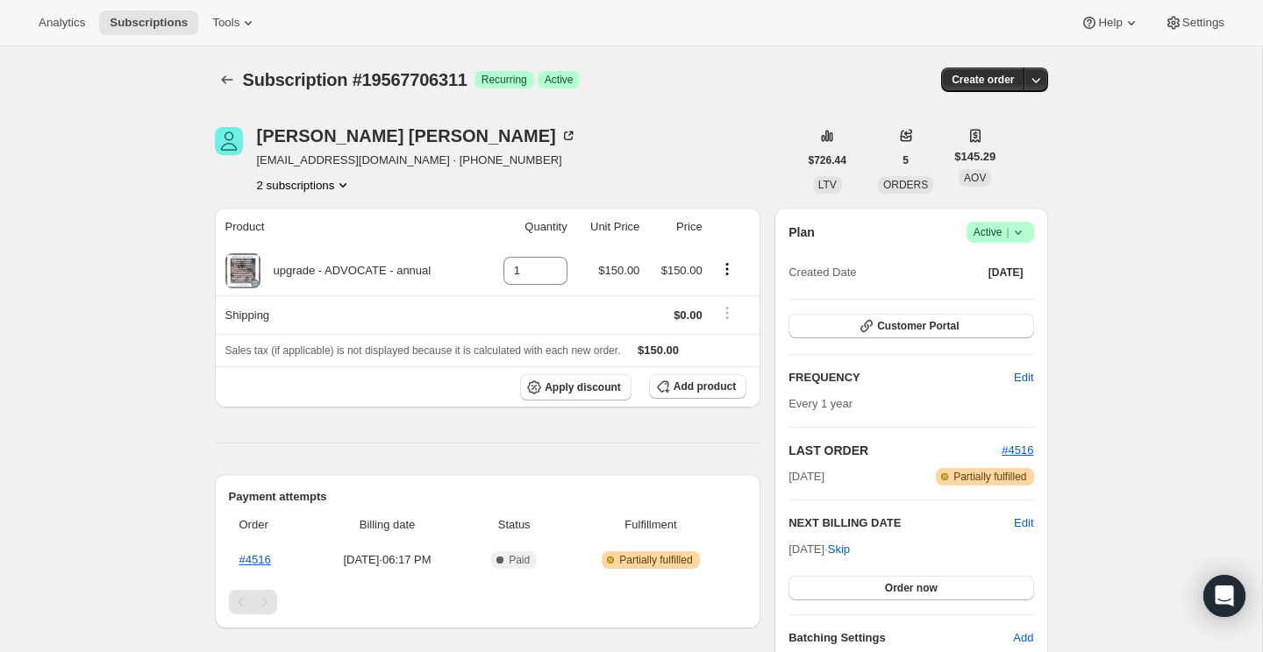
click at [1018, 233] on icon at bounding box center [1017, 233] width 7 height 4
click at [993, 295] on span "Cancel subscription" at bounding box center [994, 295] width 99 height 13
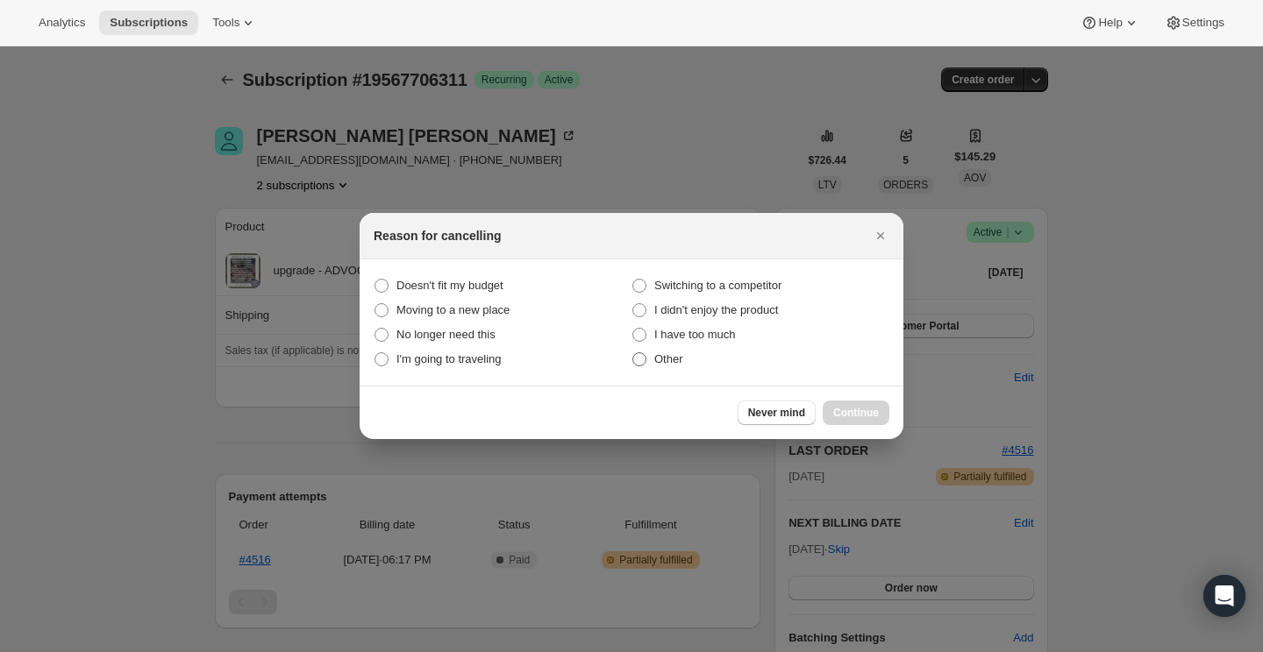
click at [671, 366] on span "Other" at bounding box center [668, 358] width 29 height 13
click at [633, 353] on input "Other" at bounding box center [632, 352] width 1 height 1
radio input "true"
click at [872, 417] on span "Continue" at bounding box center [856, 413] width 46 height 14
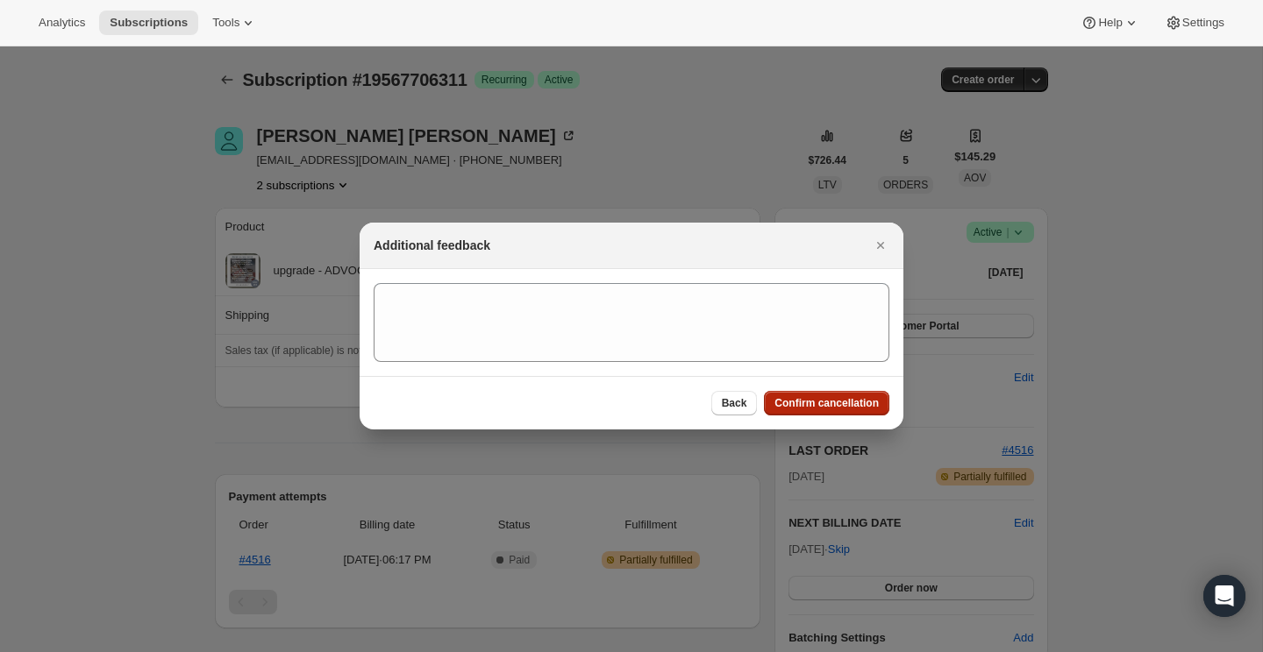
click at [858, 408] on span "Confirm cancellation" at bounding box center [826, 403] width 104 height 14
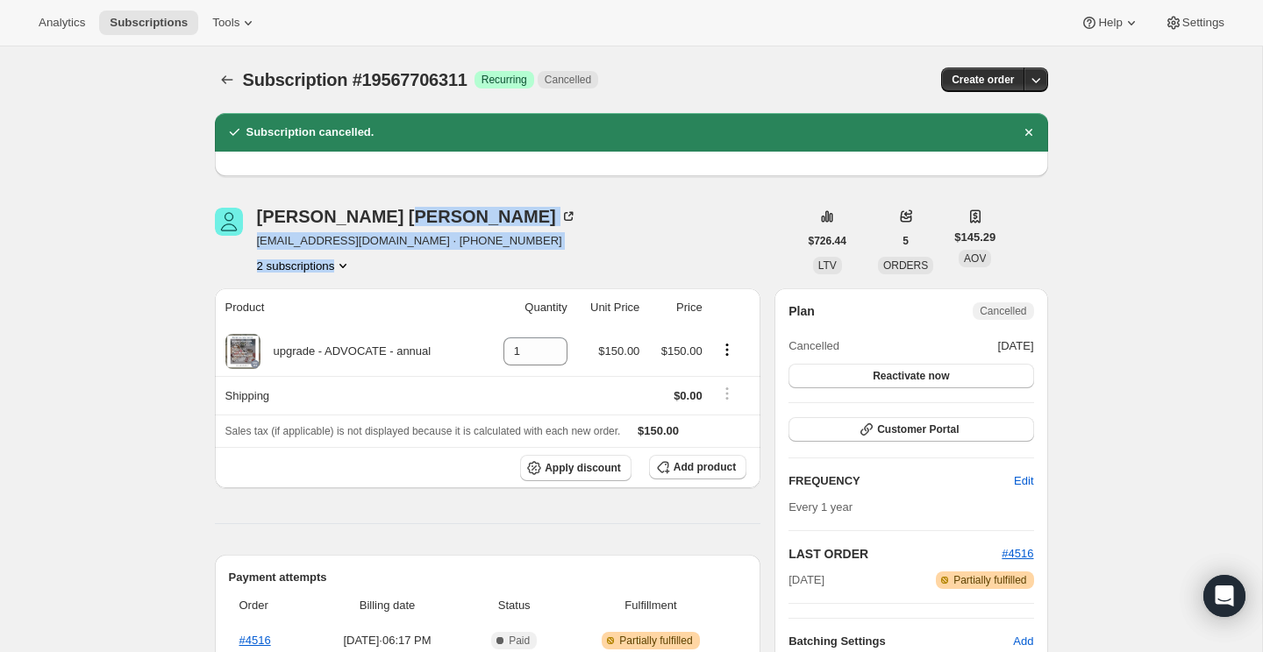
drag, startPoint x: 338, startPoint y: 215, endPoint x: 375, endPoint y: 271, distance: 67.6
click at [375, 271] on div "Heather Kuriger heaterrn@gmail.com · +16015069923 2 subscriptions" at bounding box center [417, 241] width 320 height 67
click at [346, 267] on icon "Product actions" at bounding box center [343, 266] width 18 height 18
click at [311, 295] on span "19567673543" at bounding box center [279, 297] width 70 height 13
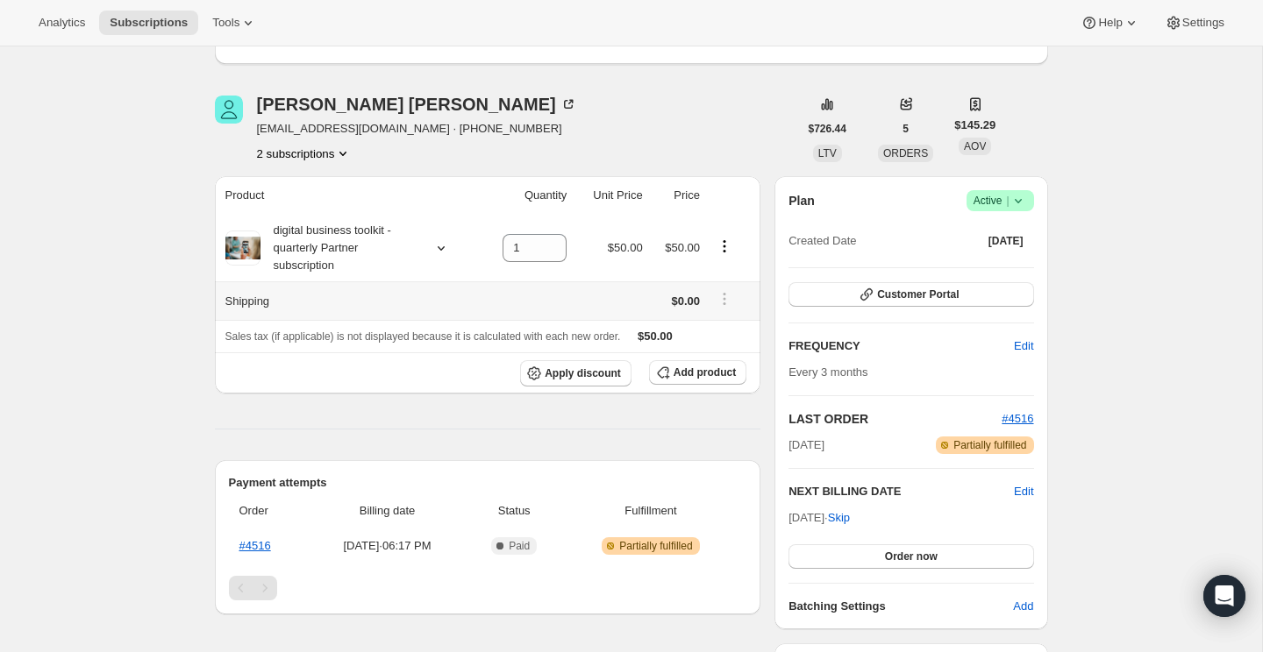
scroll to position [108, 0]
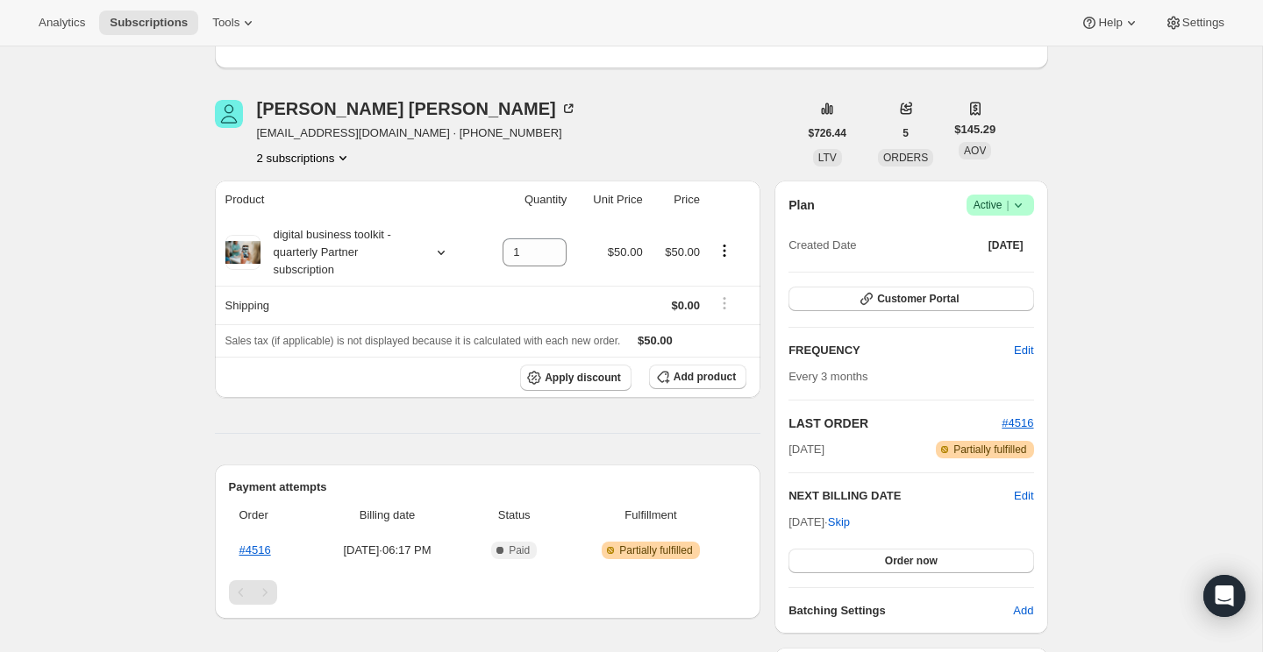
click at [341, 161] on icon "Product actions" at bounding box center [343, 158] width 18 height 18
click at [314, 217] on span "19567706311" at bounding box center [303, 220] width 122 height 18
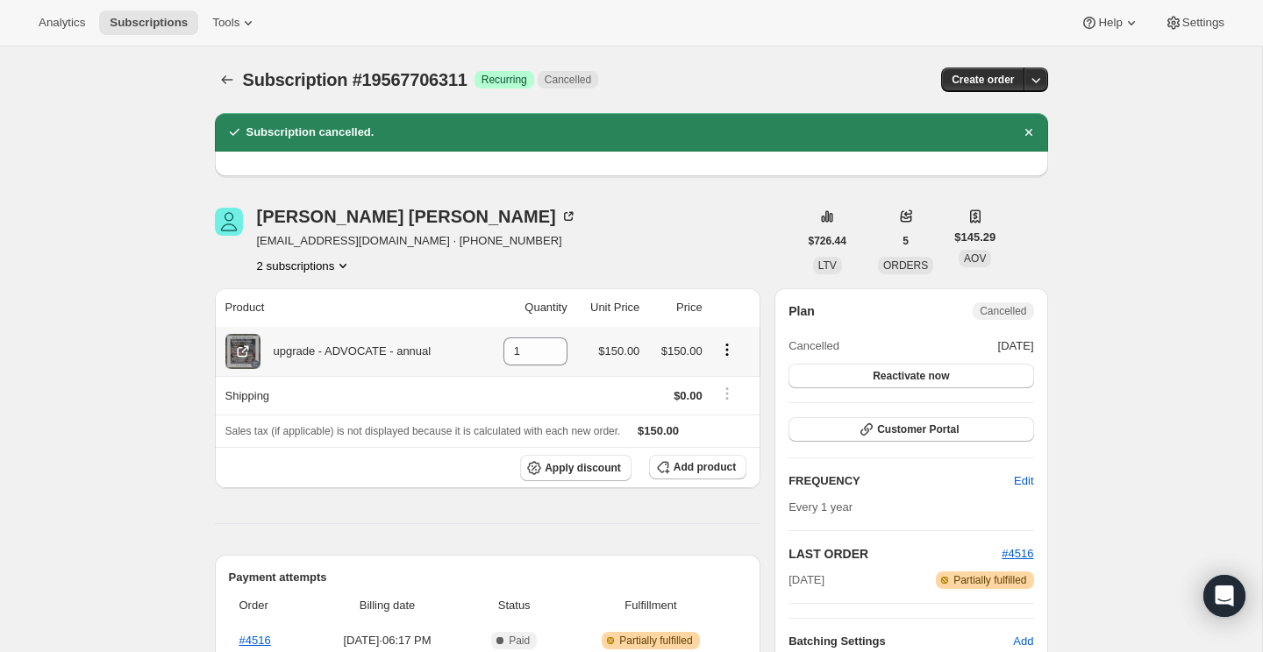
click at [732, 356] on icon "Product actions" at bounding box center [727, 350] width 18 height 18
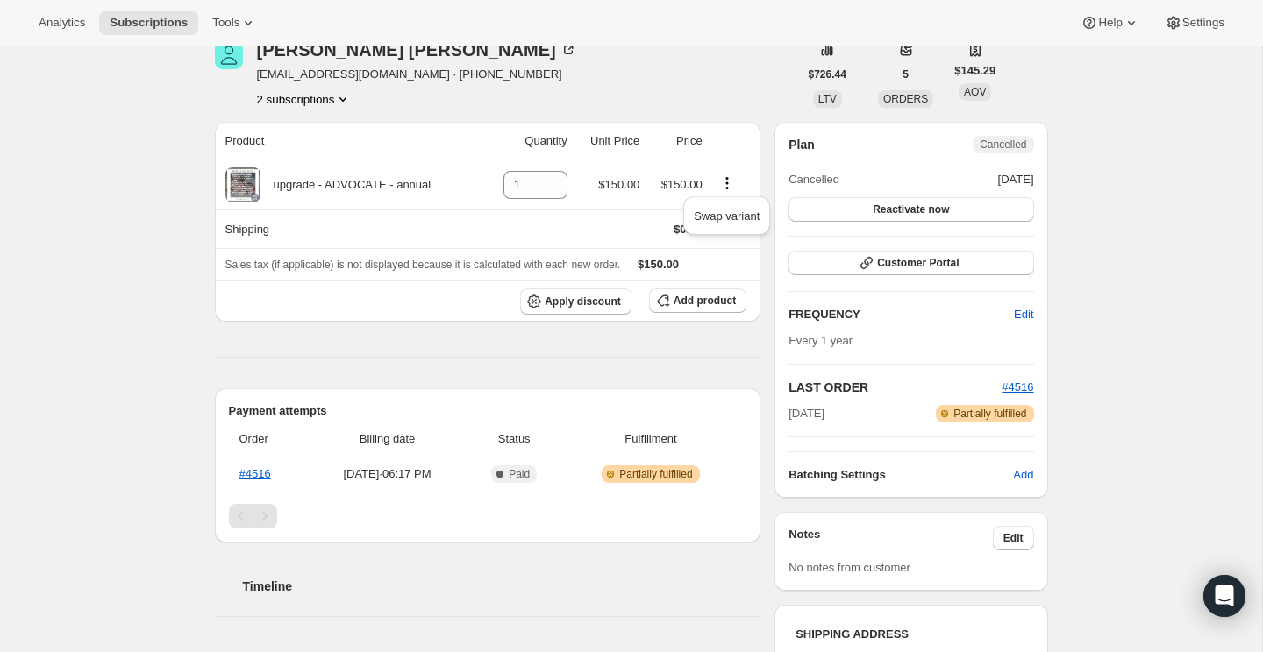
scroll to position [172, 0]
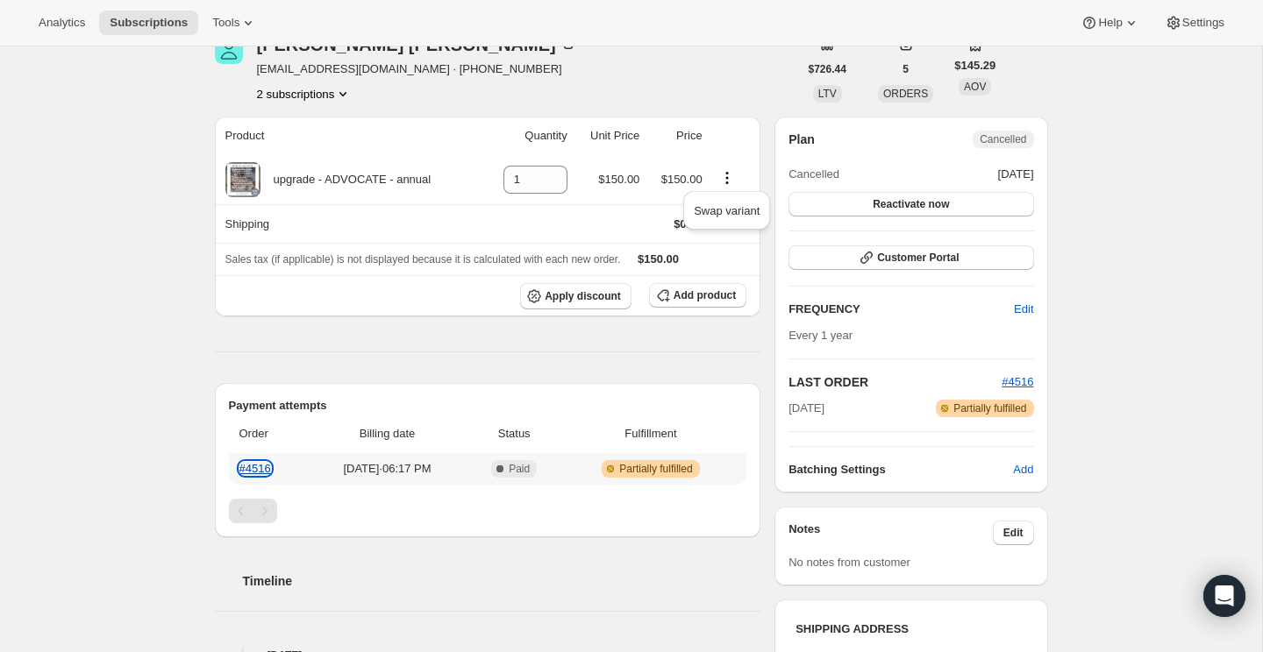
click at [262, 462] on link "#4516" at bounding box center [255, 468] width 32 height 13
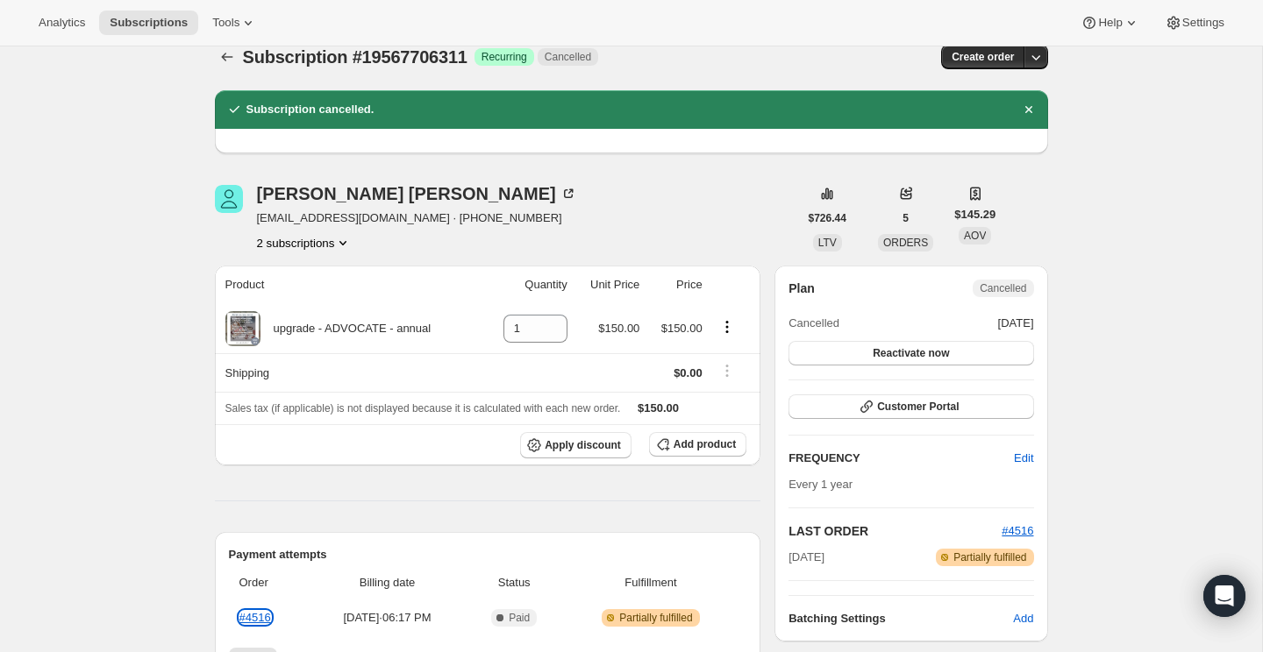
scroll to position [0, 0]
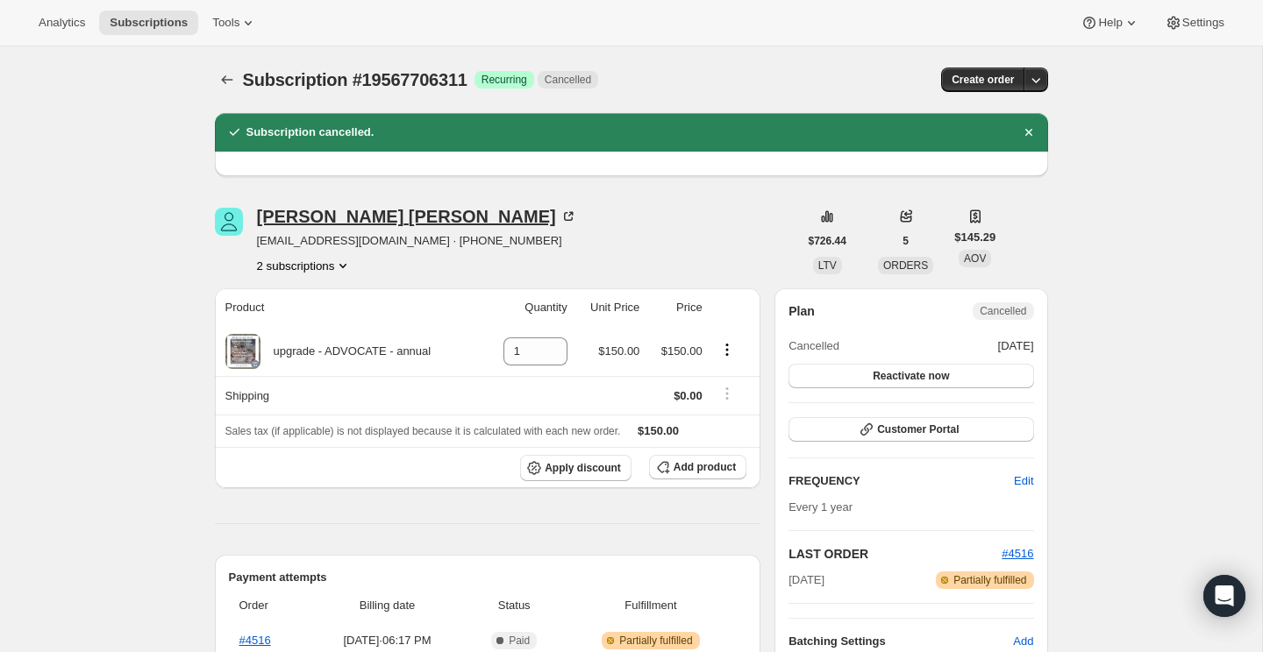
click at [348, 217] on div "Heather Kuriger" at bounding box center [417, 217] width 320 height 18
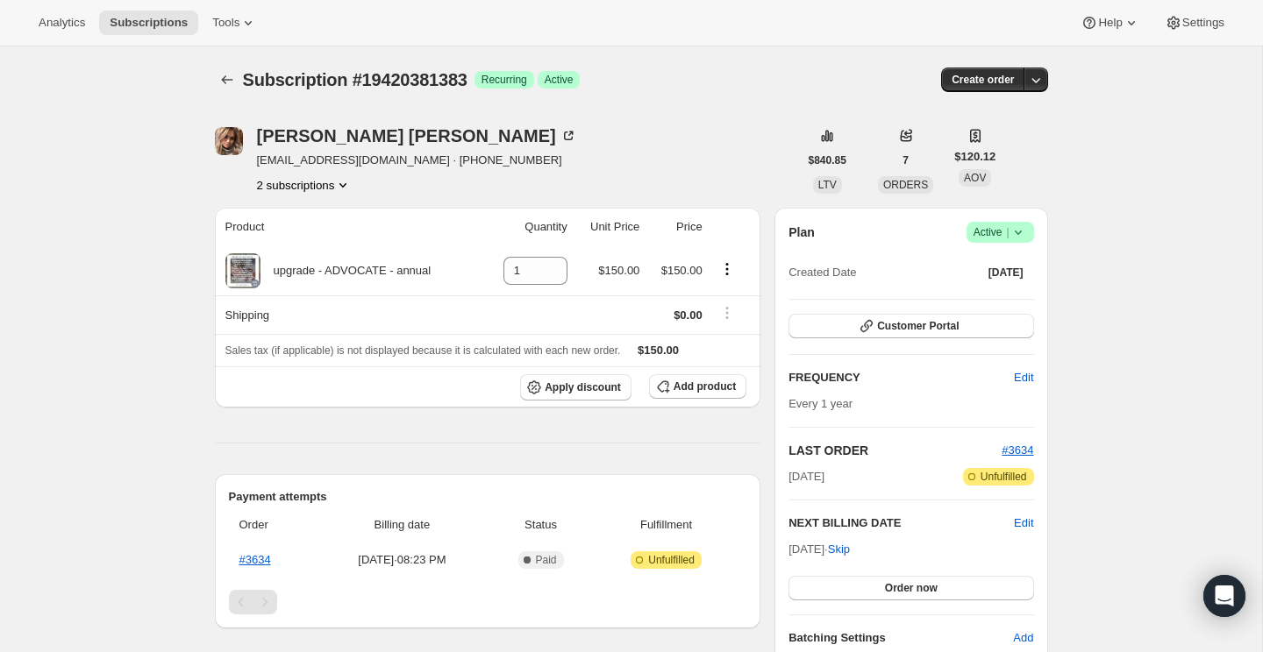
click at [1019, 236] on icon at bounding box center [1018, 233] width 18 height 18
click at [994, 298] on span "Cancel subscription" at bounding box center [994, 295] width 99 height 13
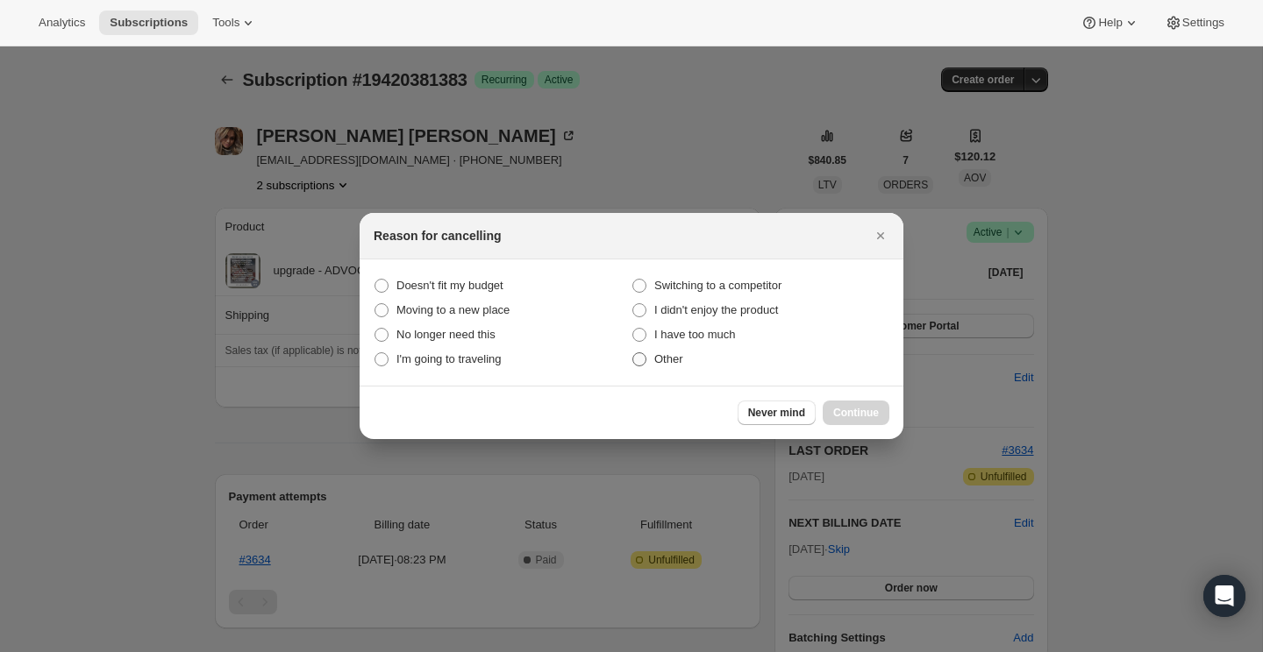
click at [677, 363] on span "Other" at bounding box center [668, 358] width 29 height 13
click at [633, 353] on input "Other" at bounding box center [632, 352] width 1 height 1
radio input "true"
click at [867, 406] on button "Continue" at bounding box center [855, 413] width 67 height 25
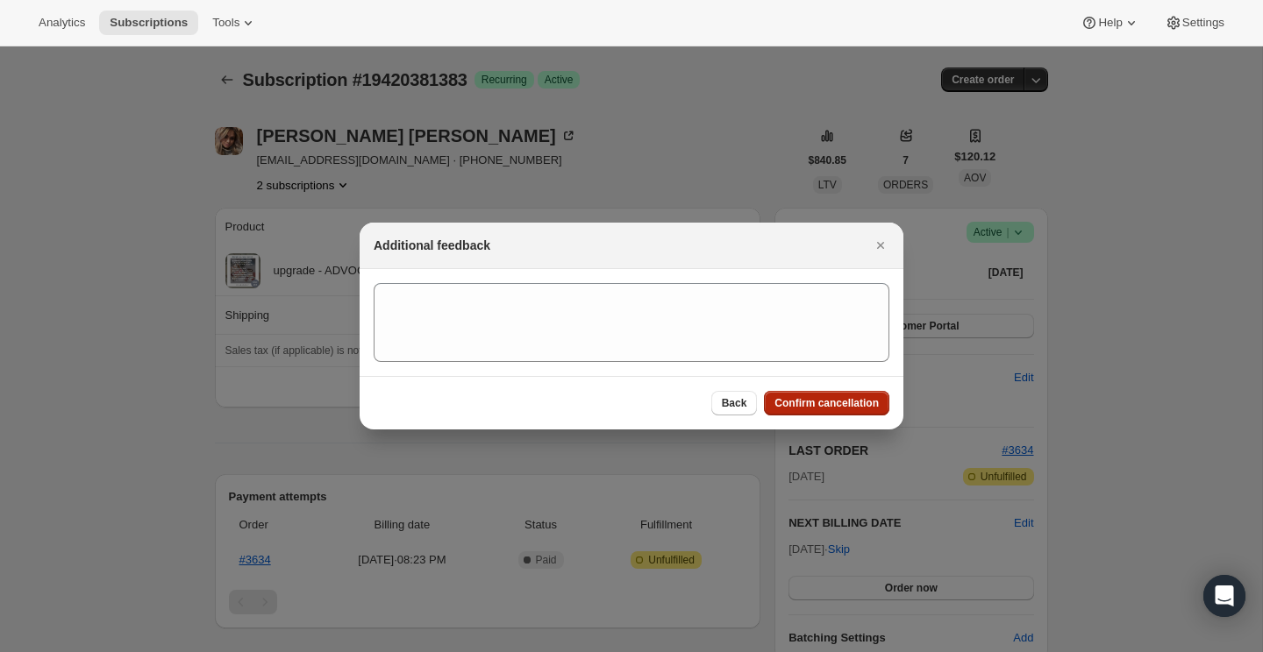
click at [850, 402] on span "Confirm cancellation" at bounding box center [826, 403] width 104 height 14
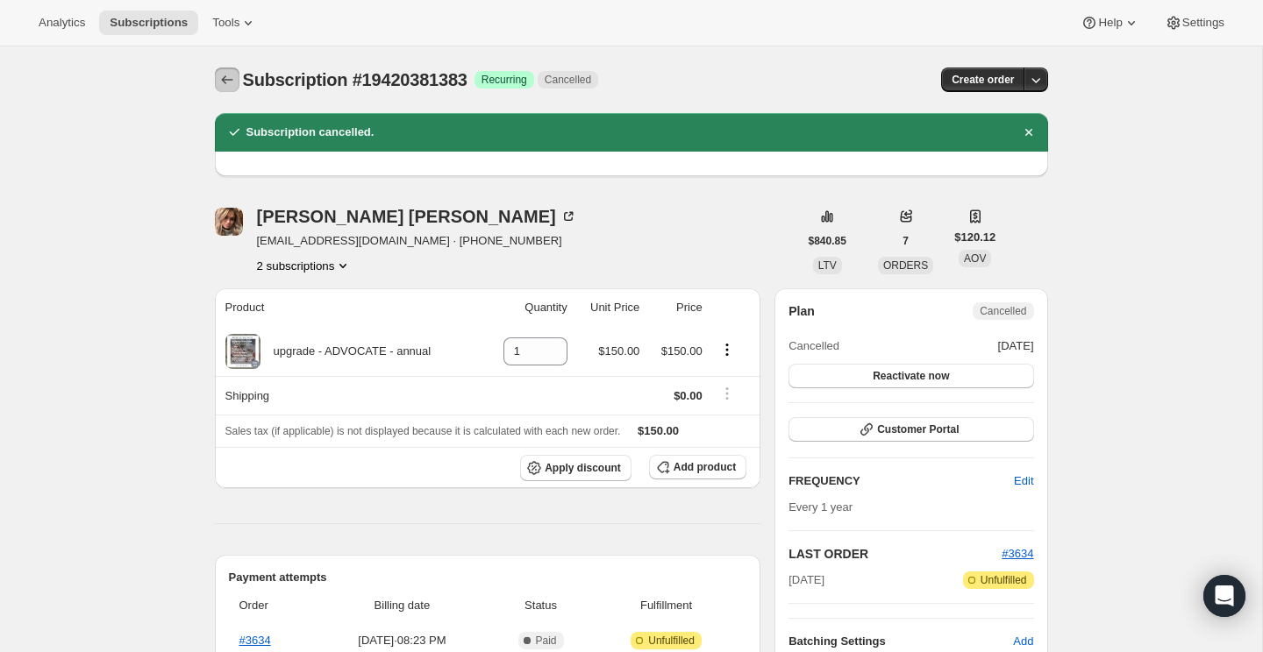
click at [223, 79] on icon "Subscriptions" at bounding box center [226, 79] width 11 height 9
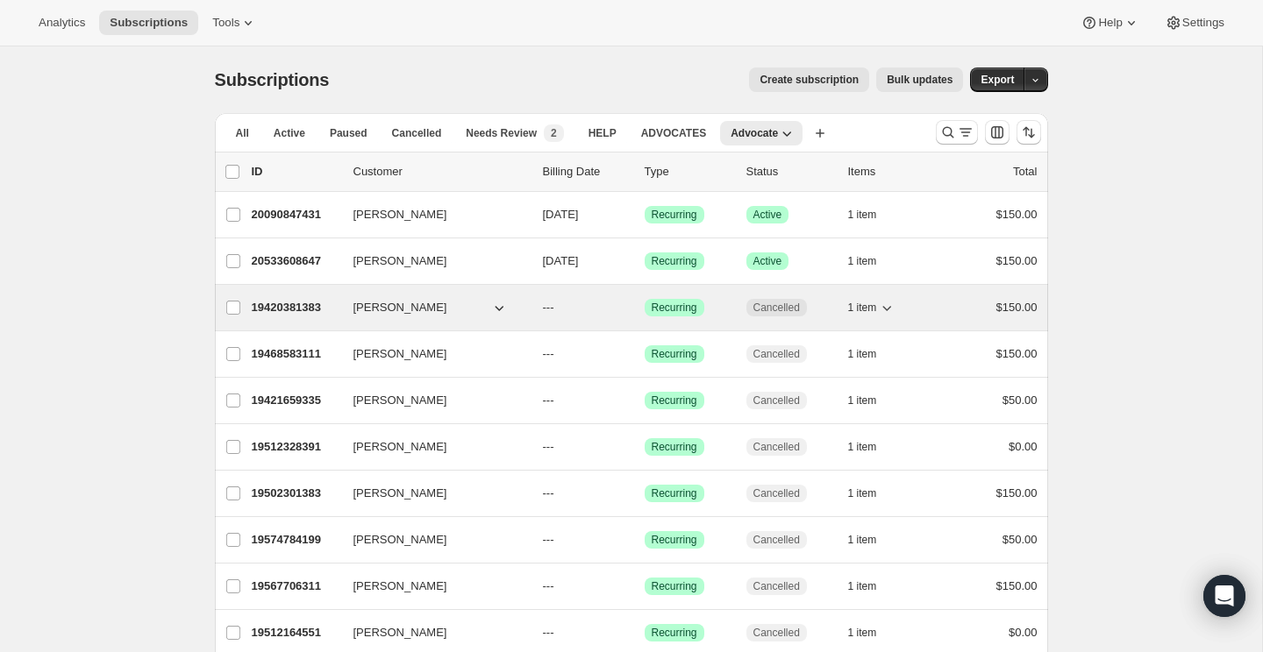
click at [300, 306] on p "19420381383" at bounding box center [296, 308] width 88 height 18
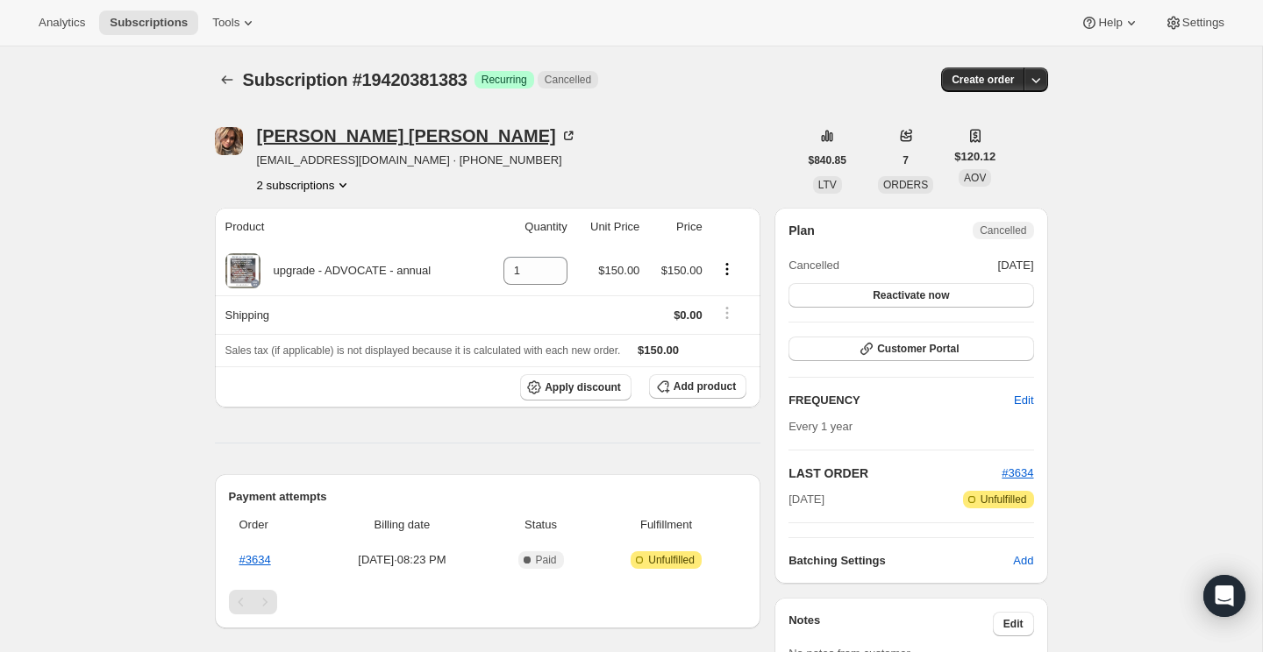
click at [559, 139] on icon at bounding box center [568, 136] width 18 height 18
click at [299, 188] on button "2 subscriptions" at bounding box center [305, 185] width 96 height 18
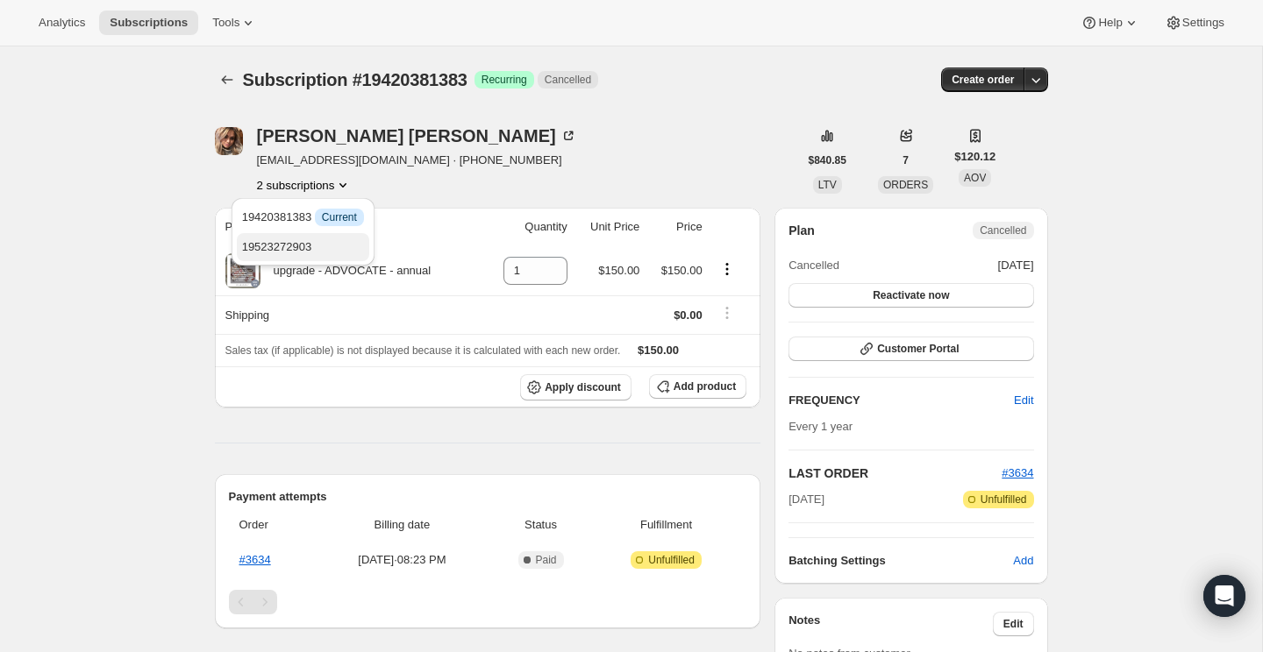
click at [302, 250] on span "19523272903" at bounding box center [277, 246] width 70 height 13
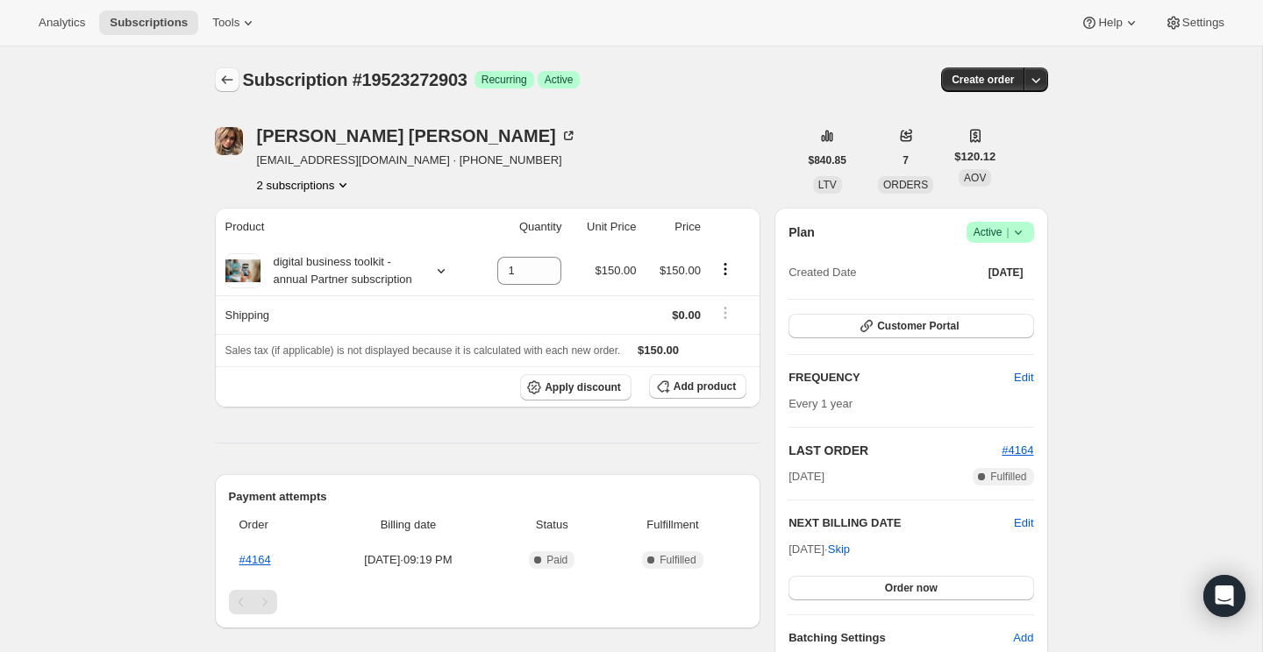
click at [224, 75] on icon "Subscriptions" at bounding box center [227, 80] width 18 height 18
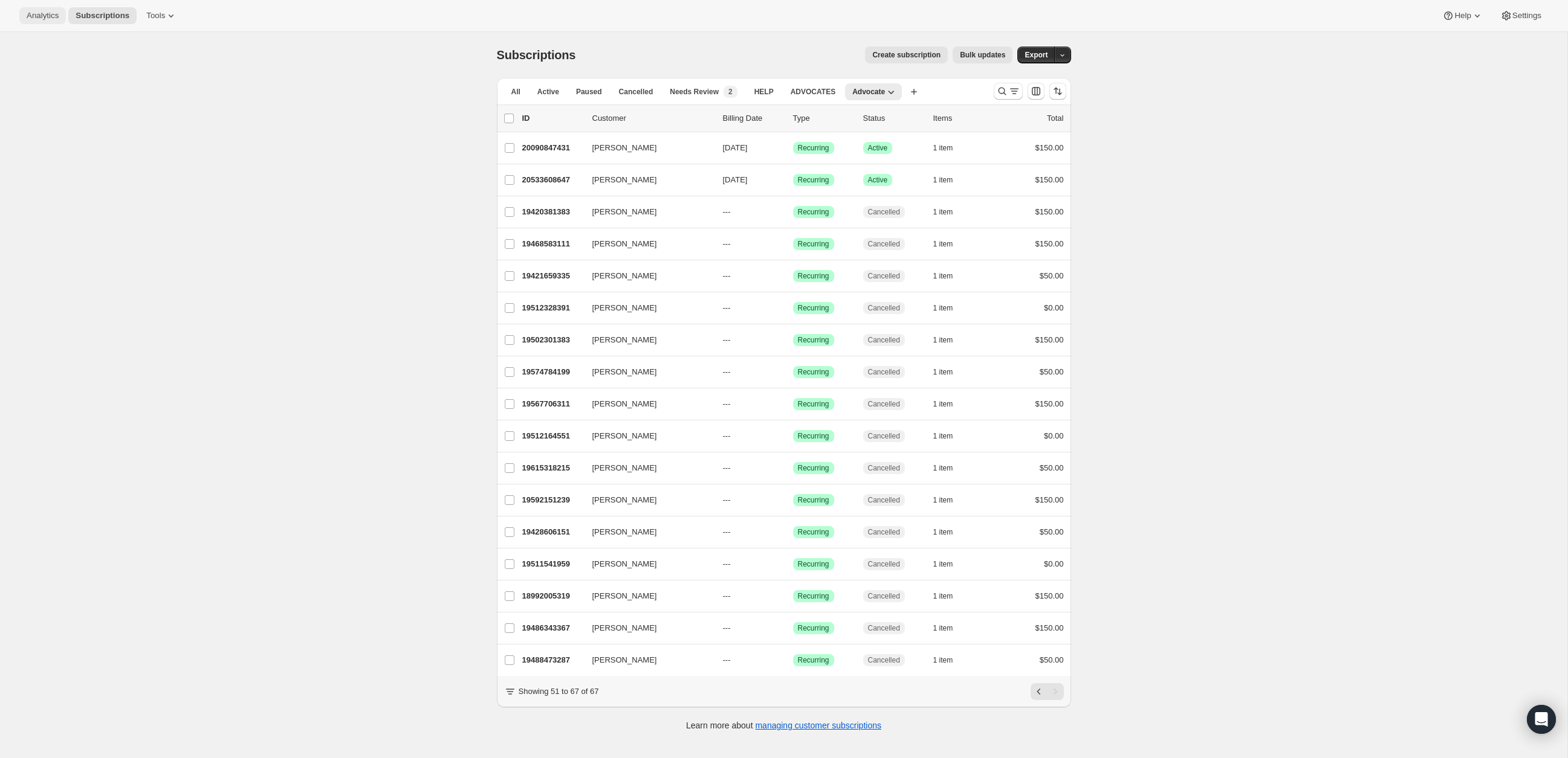
click at [52, 22] on button "Analytics" at bounding box center [43, 16] width 47 height 17
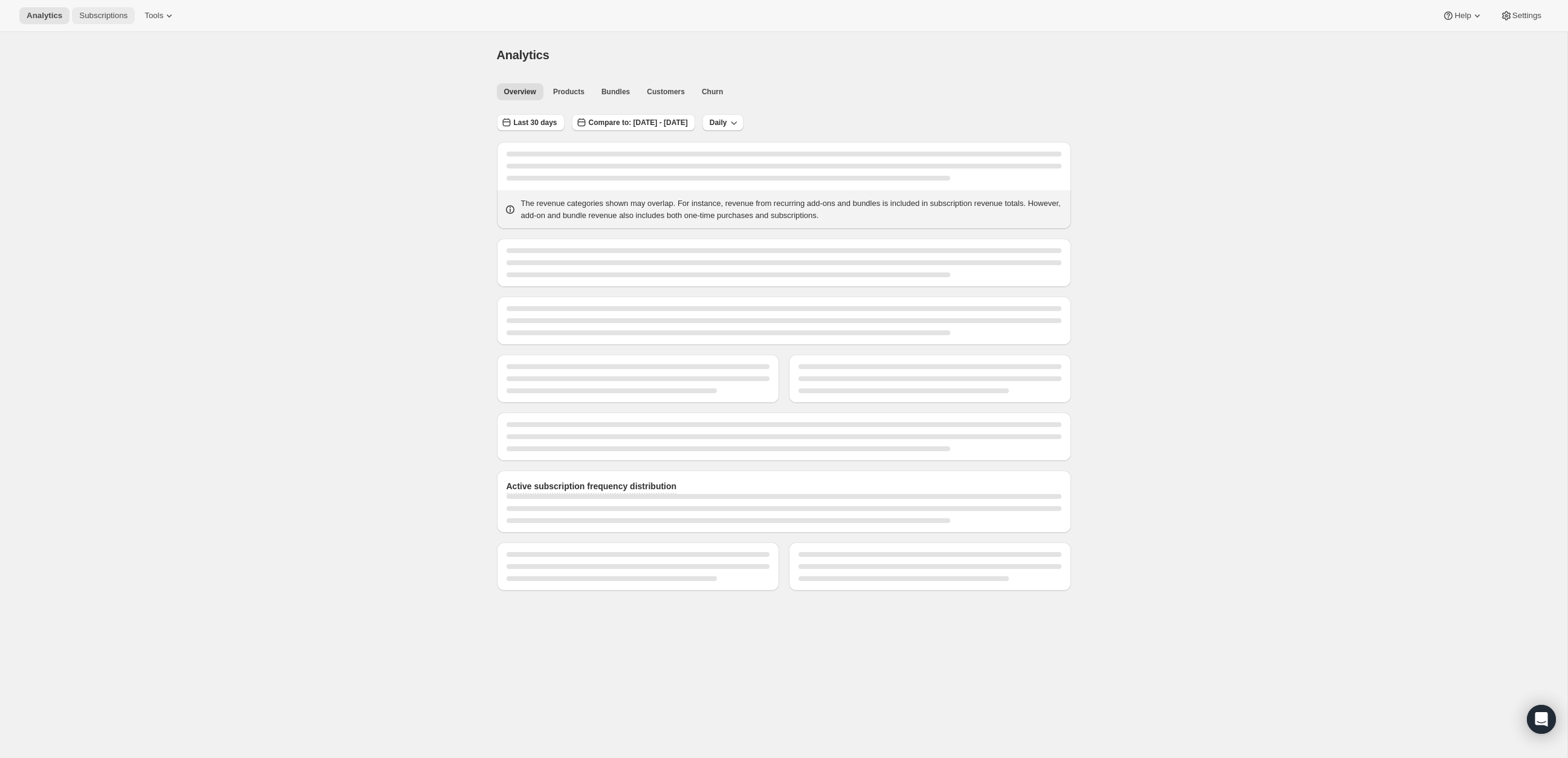
click at [96, 14] on span "Subscriptions" at bounding box center [103, 16] width 48 height 10
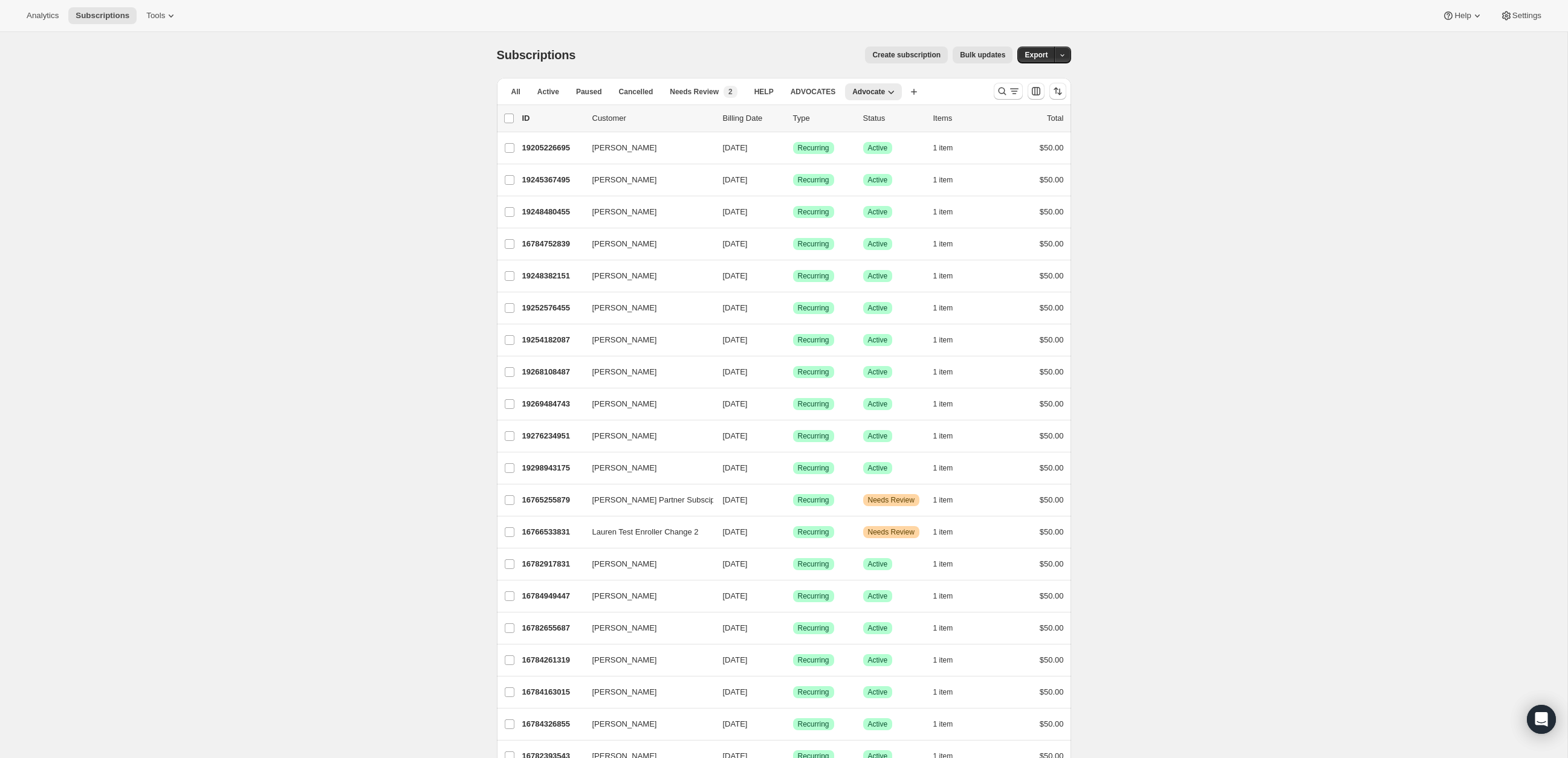
click at [920, 57] on span "Create subscription" at bounding box center [906, 55] width 68 height 10
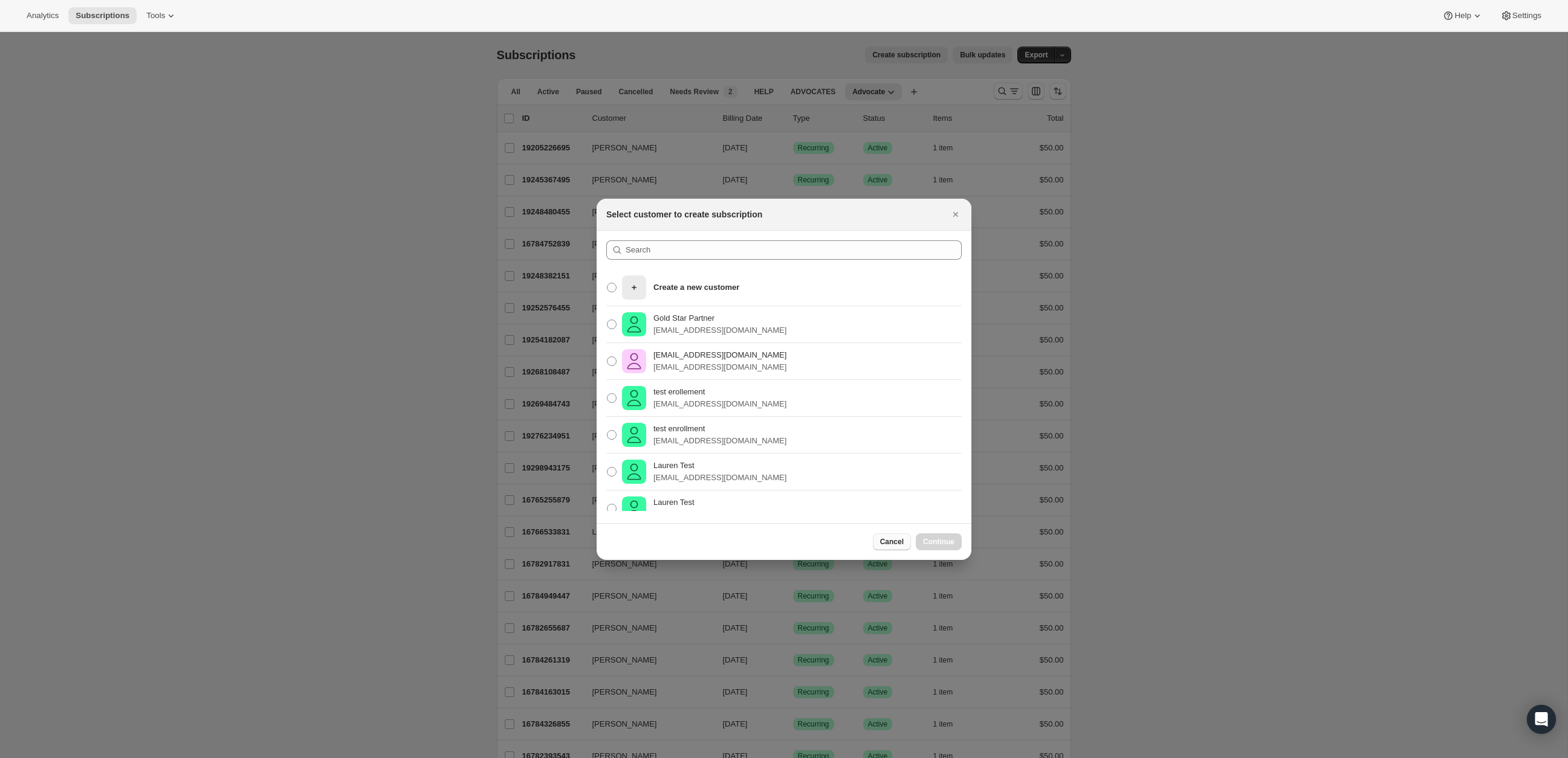
click at [890, 546] on button "Cancel" at bounding box center [892, 542] width 38 height 17
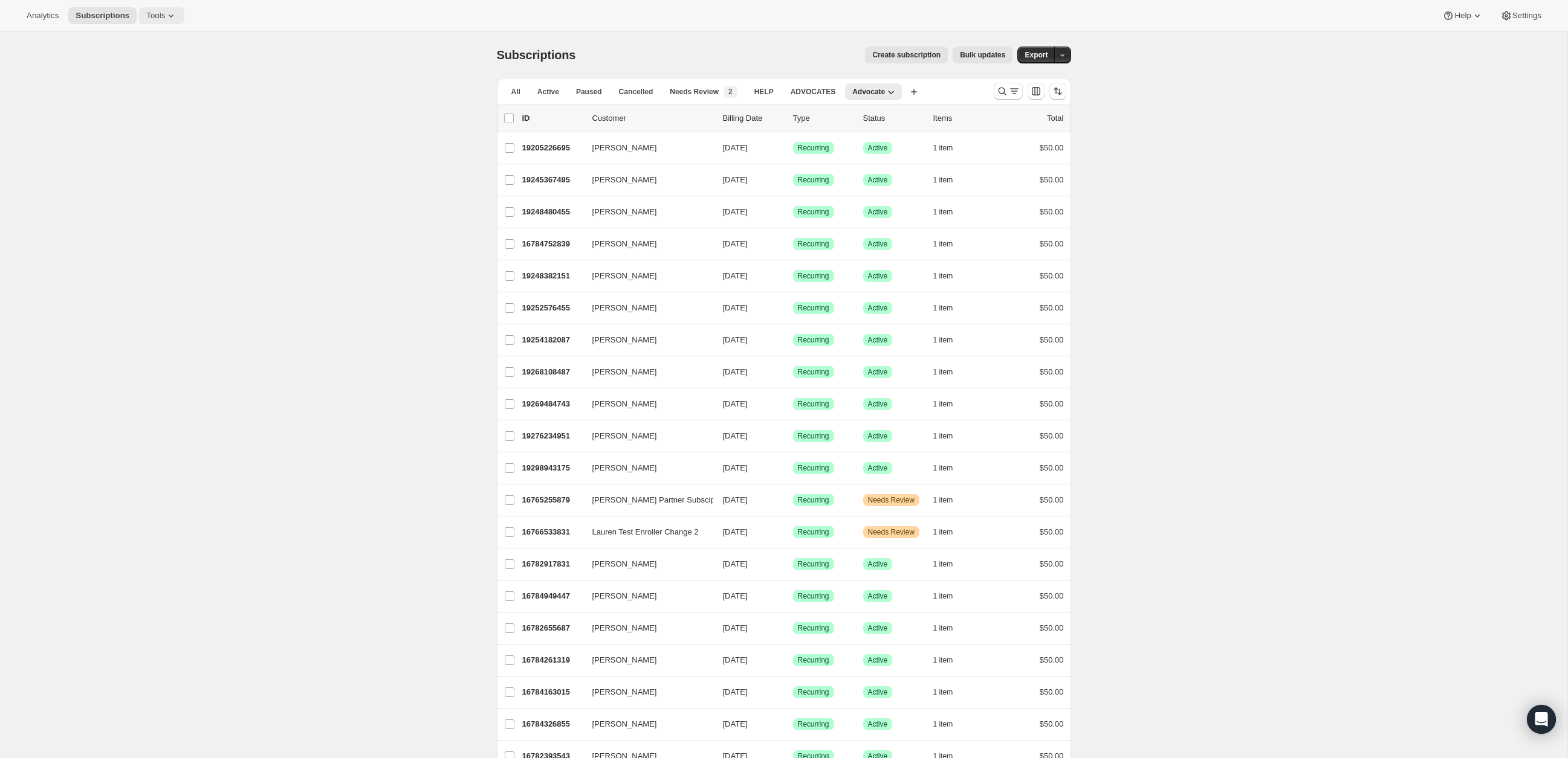
click at [165, 14] on span "Tools" at bounding box center [155, 16] width 19 height 10
click at [162, 42] on span "Subscription Plans" at bounding box center [148, 40] width 66 height 9
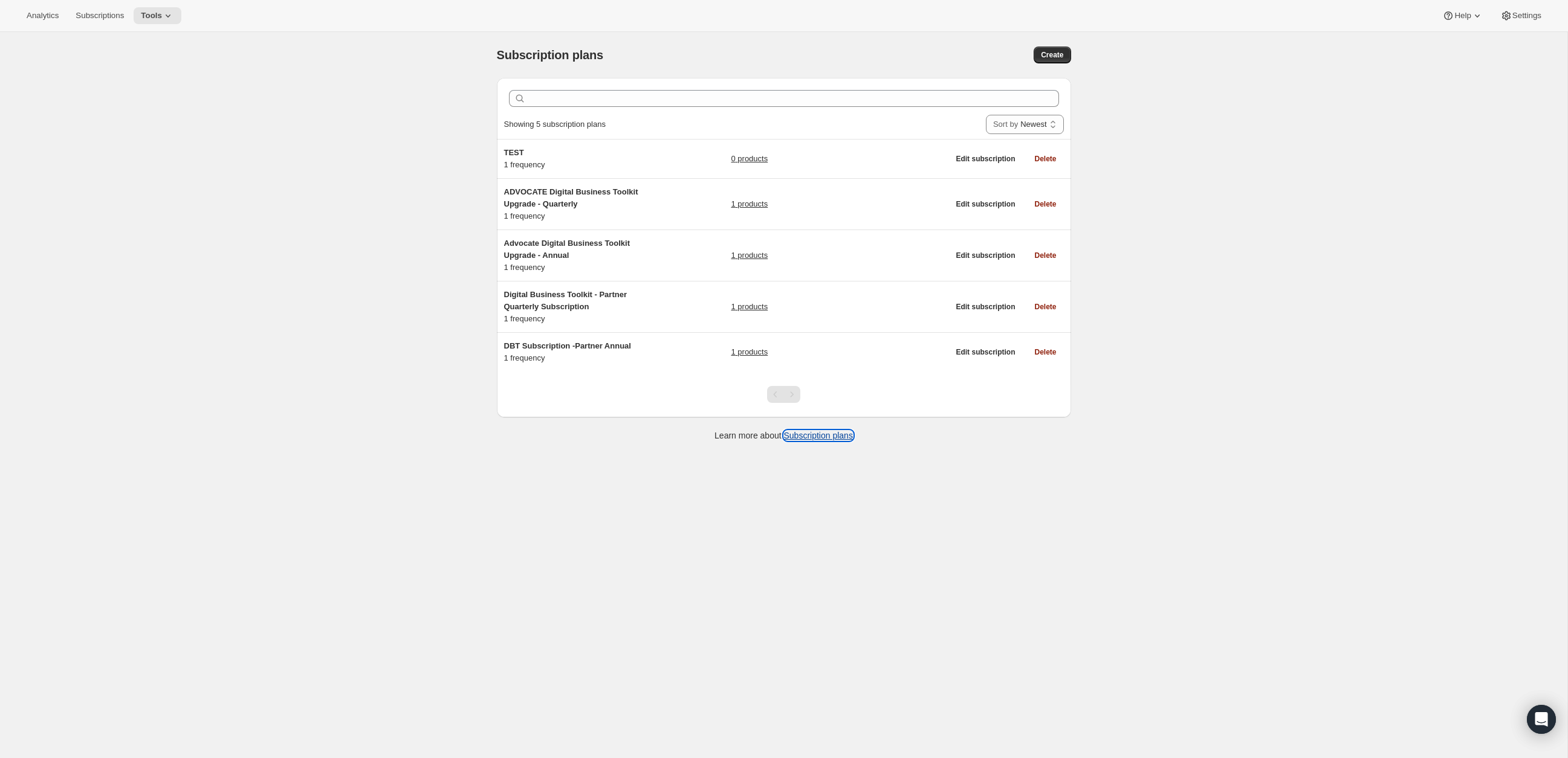
click at [822, 435] on link "Subscription plans" at bounding box center [818, 436] width 69 height 10
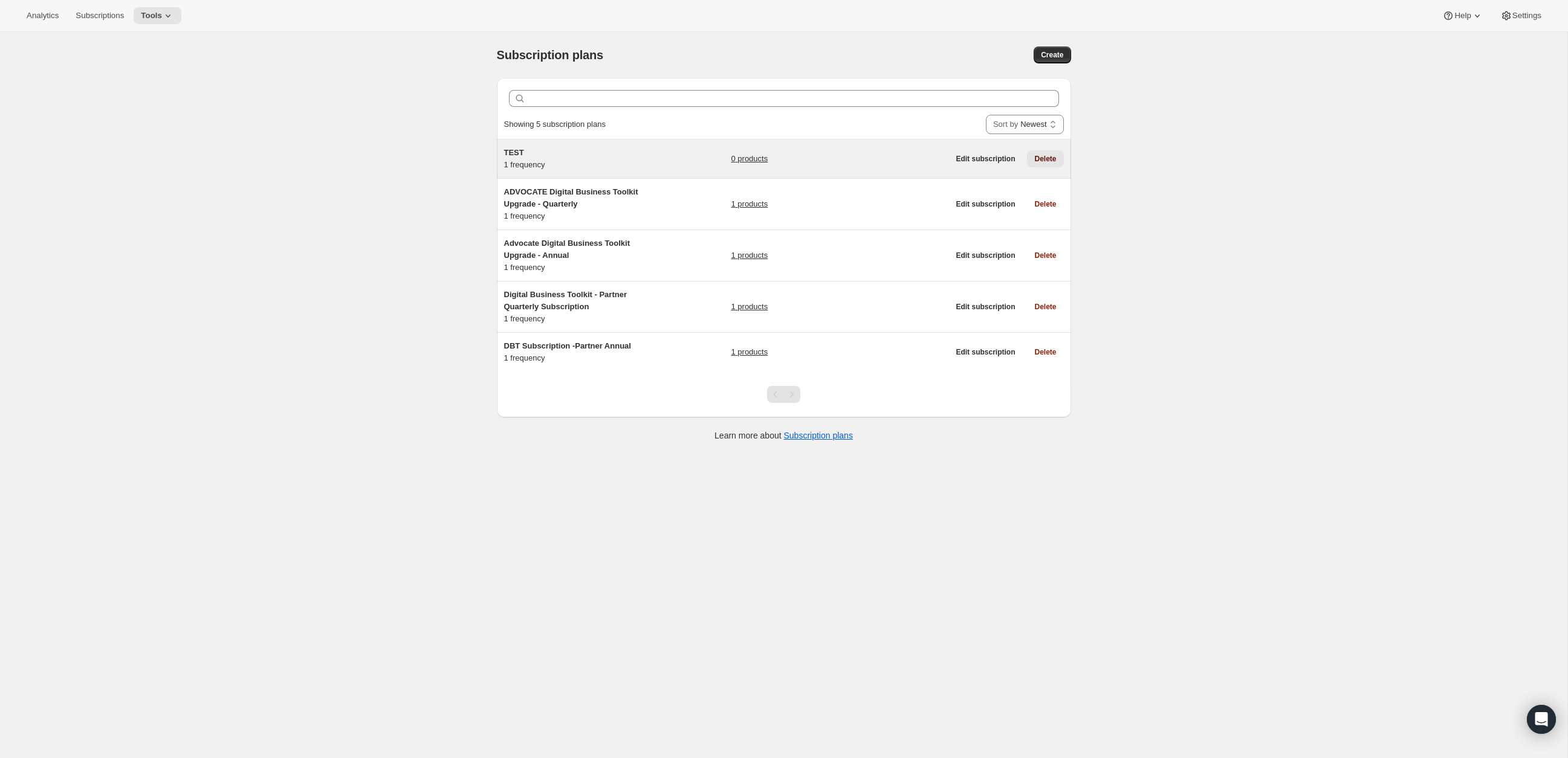
click at [1045, 159] on span "Delete" at bounding box center [1045, 159] width 22 height 10
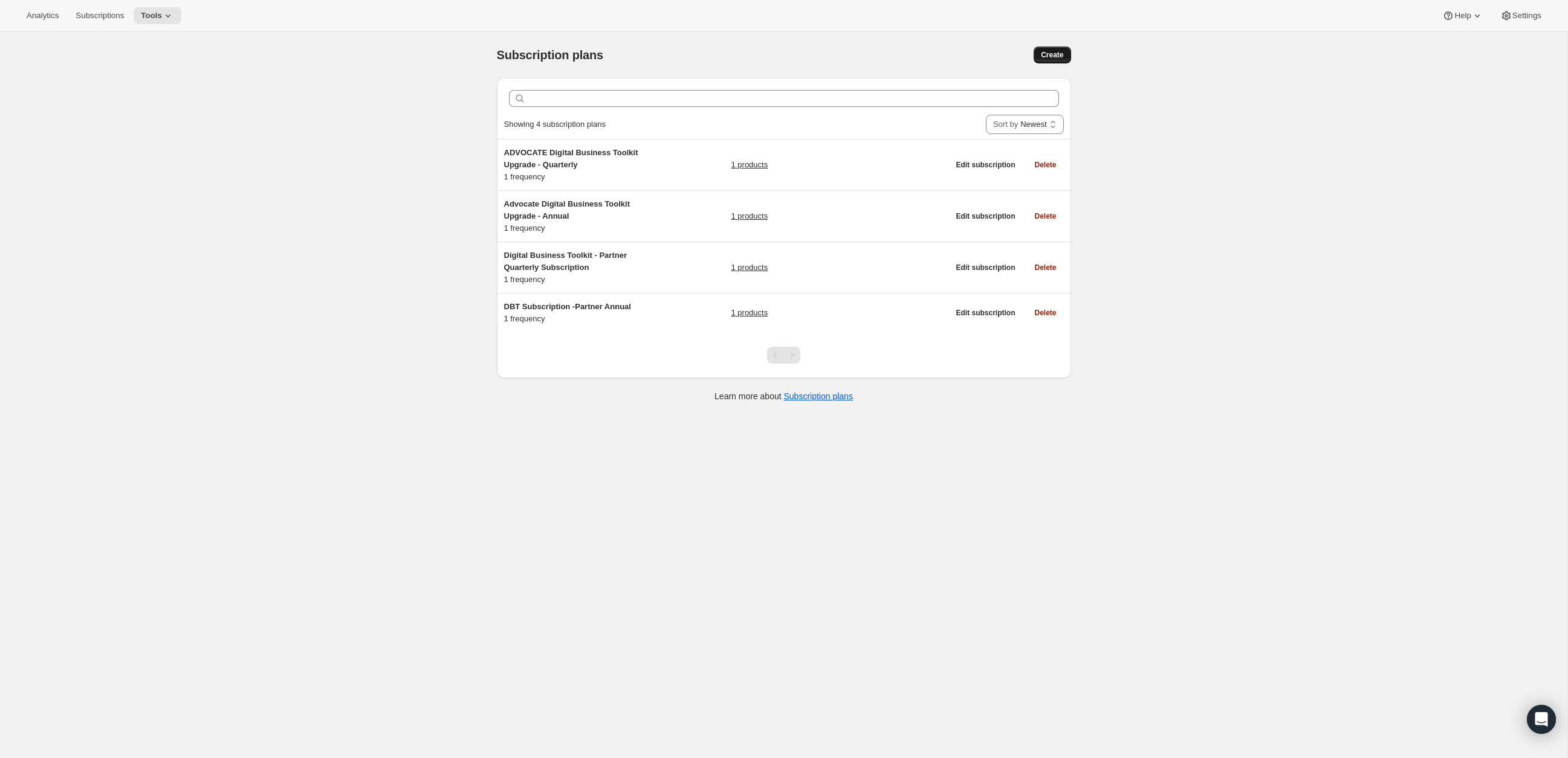
click at [1054, 58] on span "Create" at bounding box center [1052, 55] width 22 height 10
select select "WEEK"
select select "MONTH"
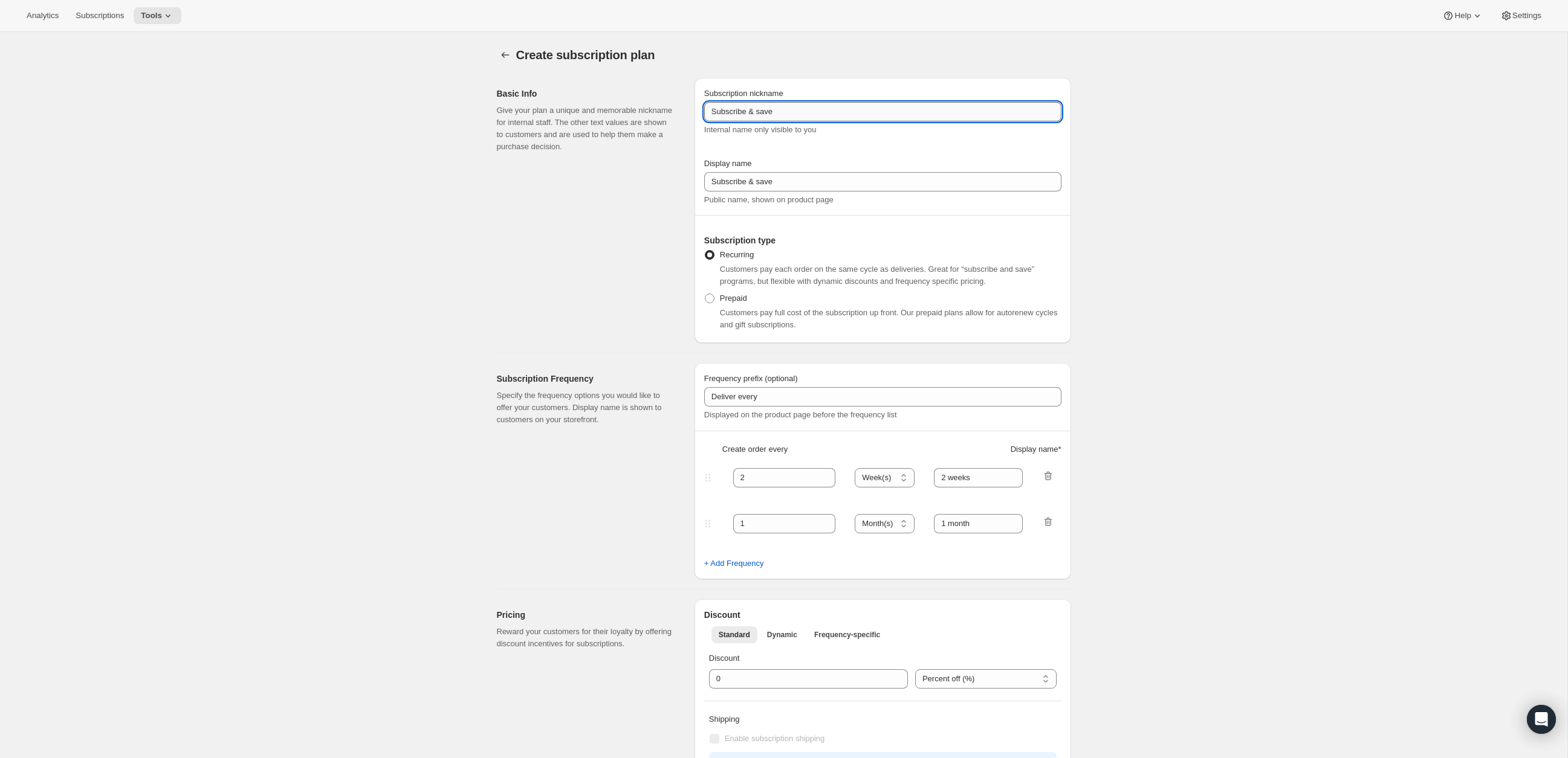
click at [770, 110] on input "Subscribe & save" at bounding box center [883, 112] width 357 height 19
click at [753, 114] on input "Subscribe & save" at bounding box center [883, 112] width 357 height 19
click at [762, 114] on input "Subscribe + save" at bounding box center [883, 112] width 357 height 19
type input "Subscribe + Save"
click at [763, 183] on input "Subscribe & save" at bounding box center [883, 182] width 357 height 19
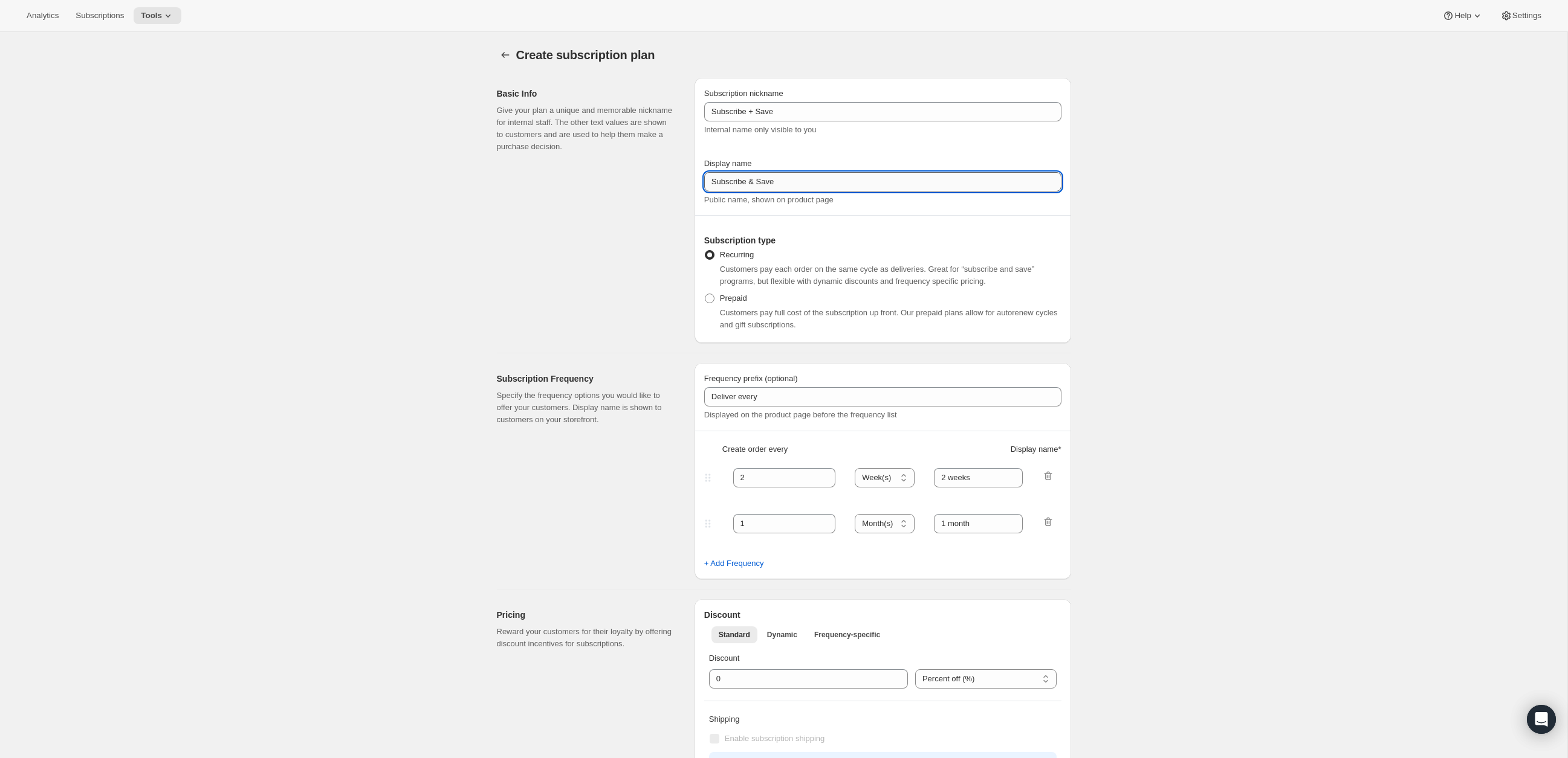
click at [754, 183] on input "Subscribe & Save" at bounding box center [883, 182] width 357 height 19
drag, startPoint x: 804, startPoint y: 186, endPoint x: 753, endPoint y: 186, distance: 51.0
click at [753, 186] on input "Subscribe + Save" at bounding box center [883, 182] width 357 height 19
click at [812, 185] on input "Subscribe + Save" at bounding box center [883, 182] width 357 height 19
type input "Subscribe + Save"
